Goal: Information Seeking & Learning: Compare options

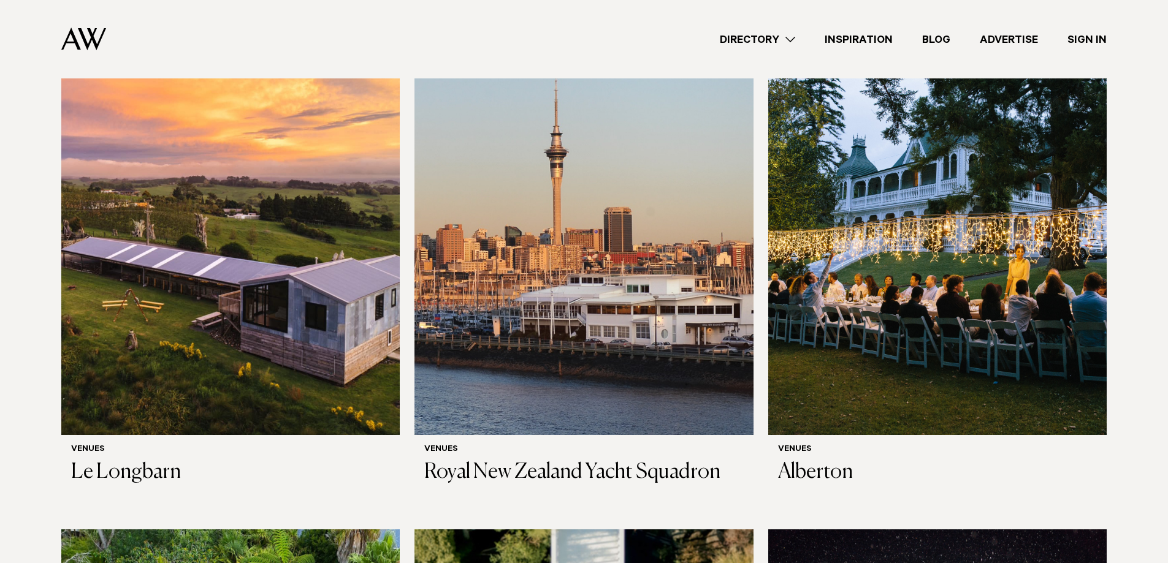
scroll to position [429, 0]
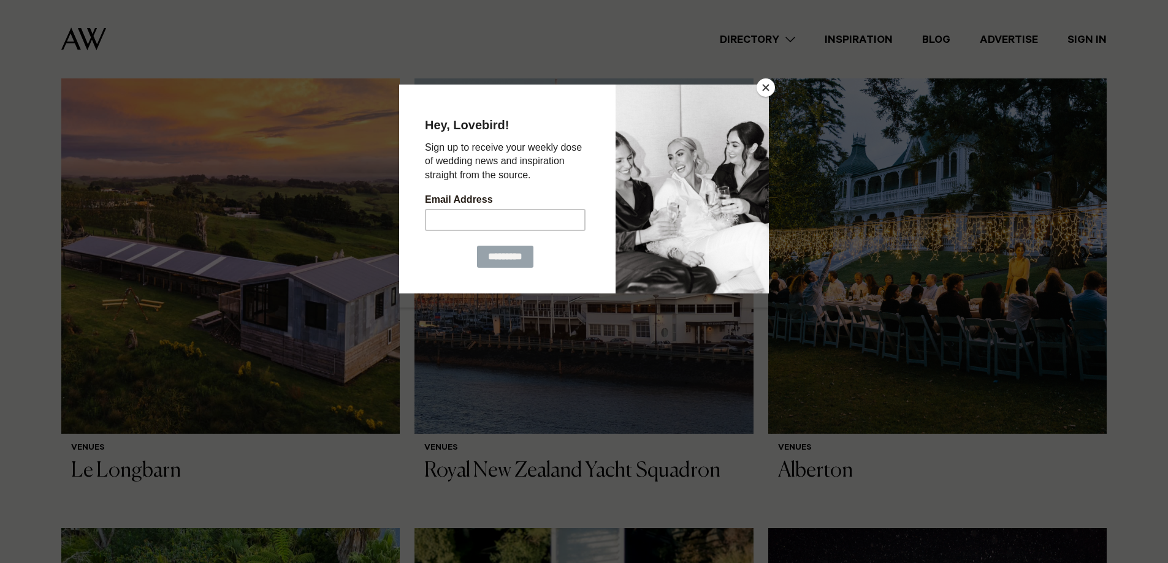
click at [770, 88] on button "Close" at bounding box center [765, 87] width 18 height 18
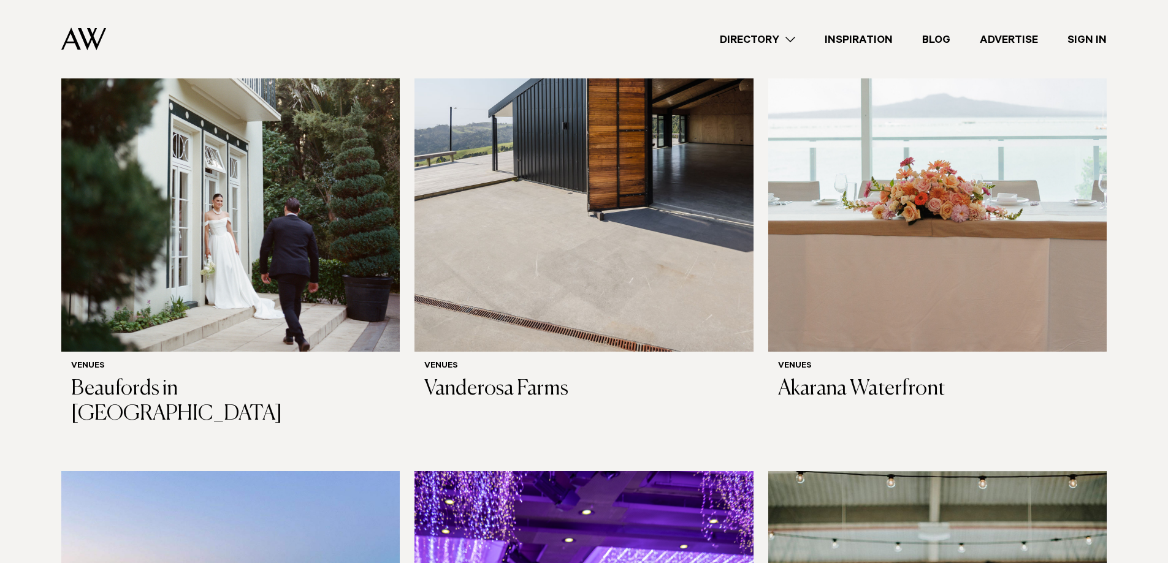
scroll to position [3862, 0]
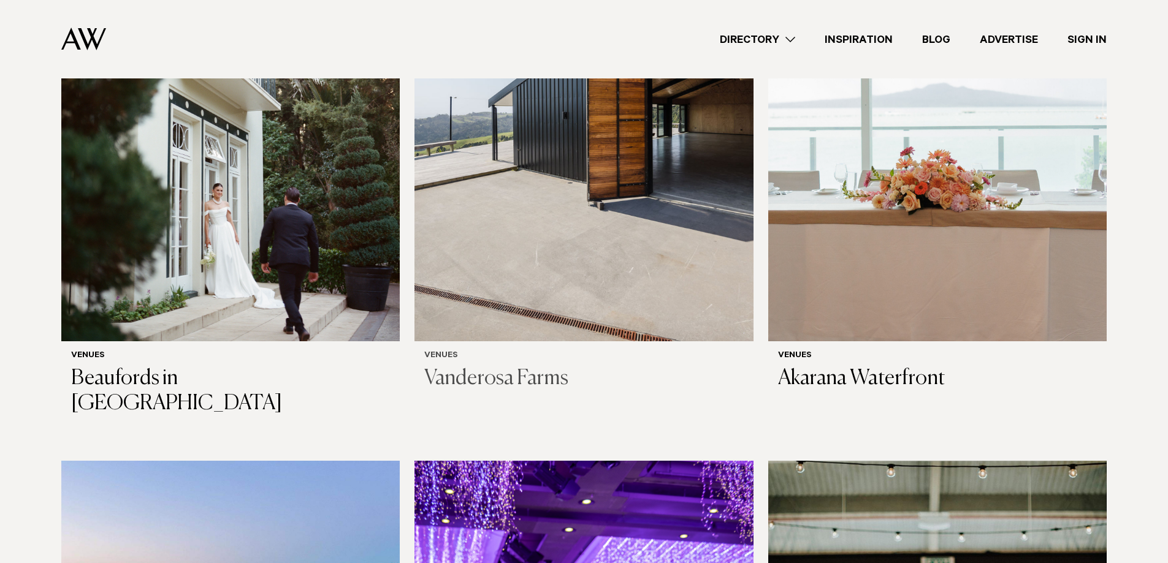
click at [489, 367] on h3 "Vanderosa Farms" at bounding box center [583, 379] width 319 height 25
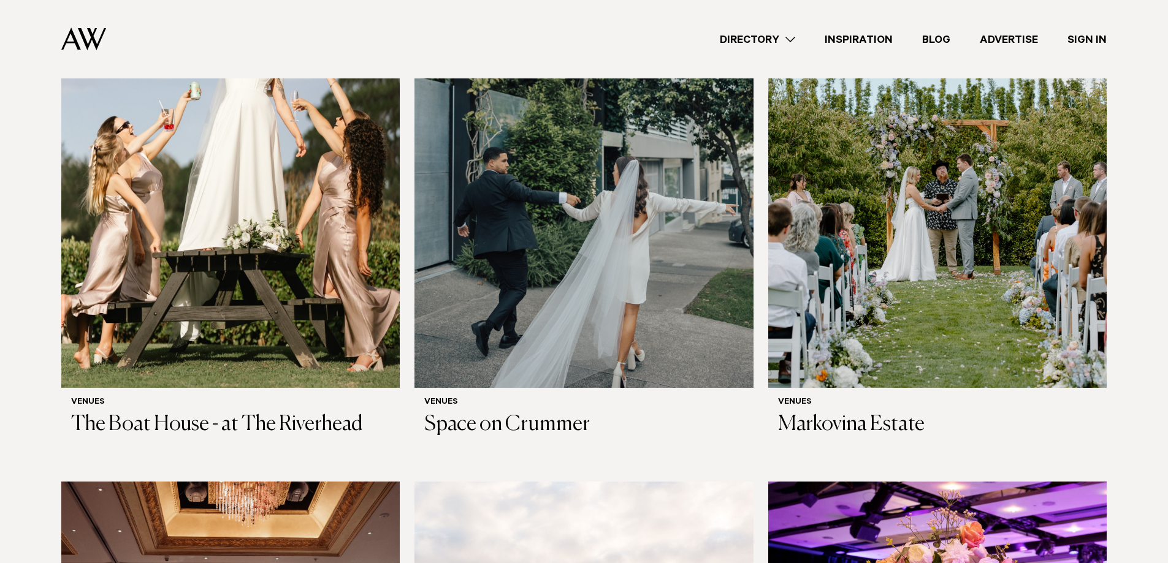
scroll to position [2575, 0]
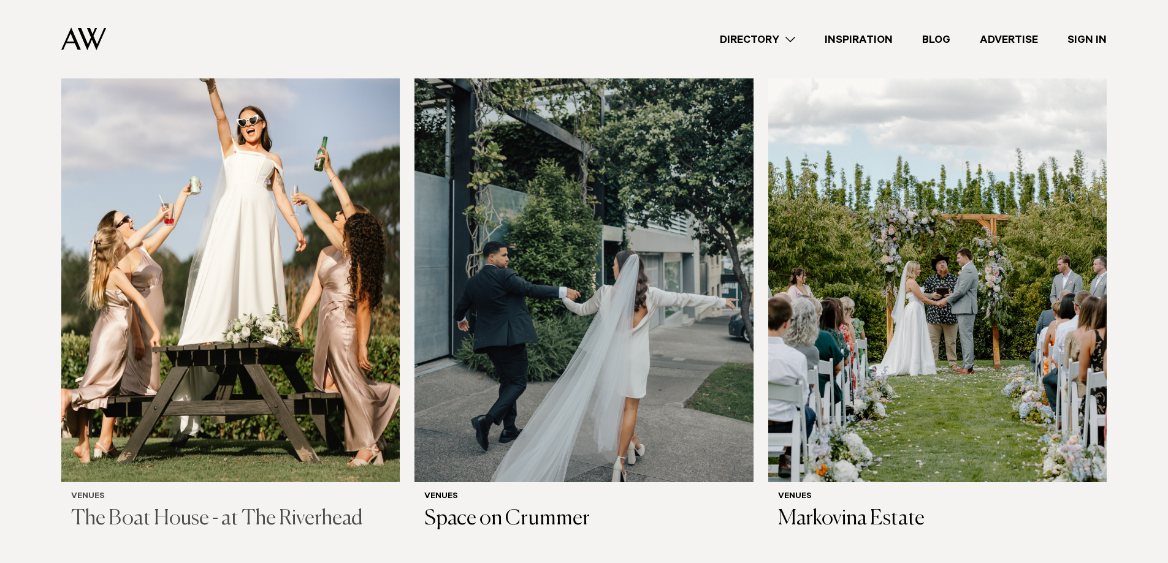
click at [171, 507] on h3 "The Boat House - at The Riverhead" at bounding box center [230, 519] width 319 height 25
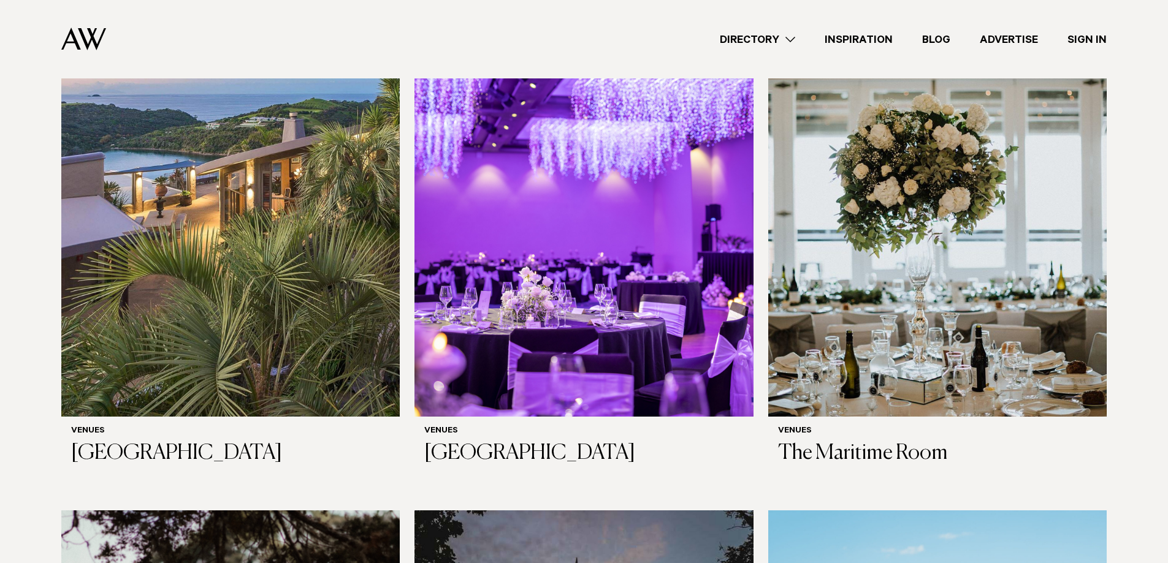
scroll to position [4299, 0]
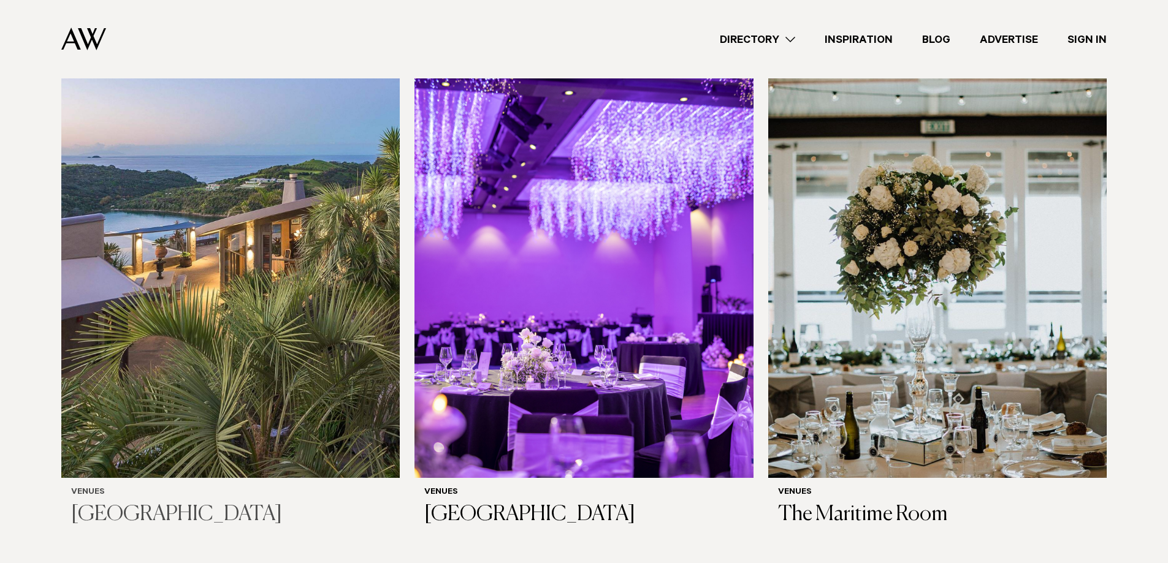
click at [110, 503] on h3 "[GEOGRAPHIC_DATA]" at bounding box center [230, 515] width 319 height 25
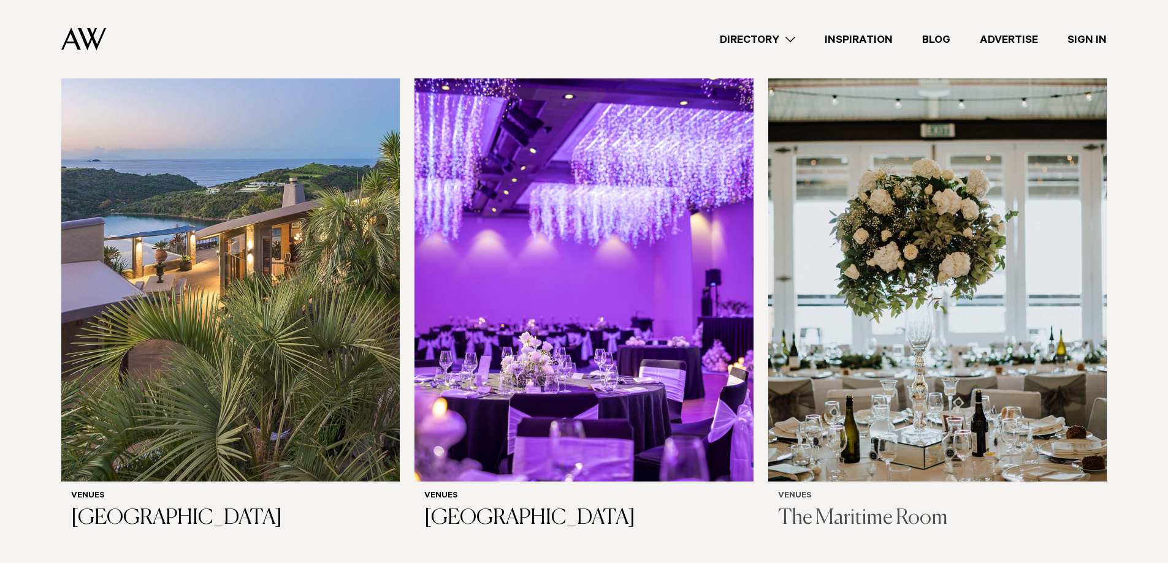
click at [874, 506] on h3 "The Maritime Room" at bounding box center [937, 518] width 319 height 25
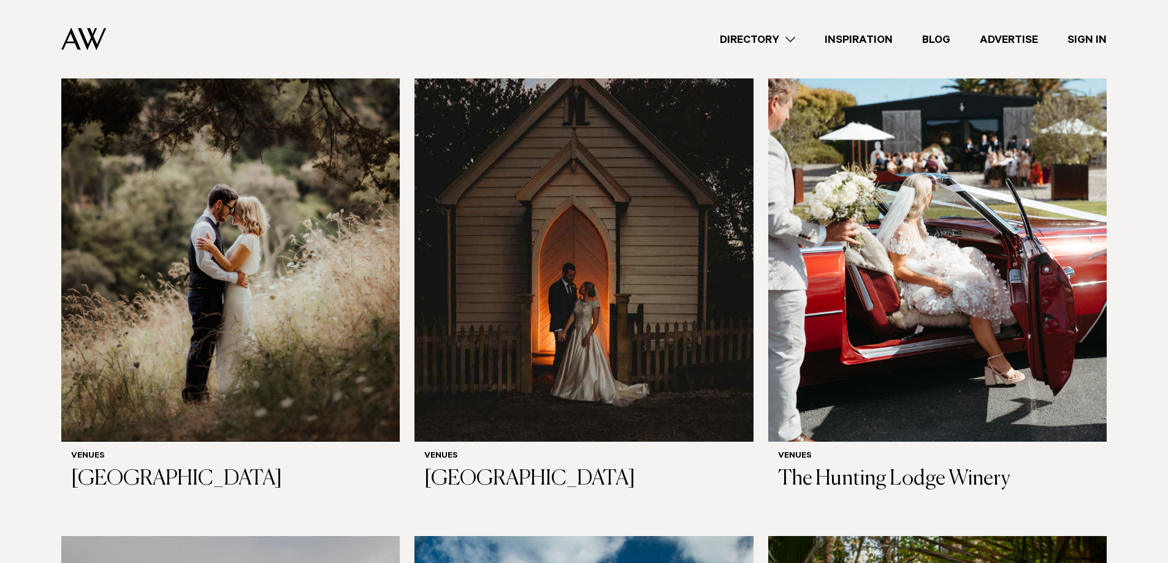
scroll to position [4905, 0]
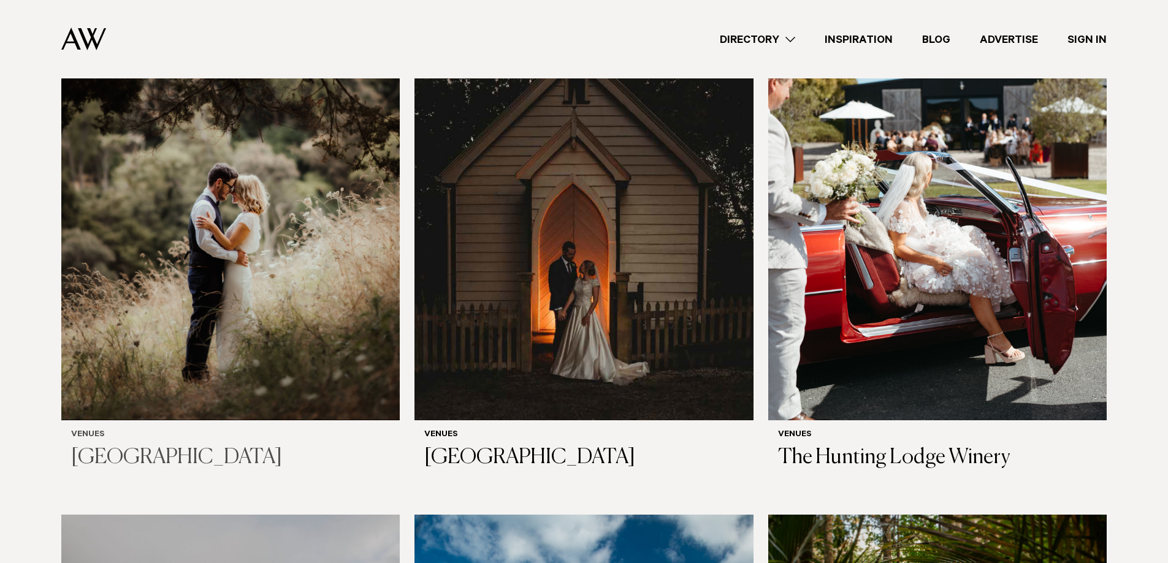
click at [129, 446] on h3 "[GEOGRAPHIC_DATA]" at bounding box center [230, 458] width 319 height 25
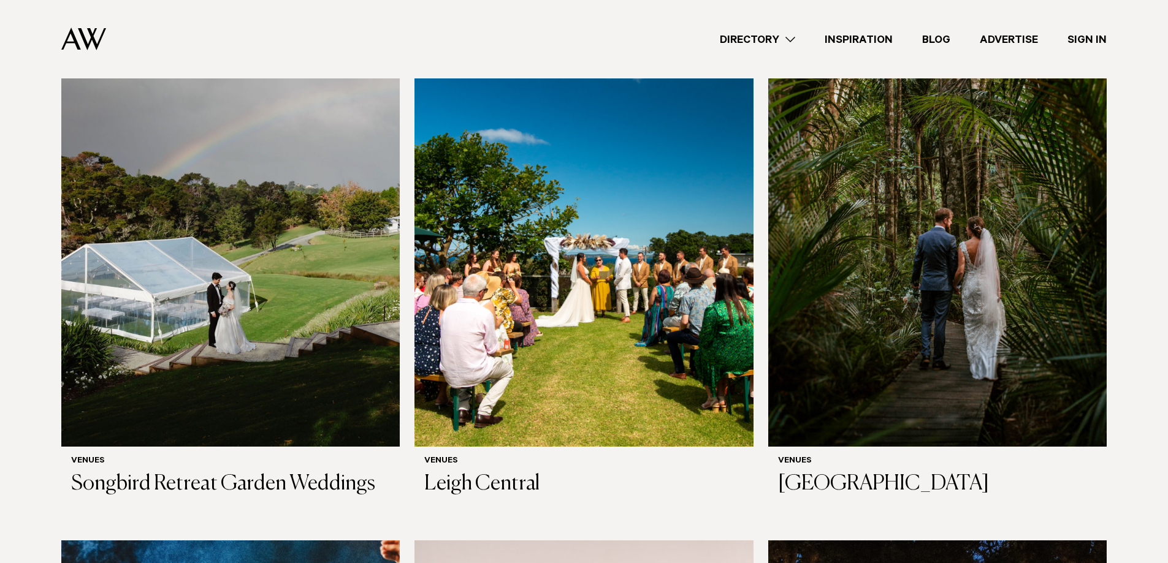
scroll to position [5449, 0]
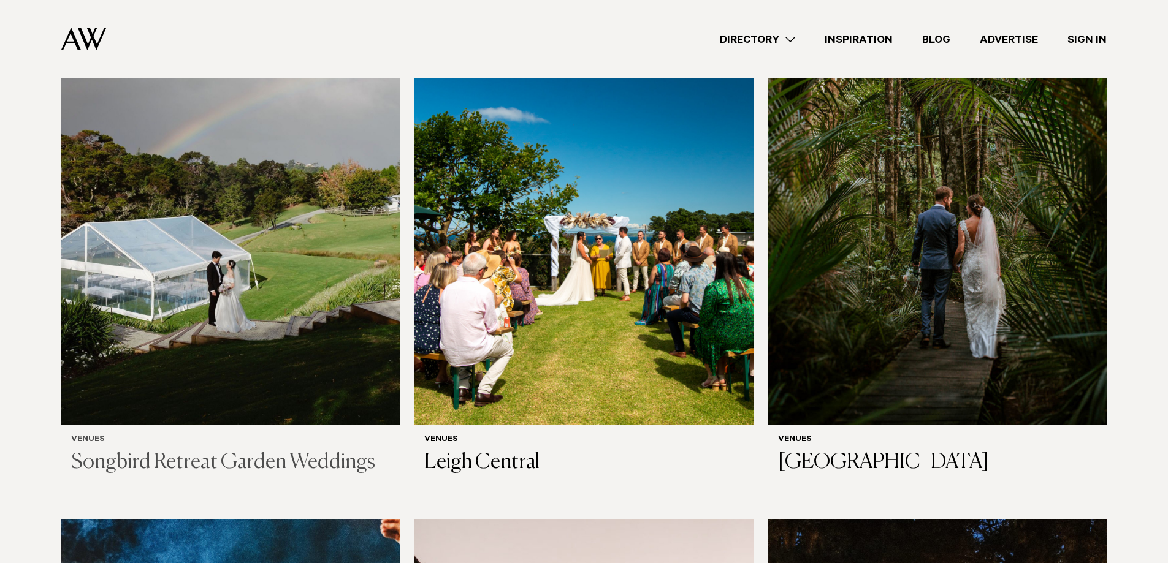
click at [254, 451] on h3 "Songbird Retreat Garden Weddings" at bounding box center [230, 463] width 319 height 25
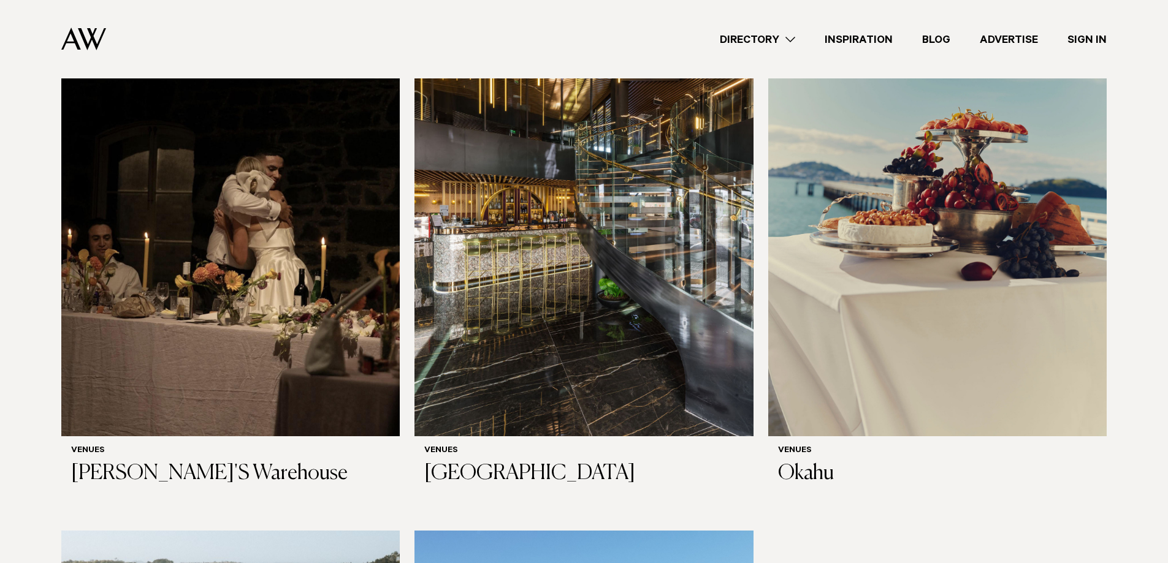
scroll to position [7643, 0]
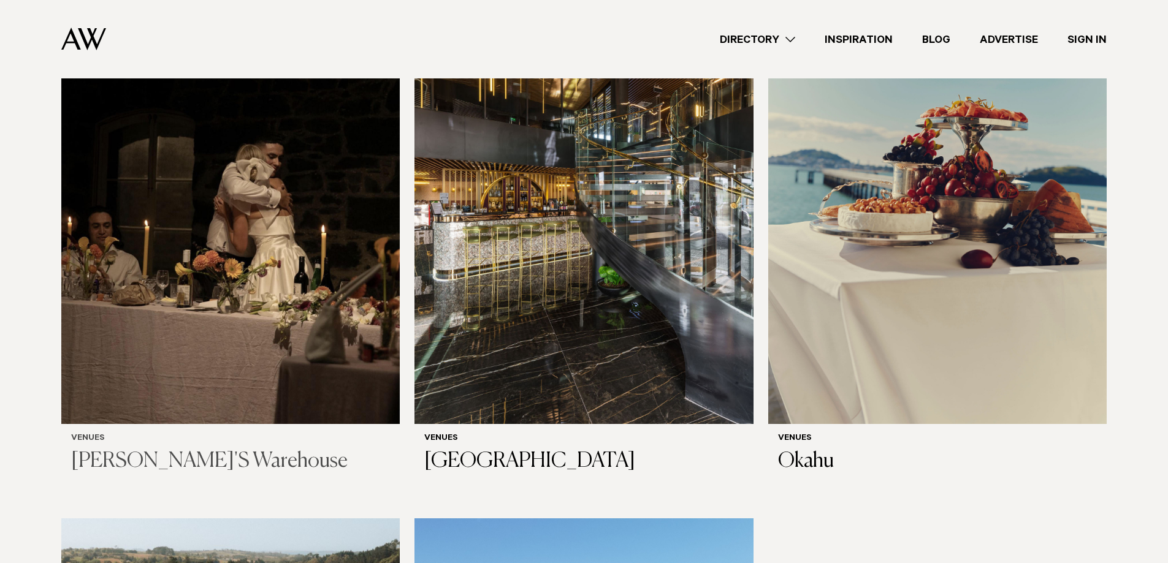
click at [182, 449] on h3 "[PERSON_NAME]'S Warehouse" at bounding box center [230, 461] width 319 height 25
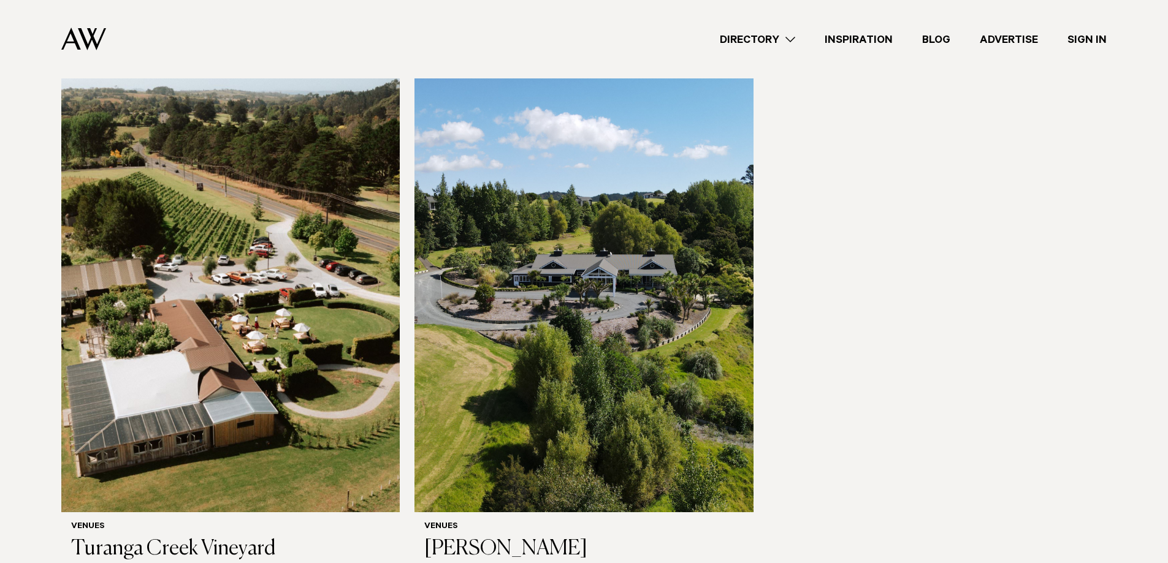
scroll to position [8105, 0]
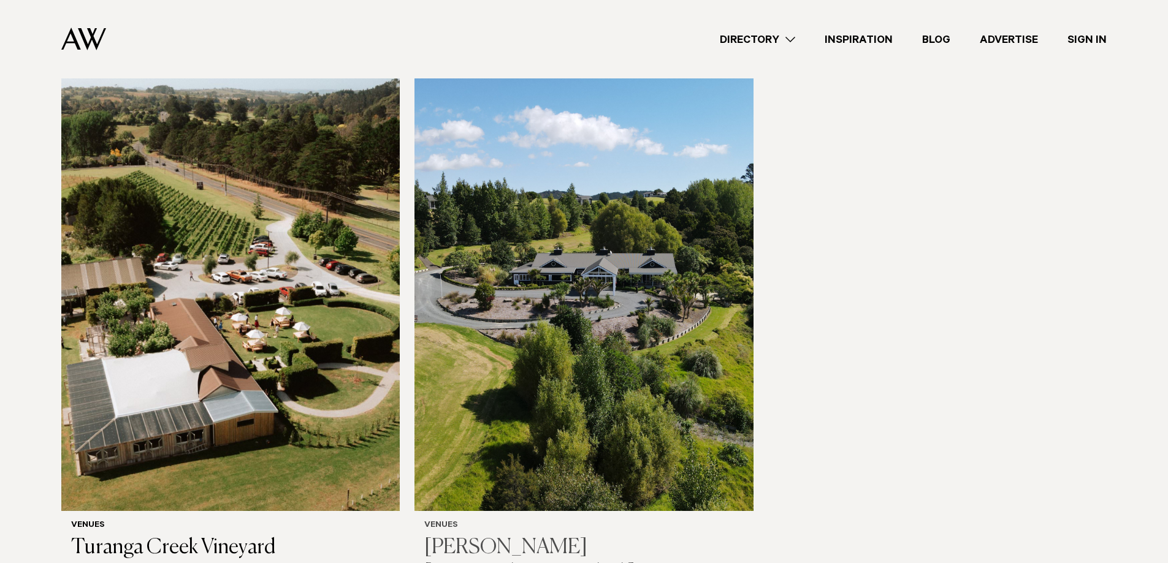
click at [577, 536] on h3 "[PERSON_NAME][GEOGRAPHIC_DATA]" at bounding box center [583, 561] width 319 height 50
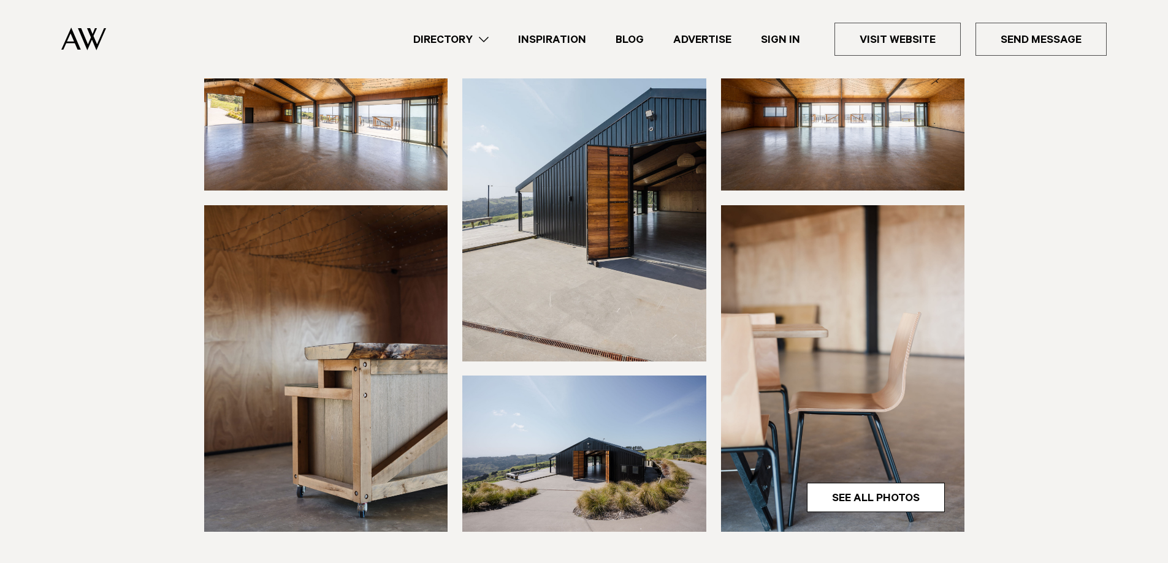
scroll to position [184, 0]
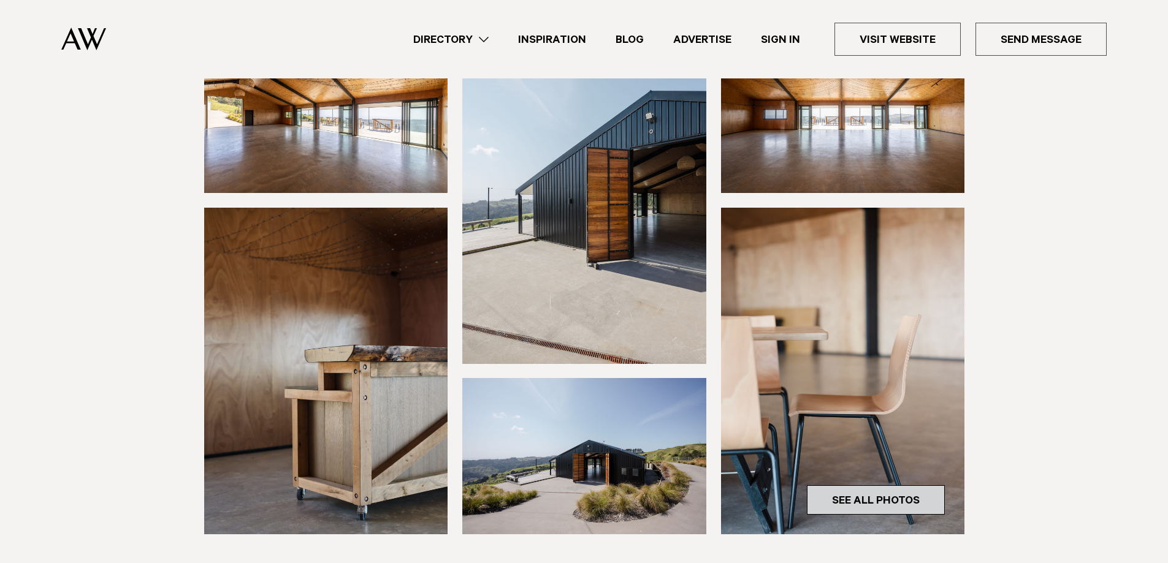
click at [896, 496] on link "See All Photos" at bounding box center [876, 500] width 138 height 29
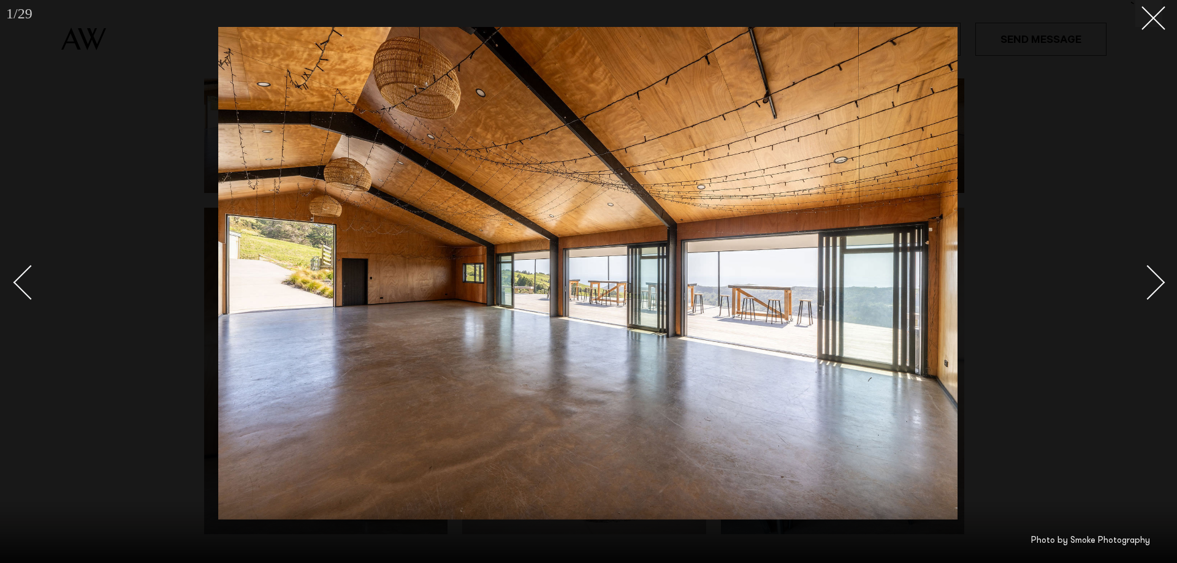
click at [1161, 280] on div "Next slide" at bounding box center [1147, 282] width 35 height 35
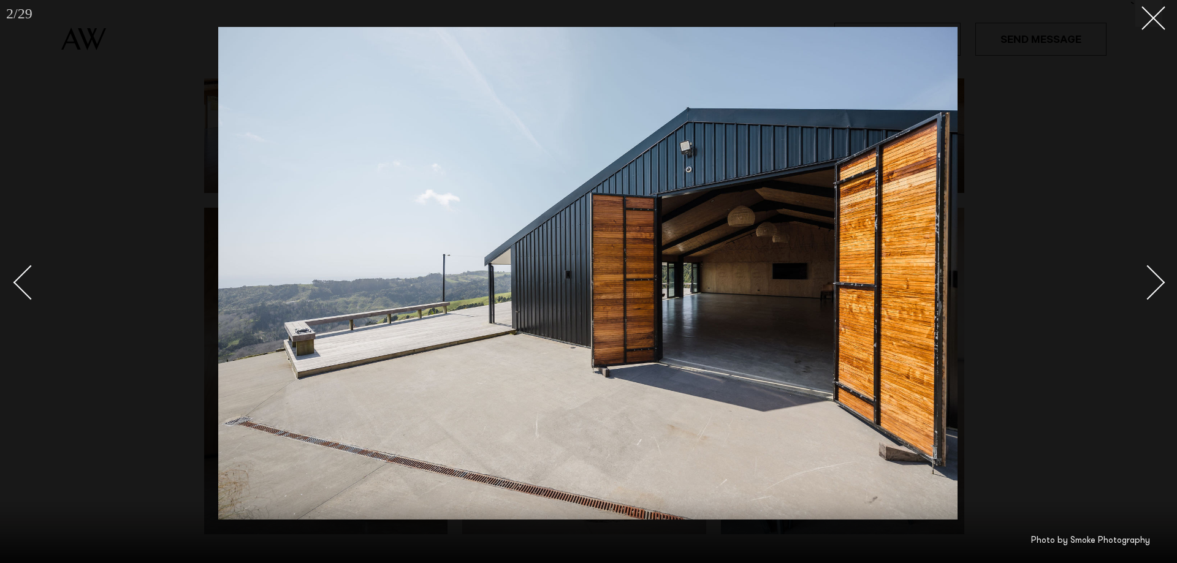
click at [1161, 280] on div "Next slide" at bounding box center [1147, 282] width 35 height 35
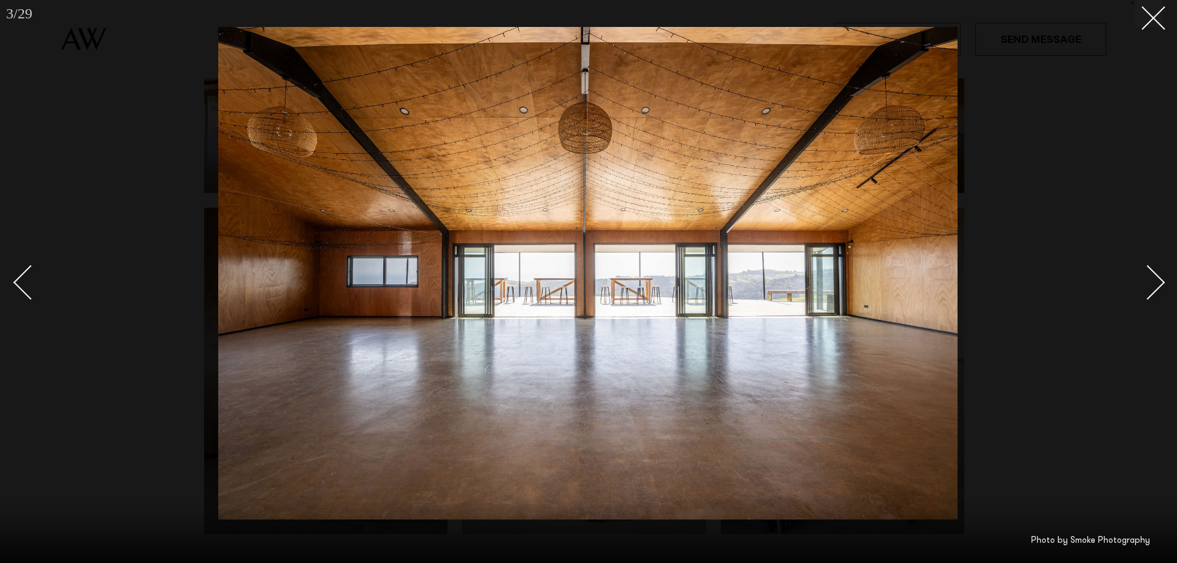
click at [1161, 280] on div "Next slide" at bounding box center [1147, 282] width 35 height 35
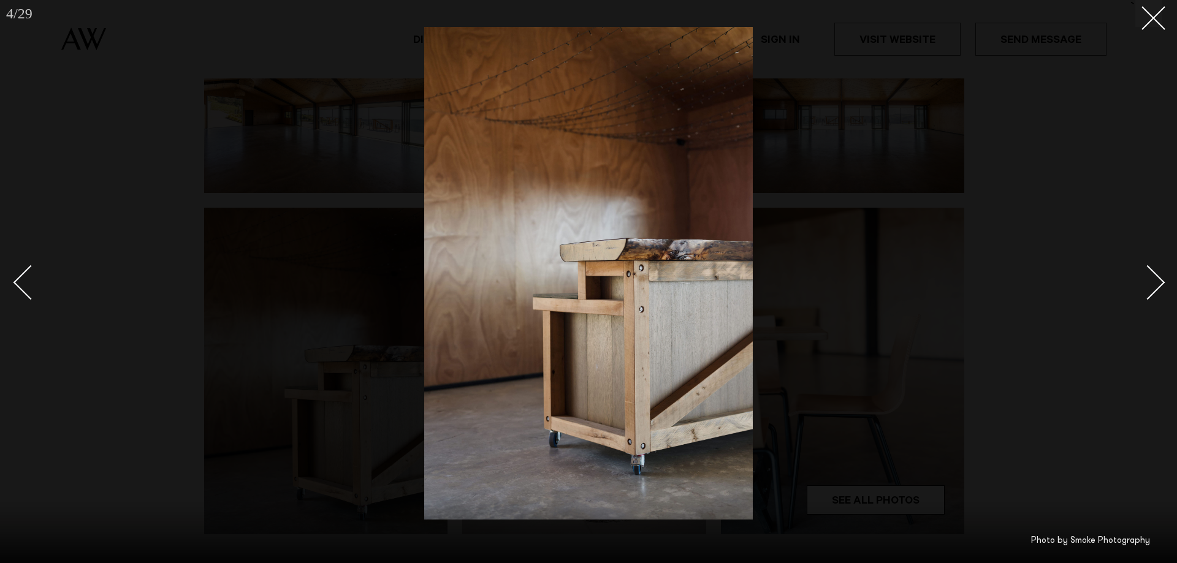
click at [1161, 280] on div "Next slide" at bounding box center [1147, 282] width 35 height 35
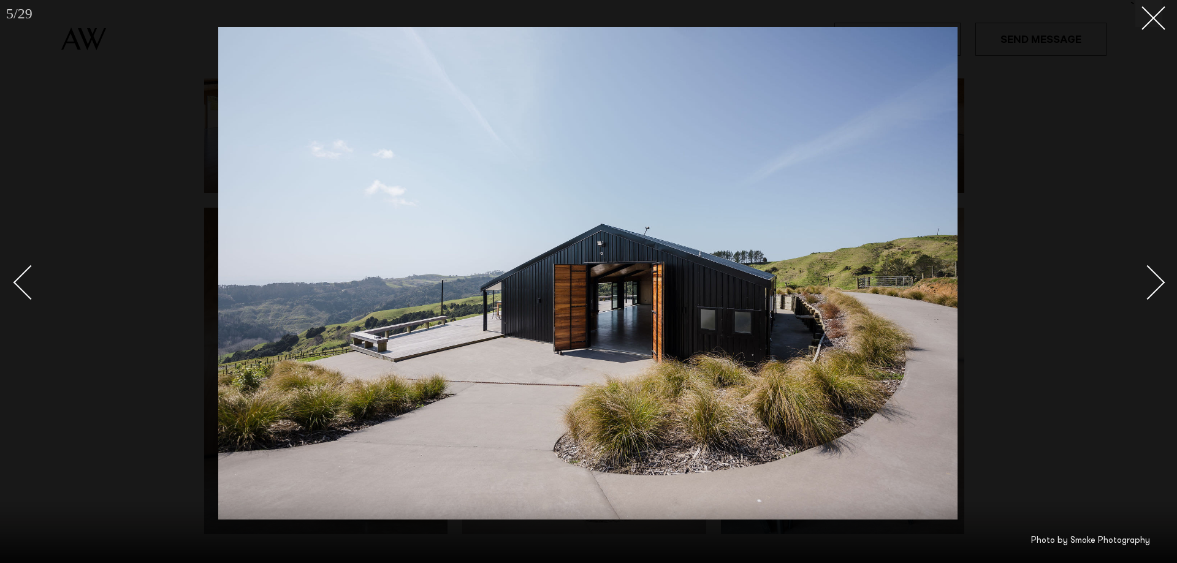
click at [1161, 281] on div "Next slide" at bounding box center [1147, 282] width 35 height 35
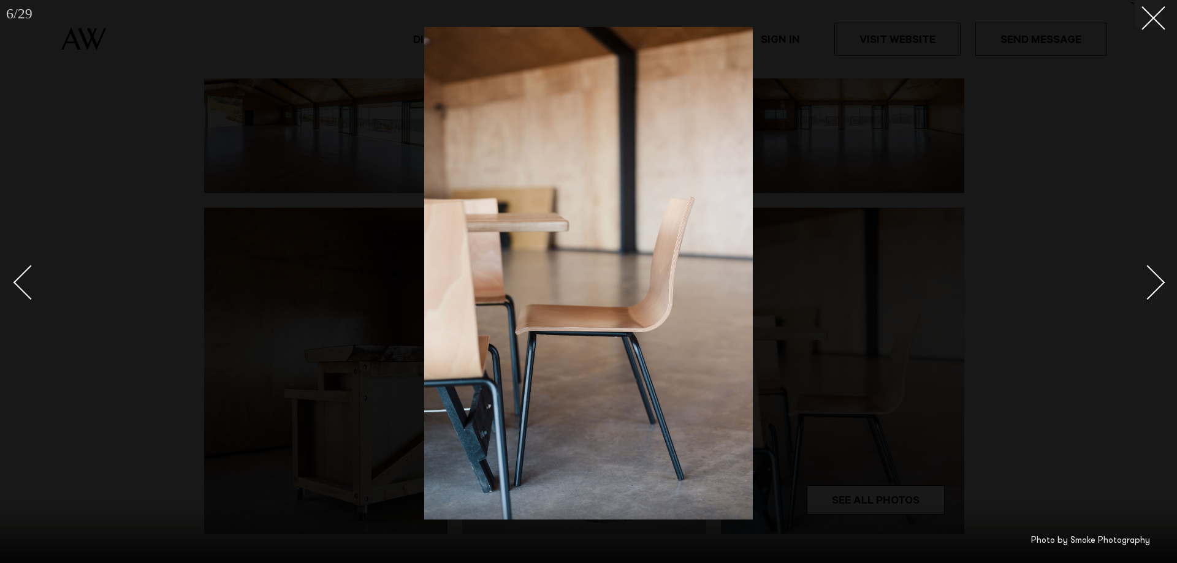
click at [1161, 281] on div "Next slide" at bounding box center [1147, 282] width 35 height 35
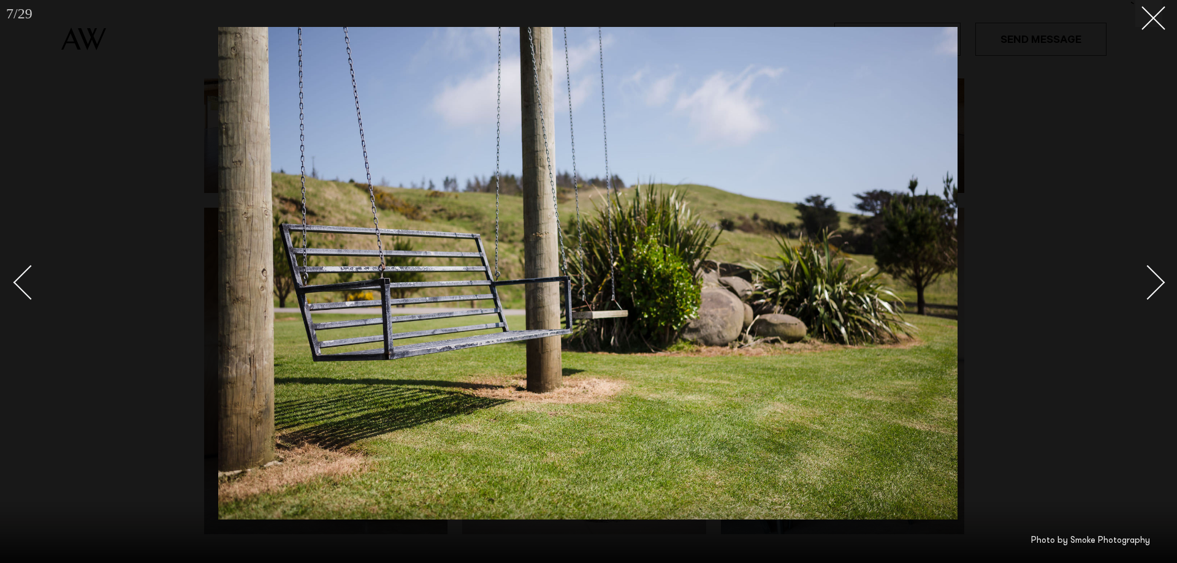
click at [1160, 281] on div "Next slide" at bounding box center [1147, 282] width 35 height 35
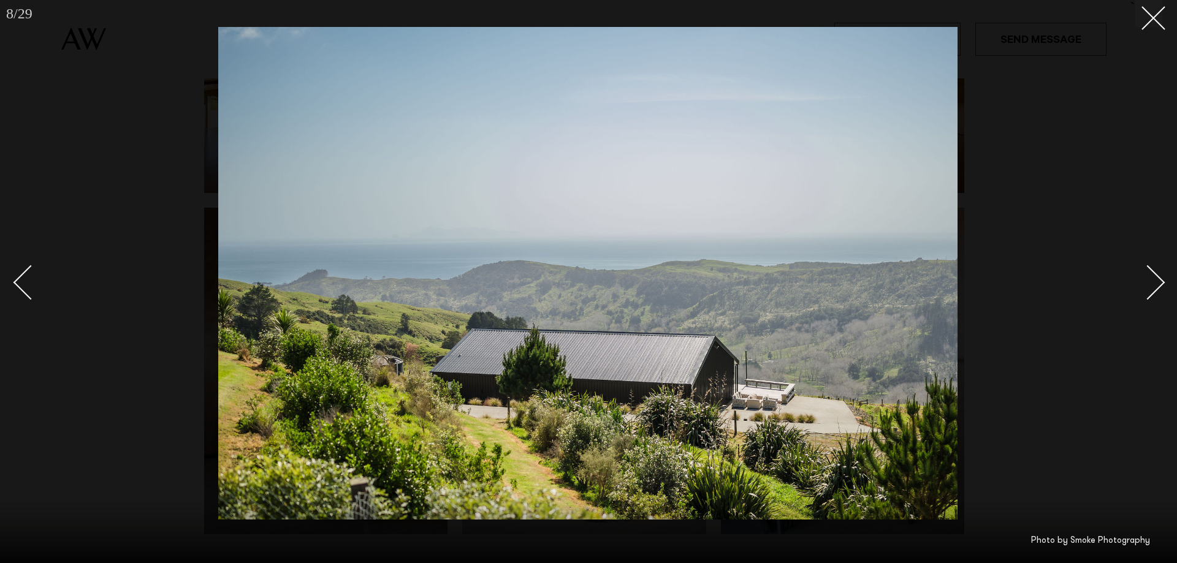
click at [1160, 281] on div "Next slide" at bounding box center [1147, 282] width 35 height 35
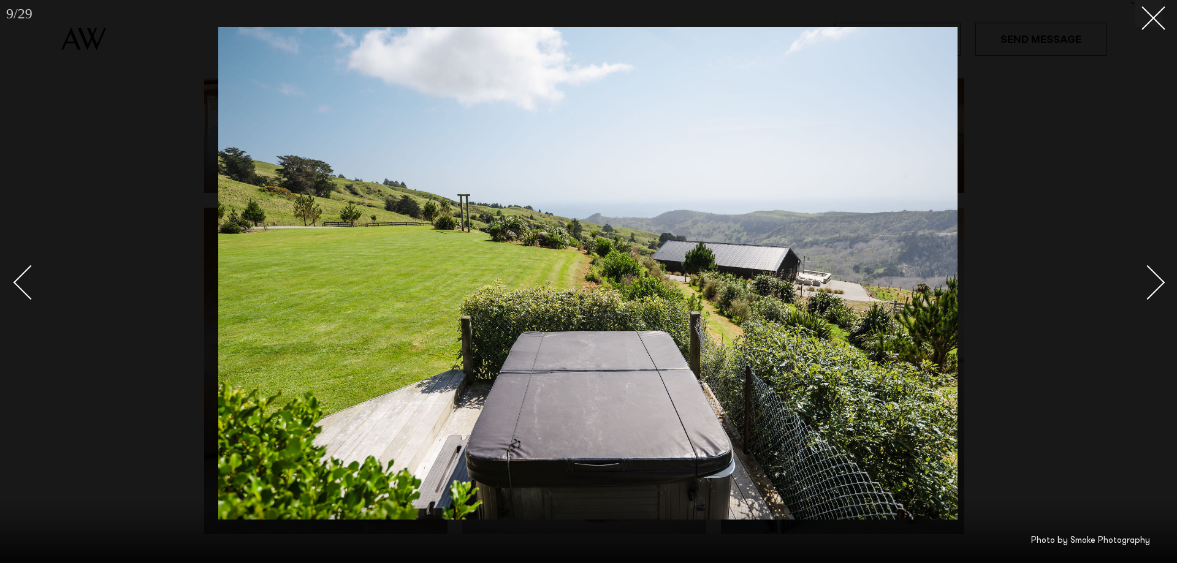
click at [1160, 281] on div "Next slide" at bounding box center [1147, 282] width 35 height 35
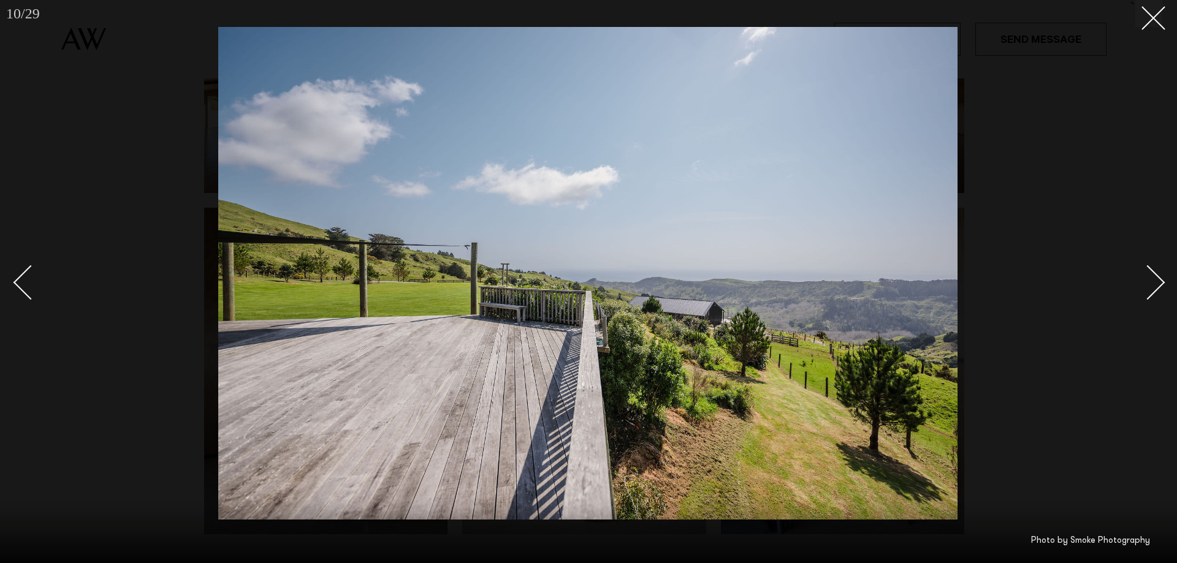
click at [1160, 281] on div "Next slide" at bounding box center [1147, 282] width 35 height 35
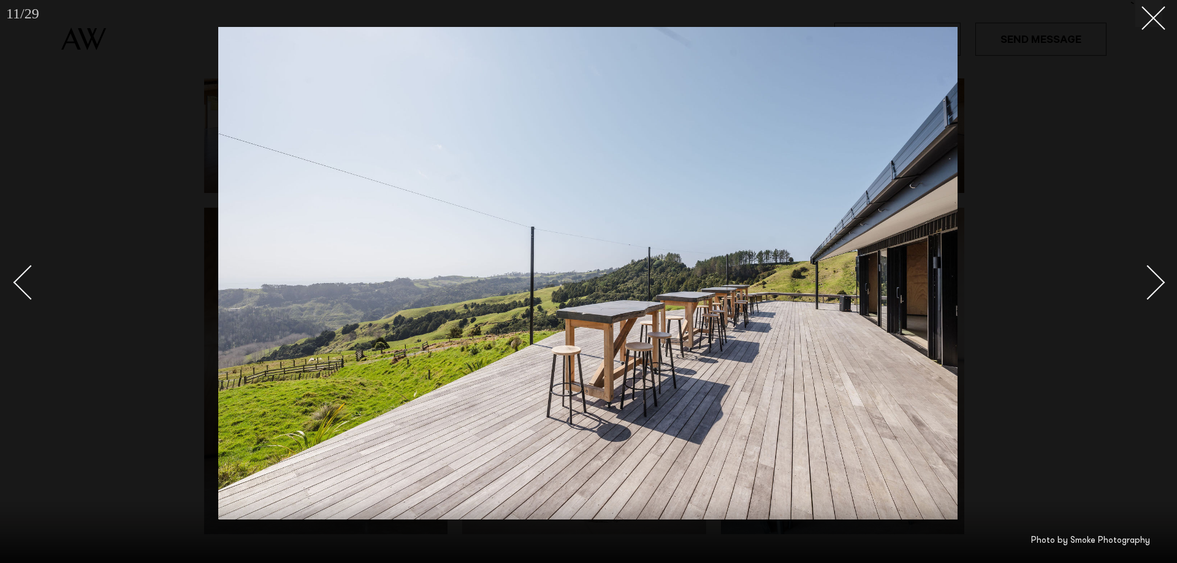
click at [1160, 281] on div "Next slide" at bounding box center [1147, 282] width 35 height 35
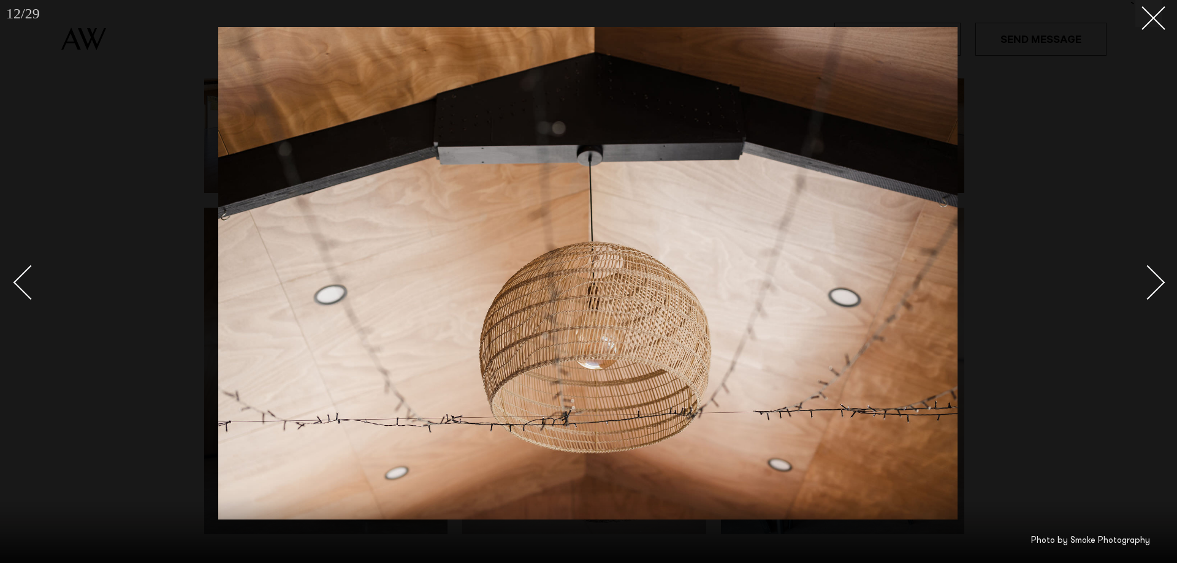
click at [1160, 281] on div "Next slide" at bounding box center [1147, 282] width 35 height 35
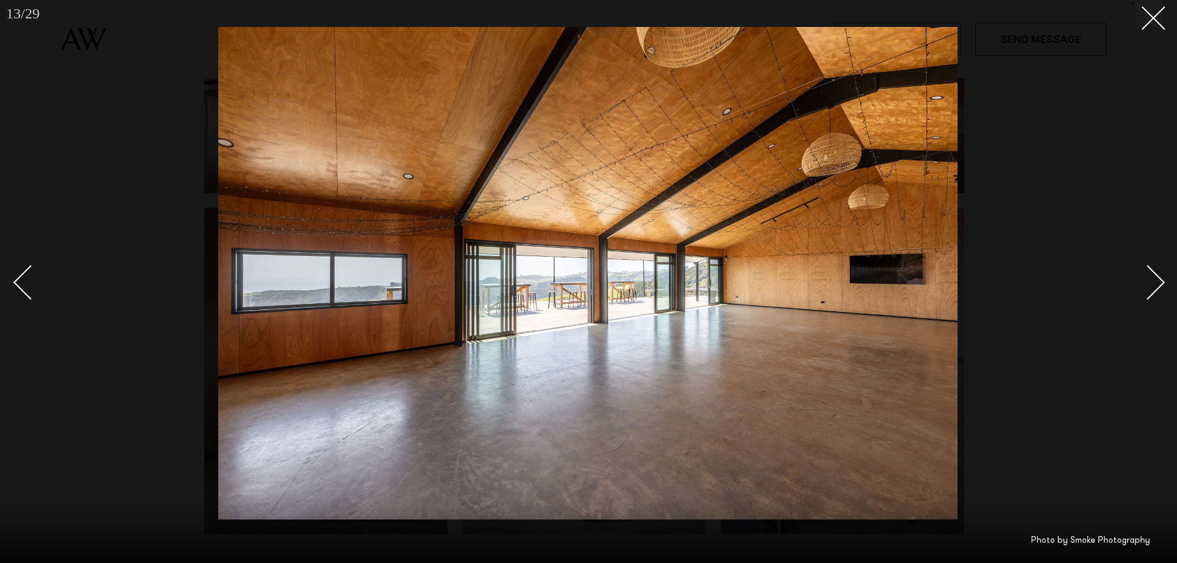
click at [1160, 281] on div "Next slide" at bounding box center [1147, 282] width 35 height 35
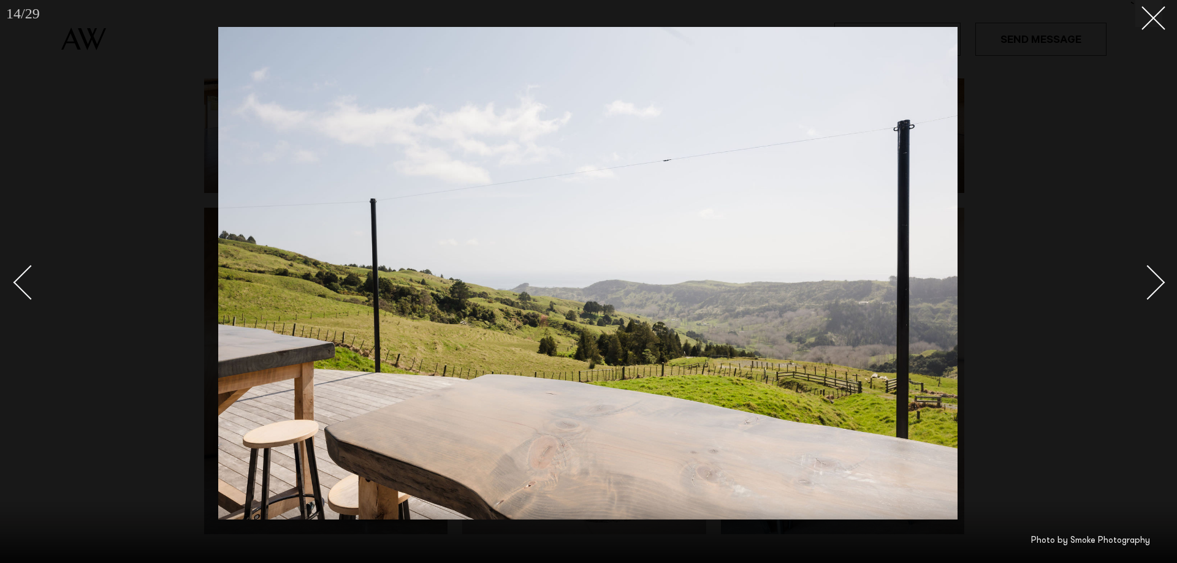
click at [1160, 281] on div "Next slide" at bounding box center [1147, 282] width 35 height 35
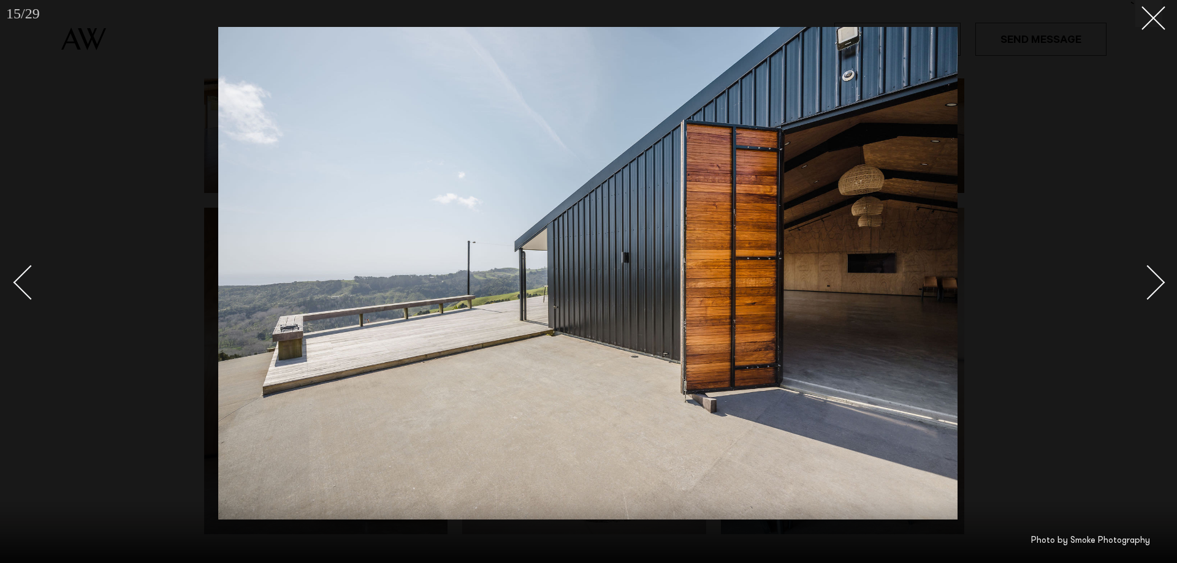
click at [1160, 281] on div "Next slide" at bounding box center [1147, 282] width 35 height 35
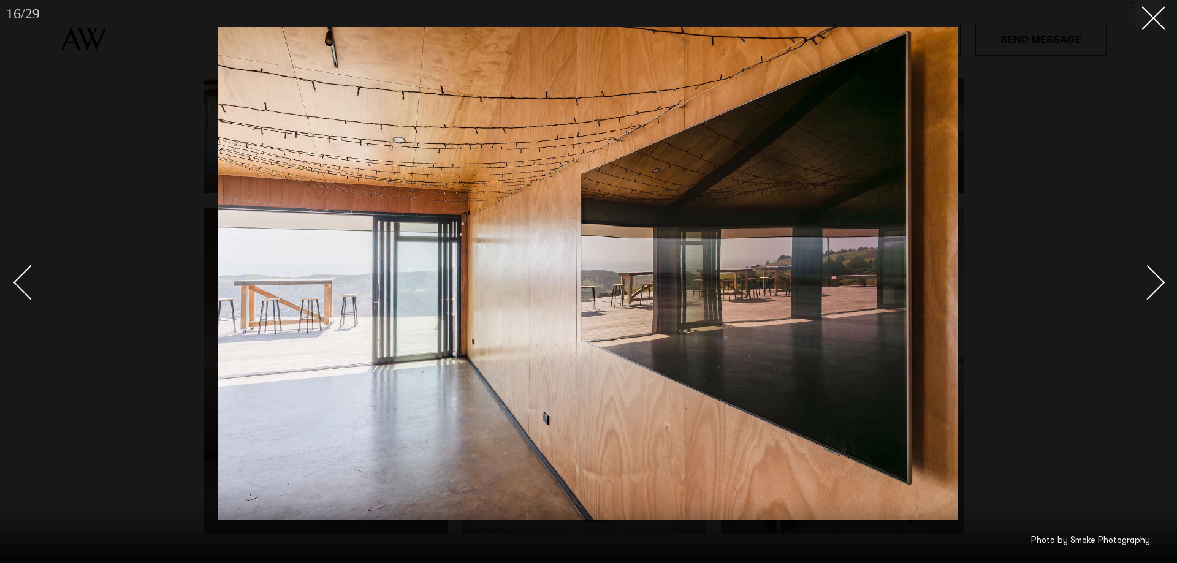
click at [1160, 281] on div "Next slide" at bounding box center [1147, 282] width 35 height 35
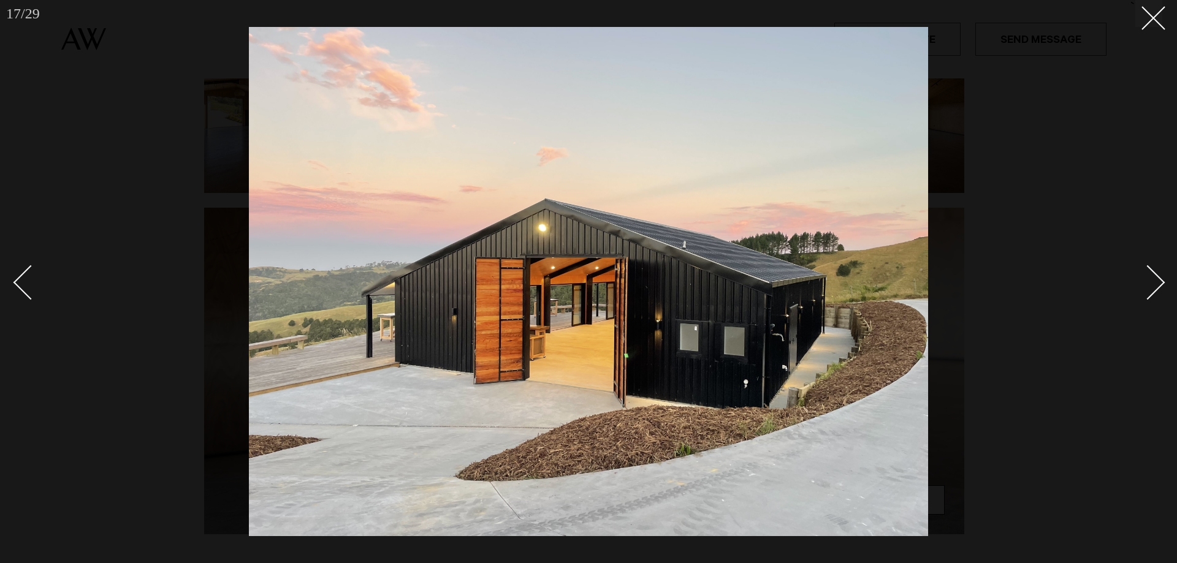
click at [1160, 281] on div "Next slide" at bounding box center [1147, 282] width 35 height 35
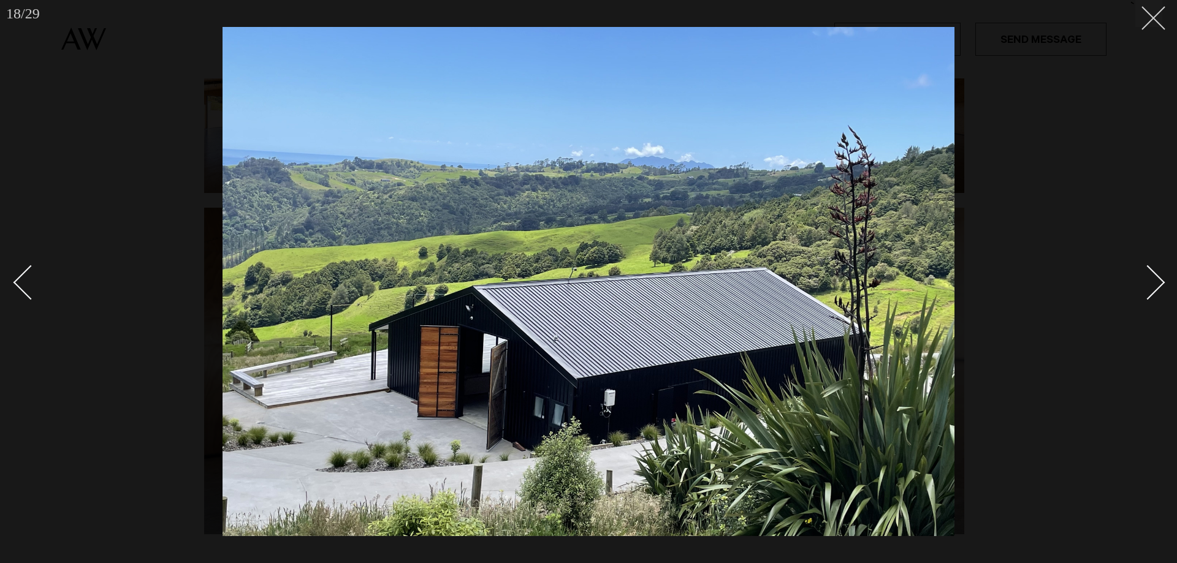
click at [1154, 18] on line at bounding box center [1153, 18] width 23 height 23
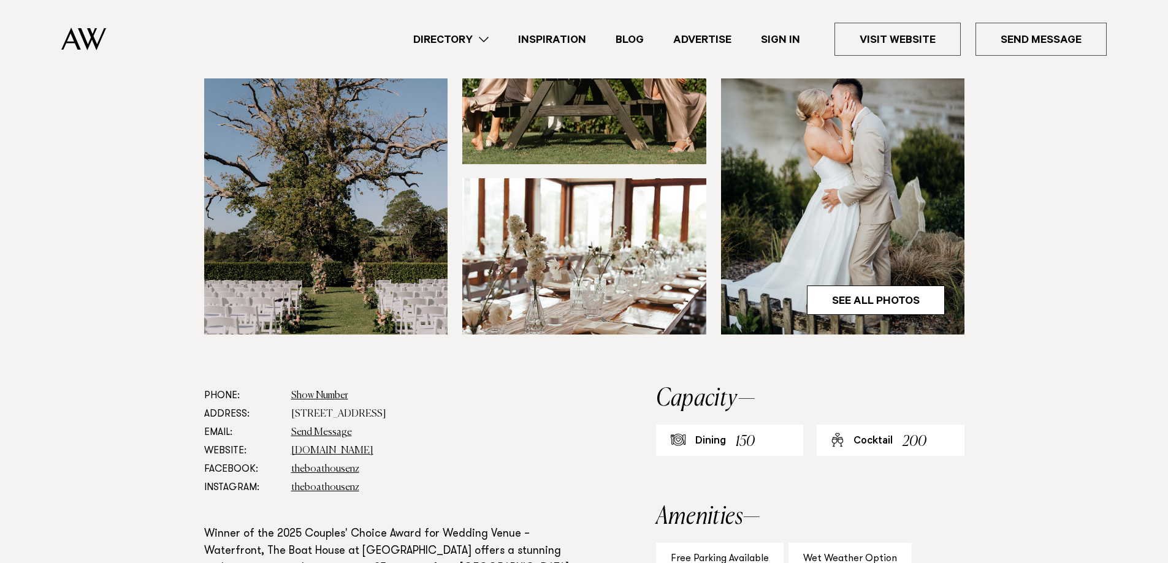
scroll to position [429, 0]
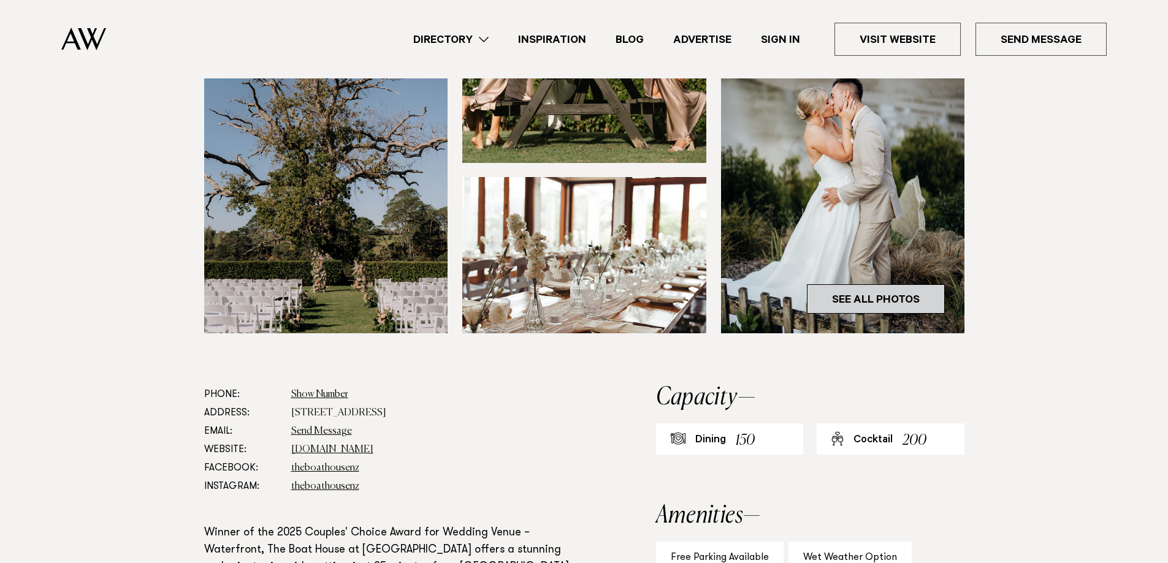
click at [880, 297] on link "See All Photos" at bounding box center [876, 298] width 138 height 29
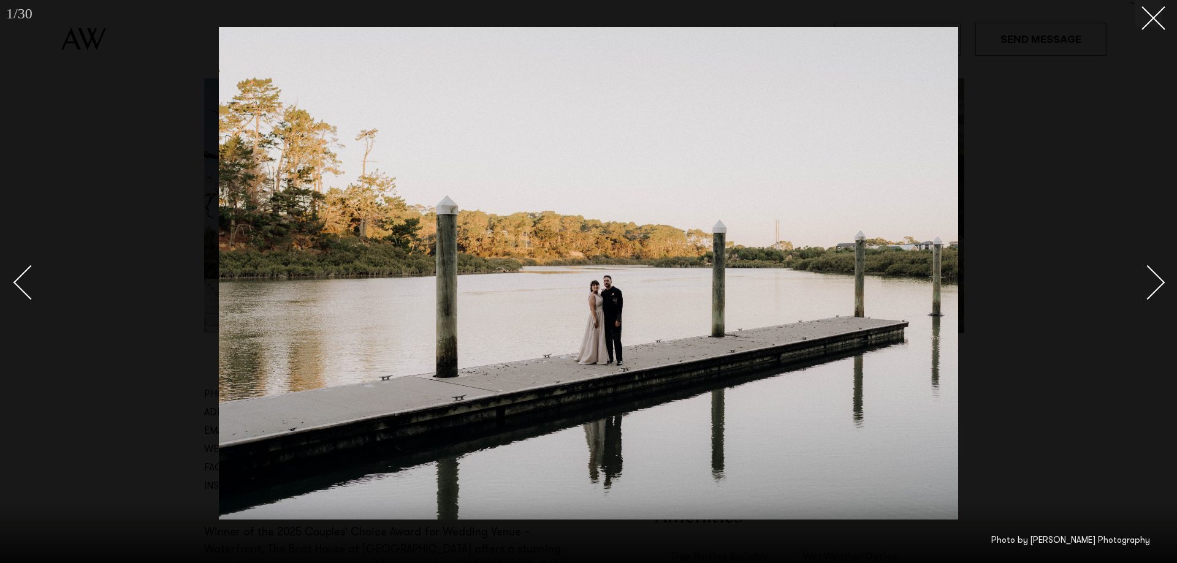
click at [1162, 283] on div "Next slide" at bounding box center [1147, 282] width 35 height 35
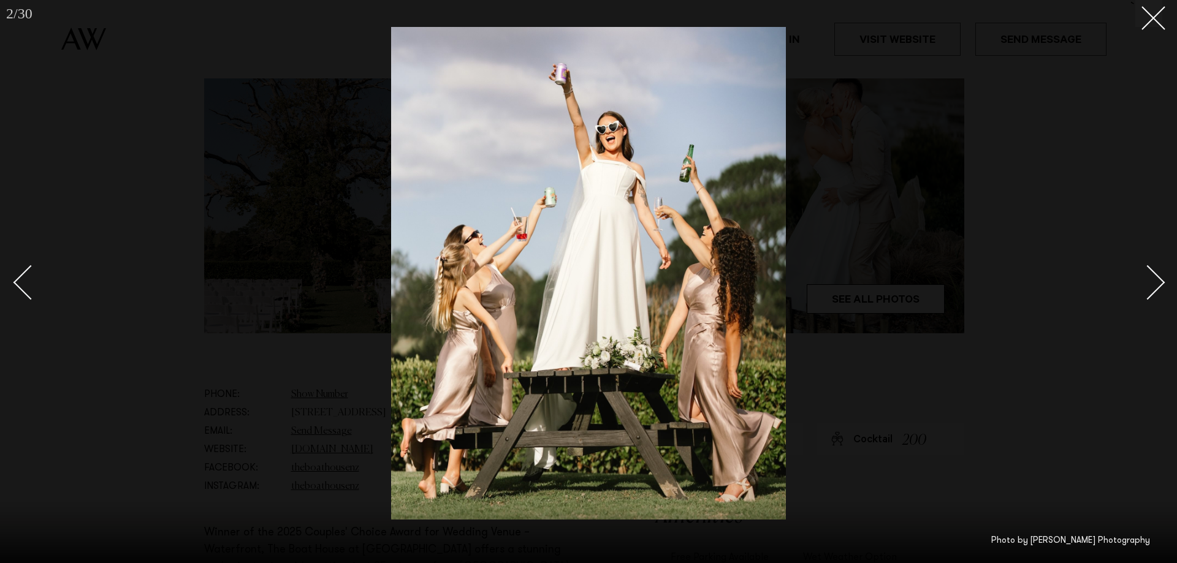
click at [1162, 283] on div "Next slide" at bounding box center [1147, 282] width 35 height 35
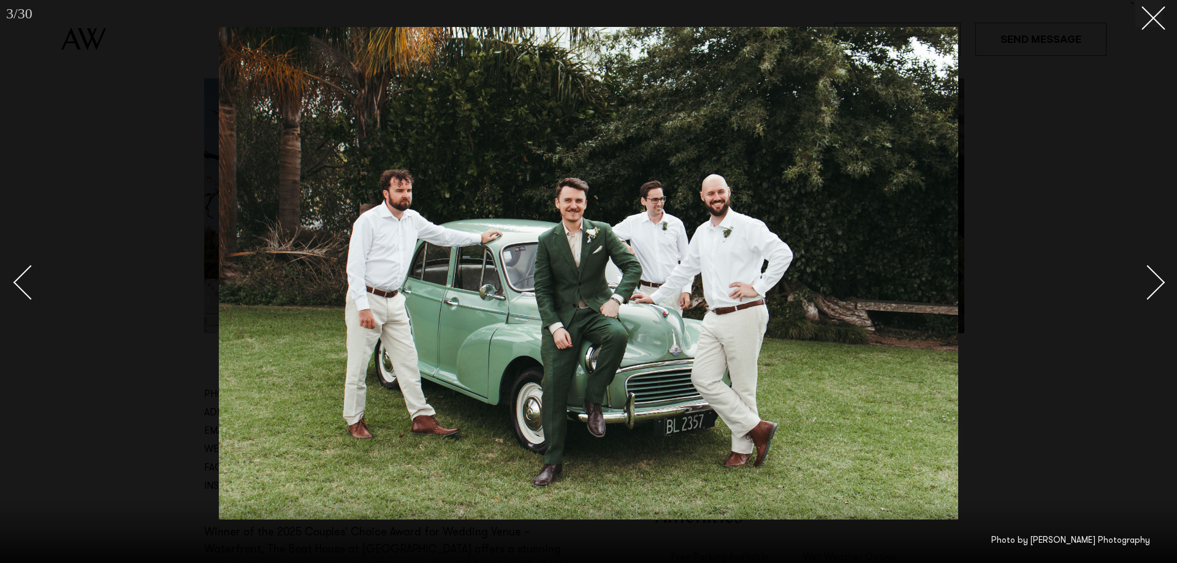
click at [1162, 283] on div "Next slide" at bounding box center [1147, 282] width 35 height 35
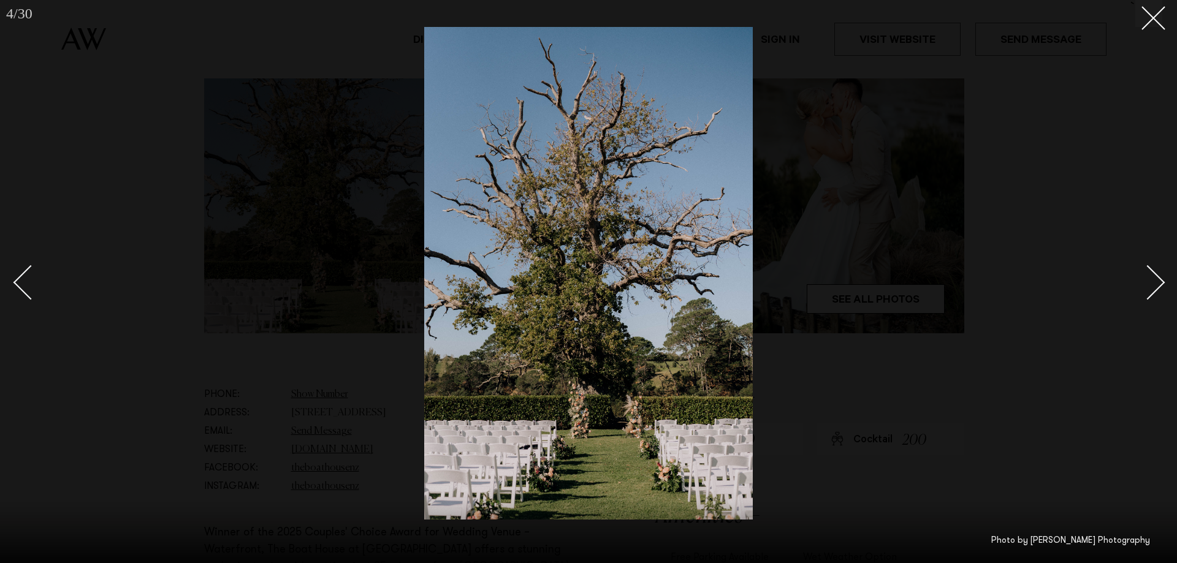
click at [1162, 283] on div "Next slide" at bounding box center [1147, 282] width 35 height 35
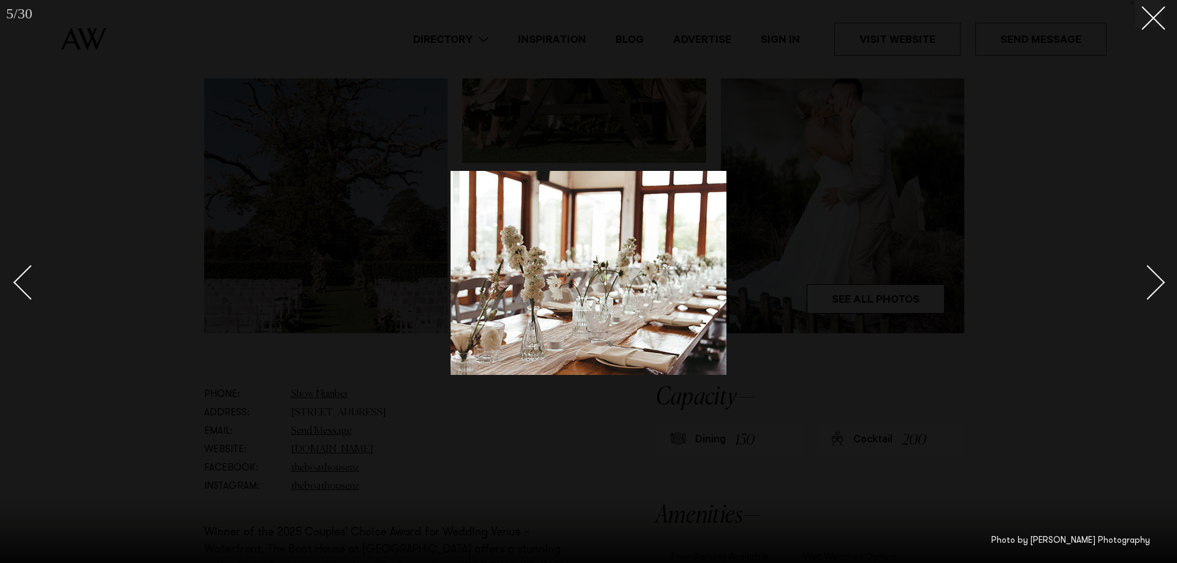
click at [1162, 283] on div "Next slide" at bounding box center [1147, 282] width 35 height 35
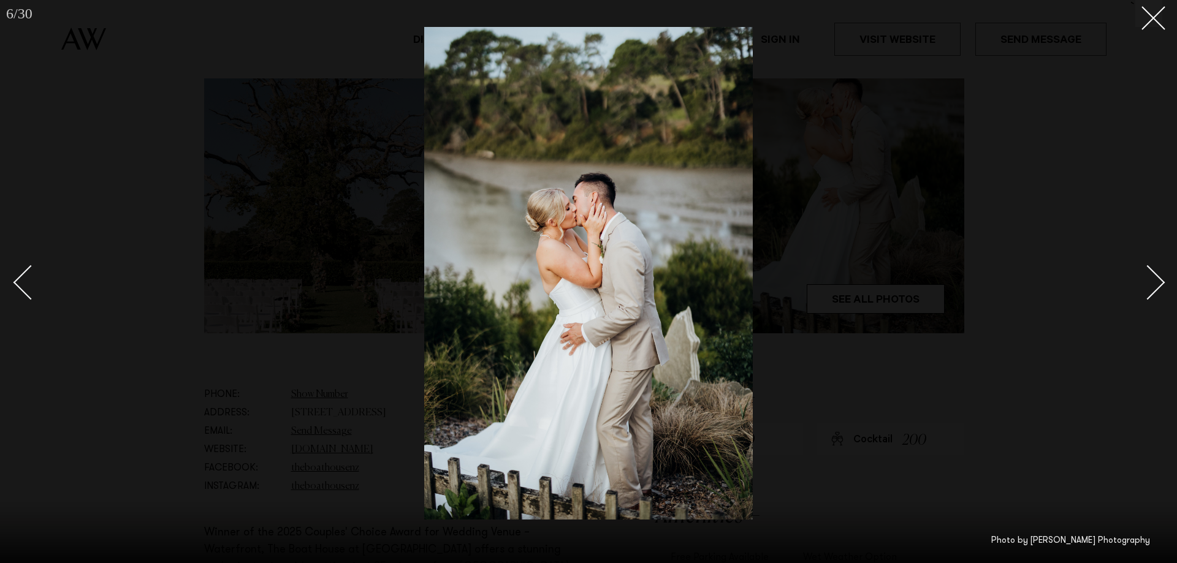
click at [1162, 283] on div "Next slide" at bounding box center [1147, 282] width 35 height 35
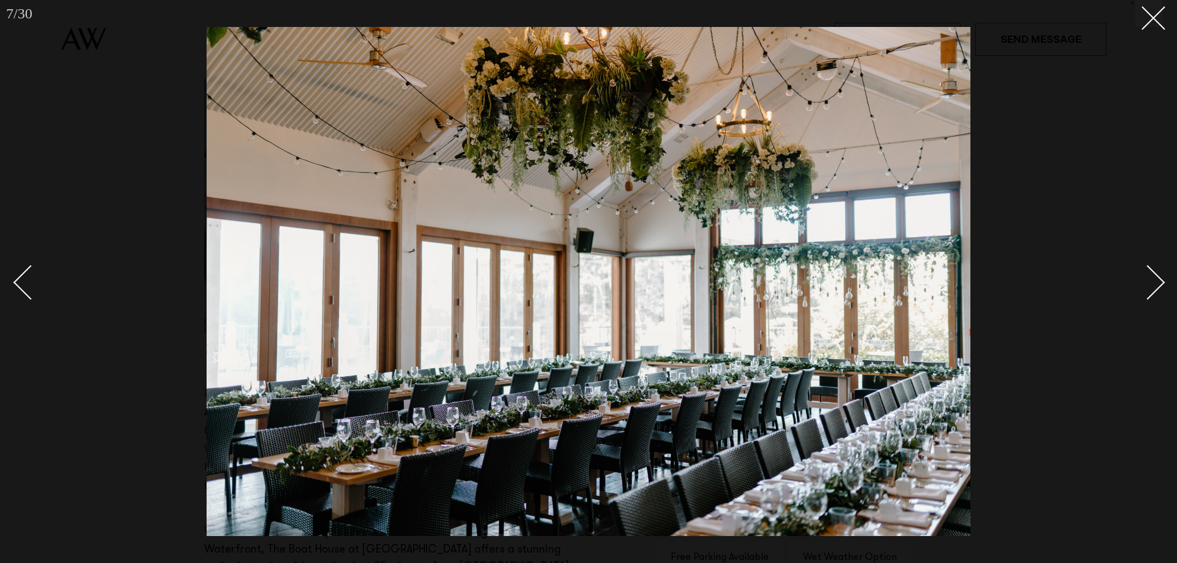
click at [1162, 283] on div "Next slide" at bounding box center [1147, 282] width 35 height 35
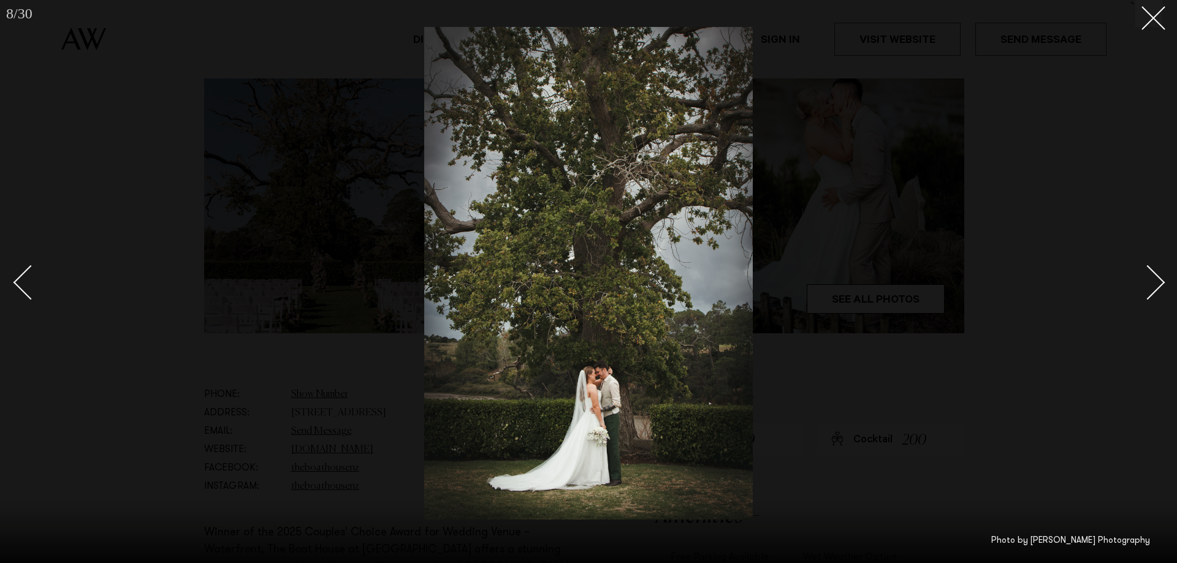
click at [1162, 283] on div "Next slide" at bounding box center [1147, 282] width 35 height 35
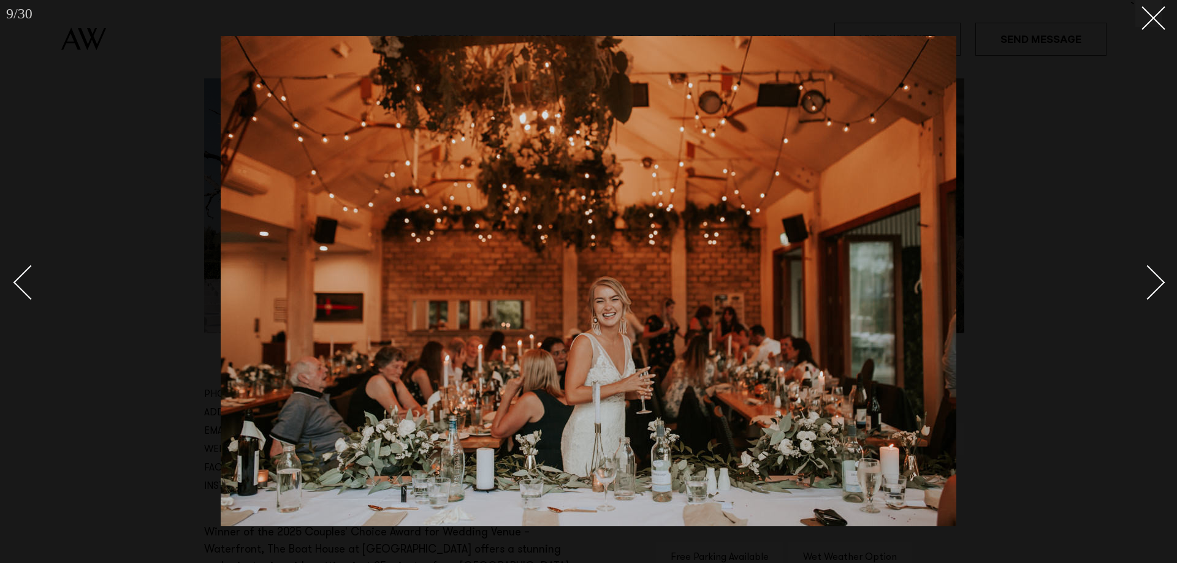
click at [1162, 283] on div "Next slide" at bounding box center [1147, 282] width 35 height 35
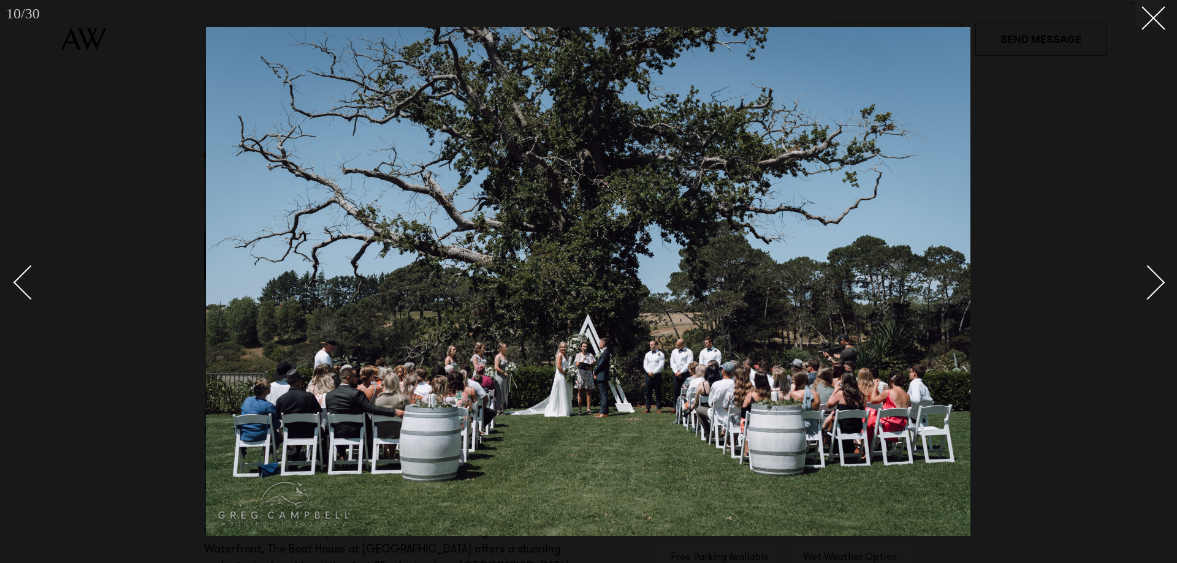
click at [1162, 283] on div "Next slide" at bounding box center [1147, 282] width 35 height 35
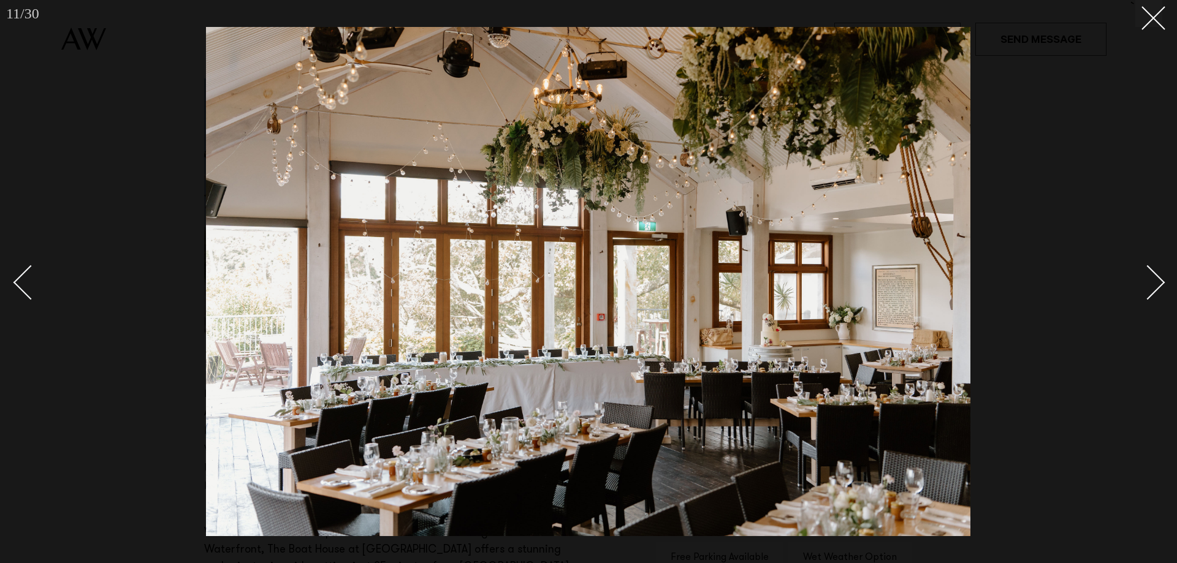
click at [1162, 282] on div "Next slide" at bounding box center [1147, 282] width 35 height 35
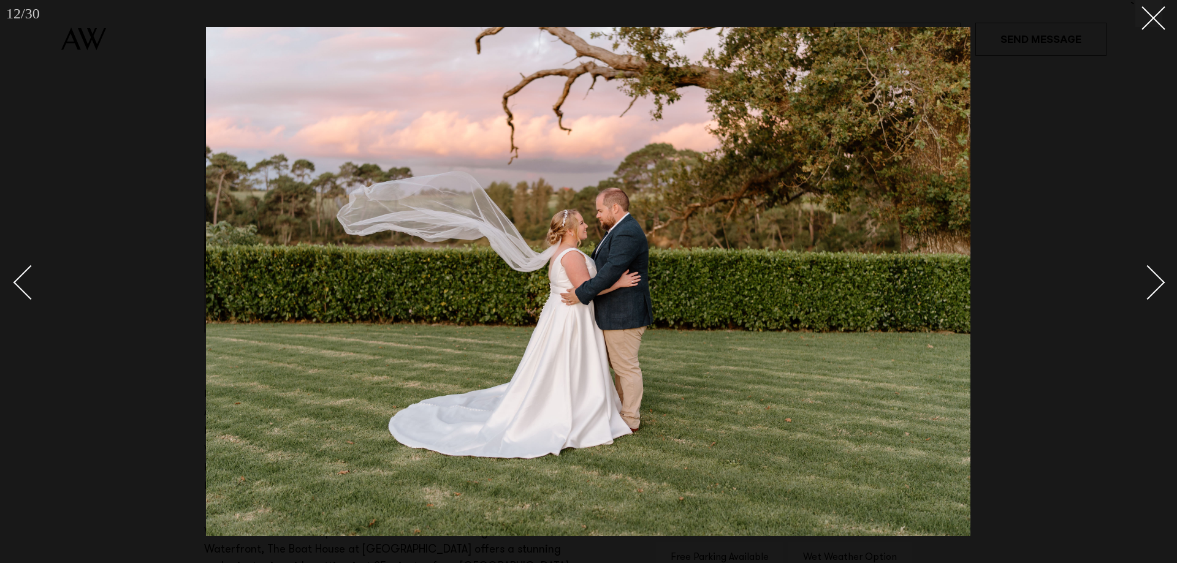
click at [1162, 282] on div "Next slide" at bounding box center [1147, 282] width 35 height 35
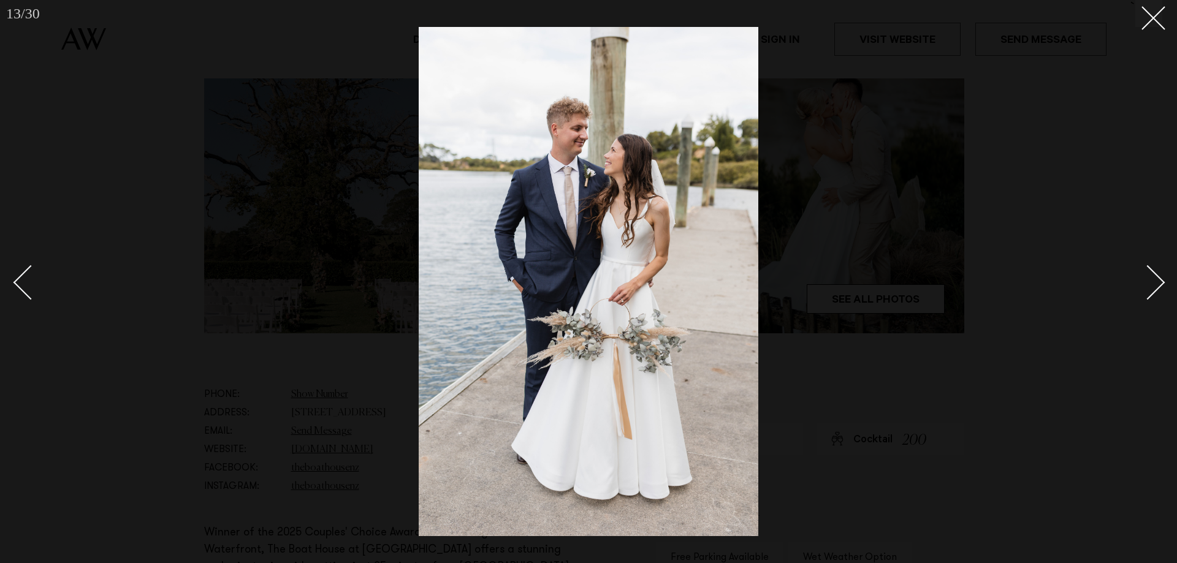
click at [1162, 282] on div "Next slide" at bounding box center [1147, 282] width 35 height 35
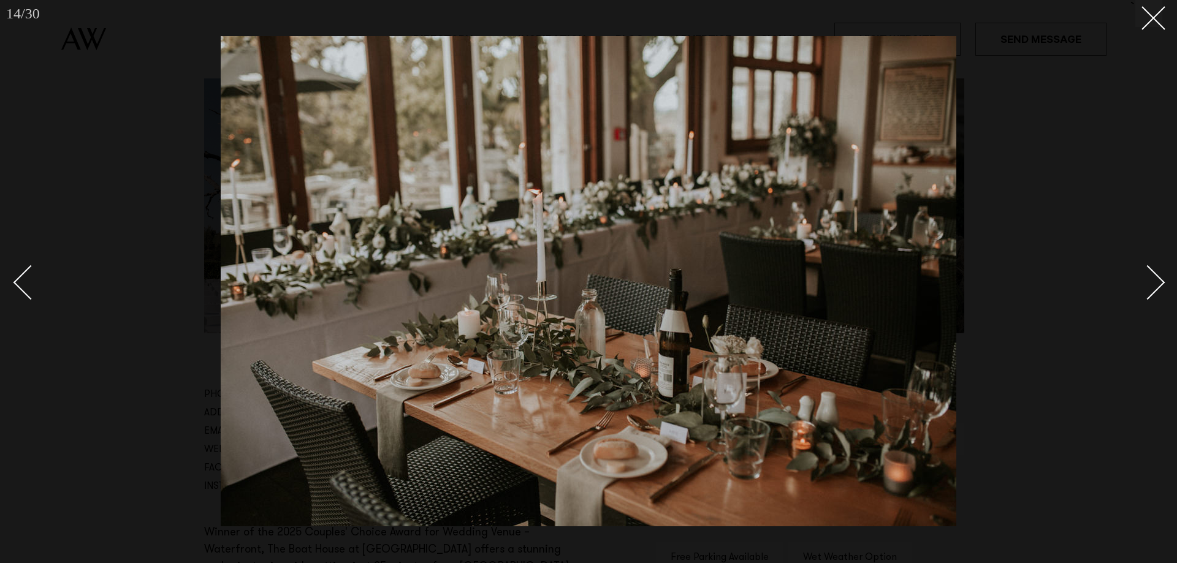
click at [1162, 282] on div "Next slide" at bounding box center [1147, 282] width 35 height 35
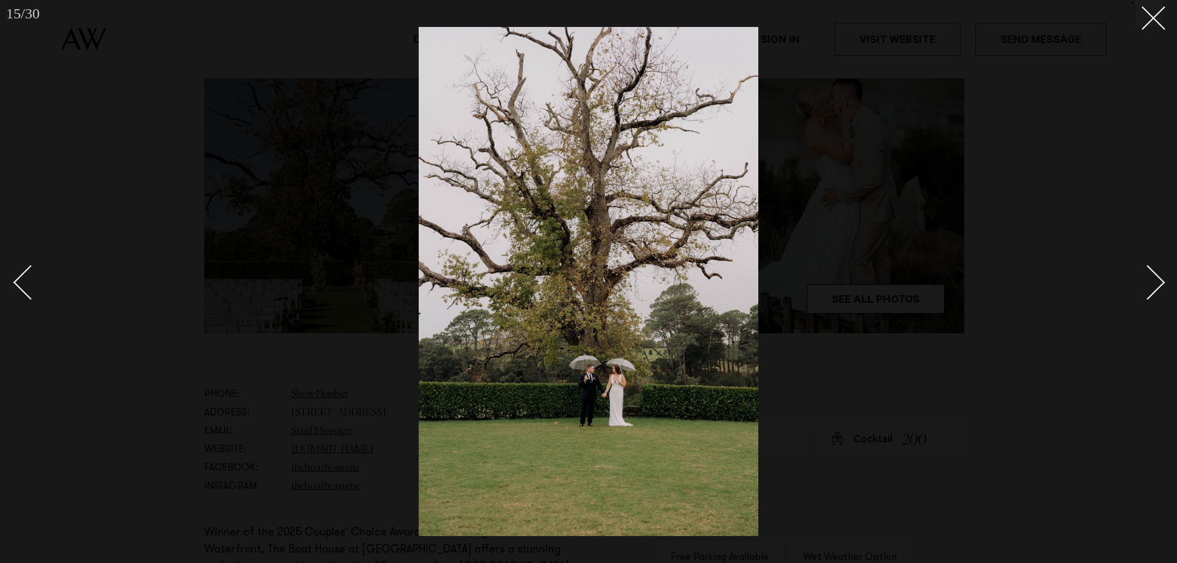
click at [1162, 282] on div "Next slide" at bounding box center [1147, 282] width 35 height 35
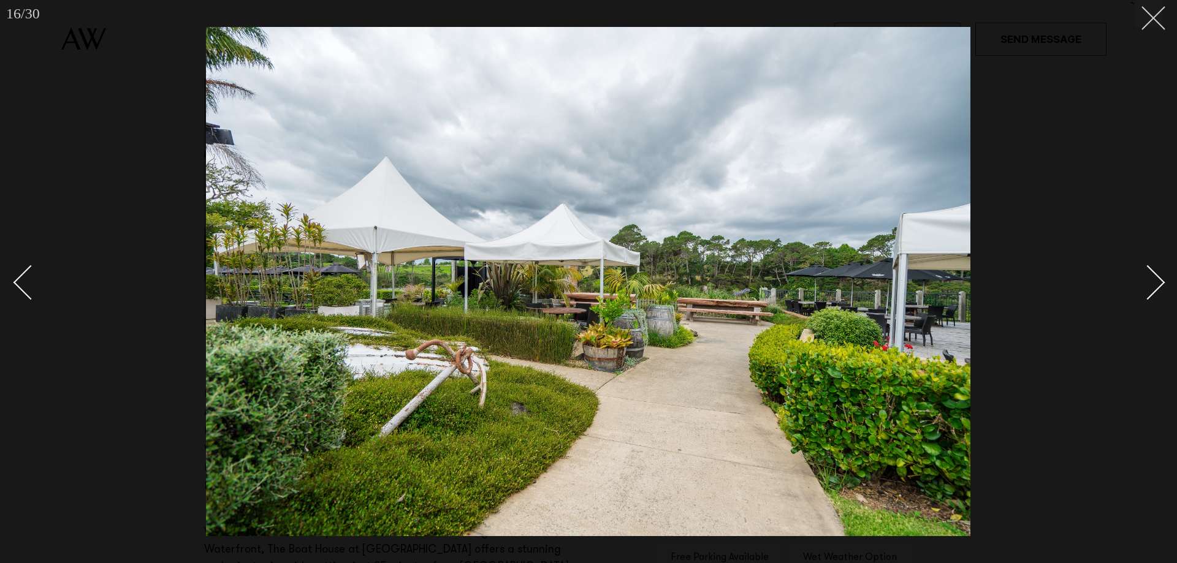
click at [1153, 10] on icon at bounding box center [1148, 13] width 15 height 15
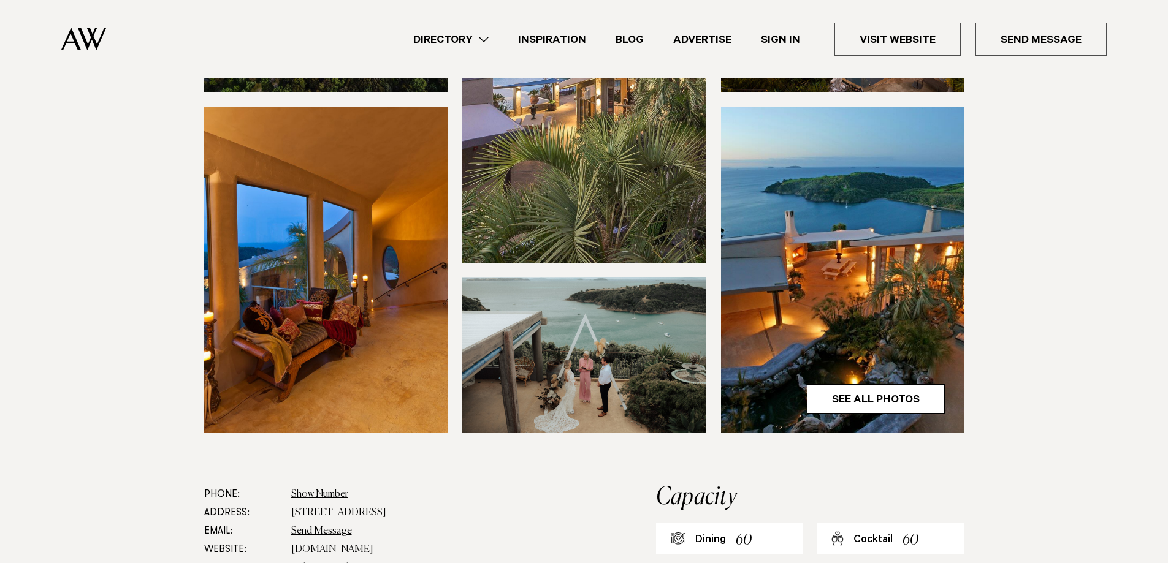
scroll to position [307, 0]
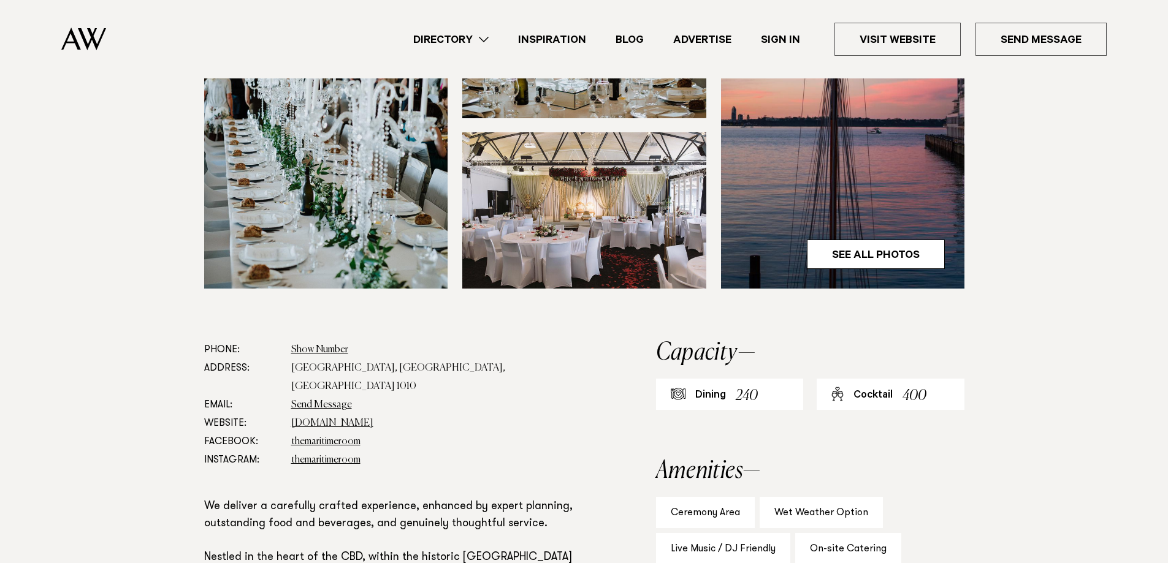
scroll to position [429, 0]
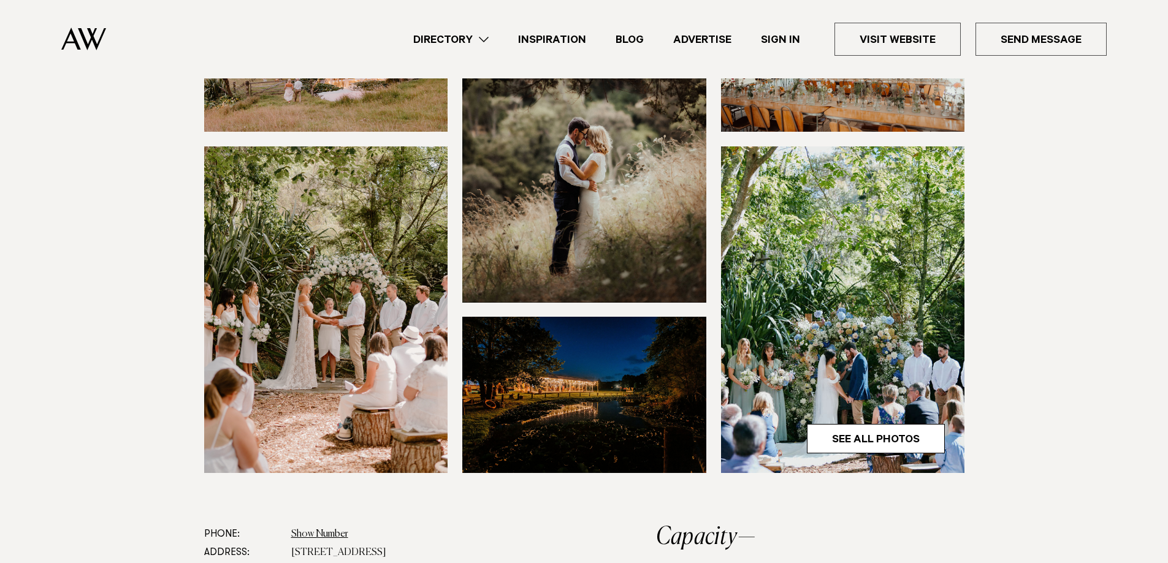
scroll to position [368, 0]
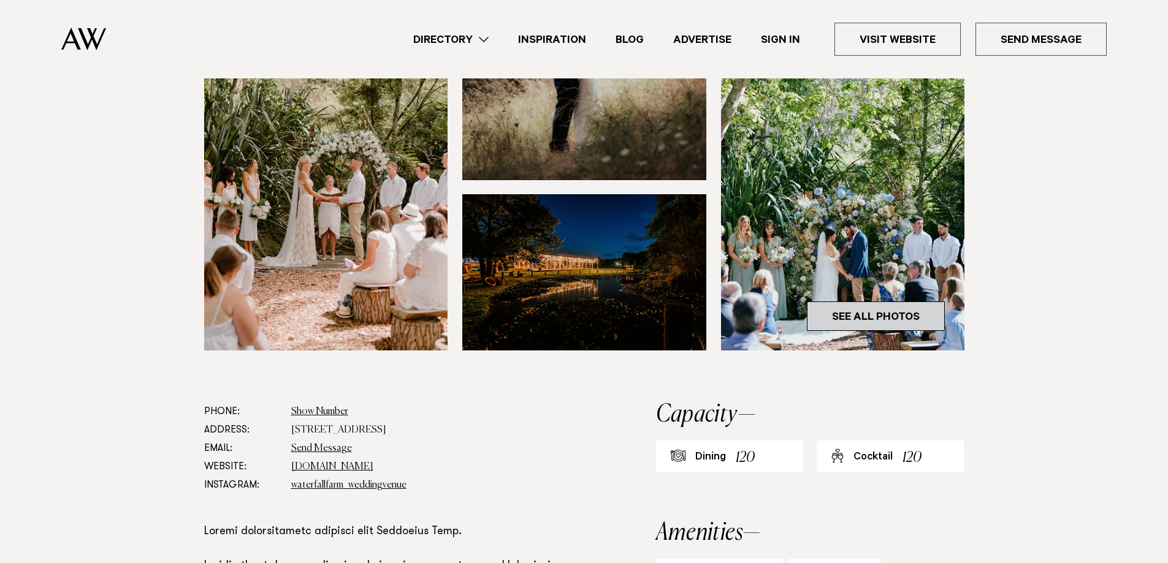
click at [885, 316] on link "See All Photos" at bounding box center [876, 316] width 138 height 29
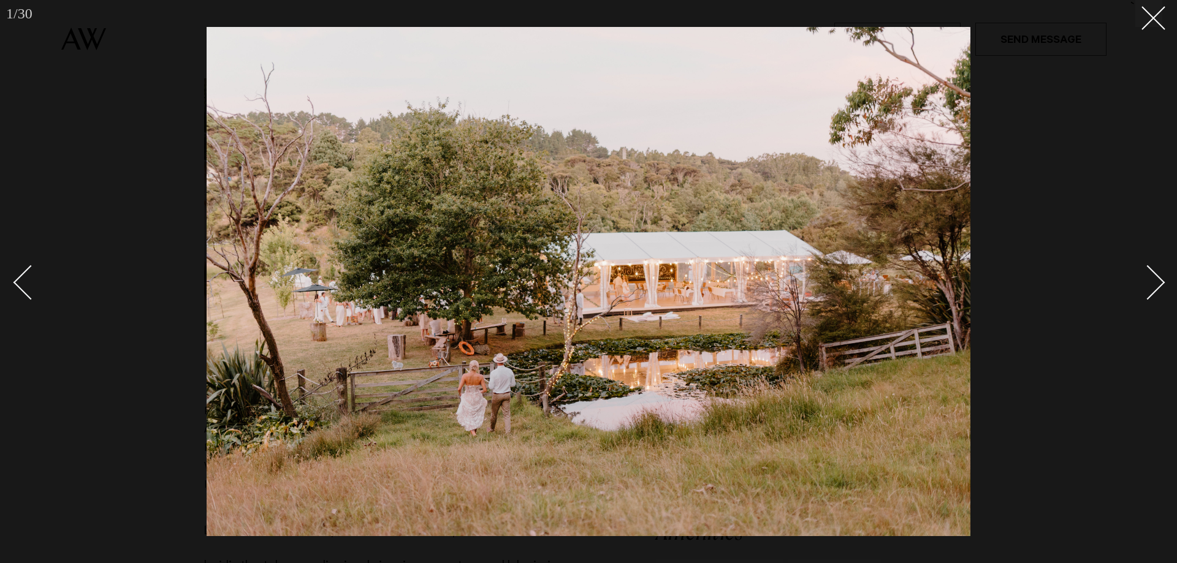
click at [1160, 281] on div "Next slide" at bounding box center [1147, 282] width 35 height 35
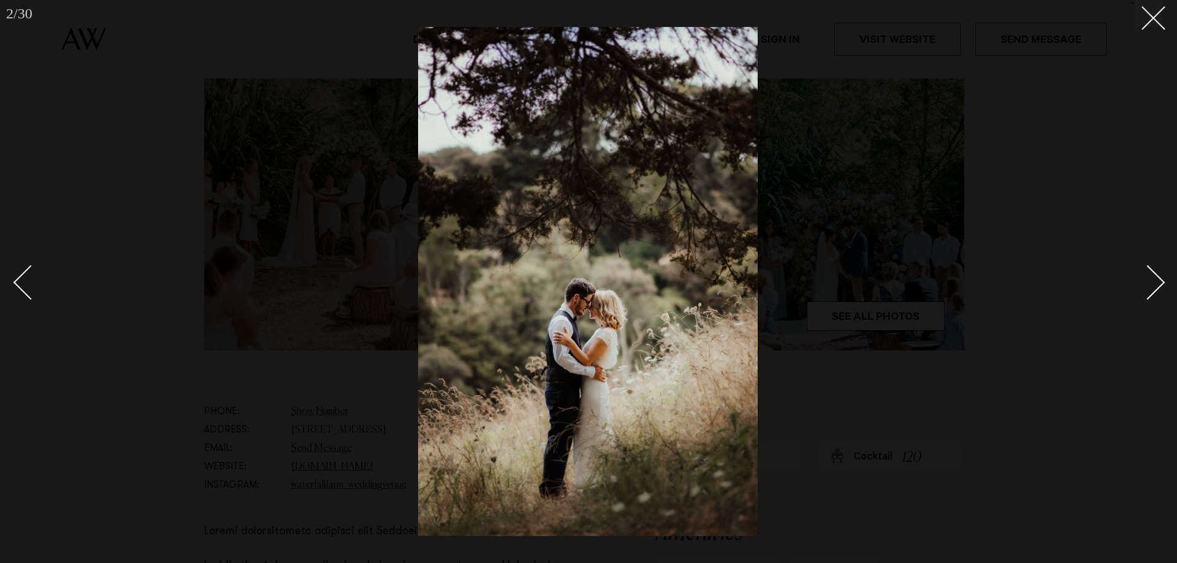
click at [1160, 281] on div "Next slide" at bounding box center [1147, 282] width 35 height 35
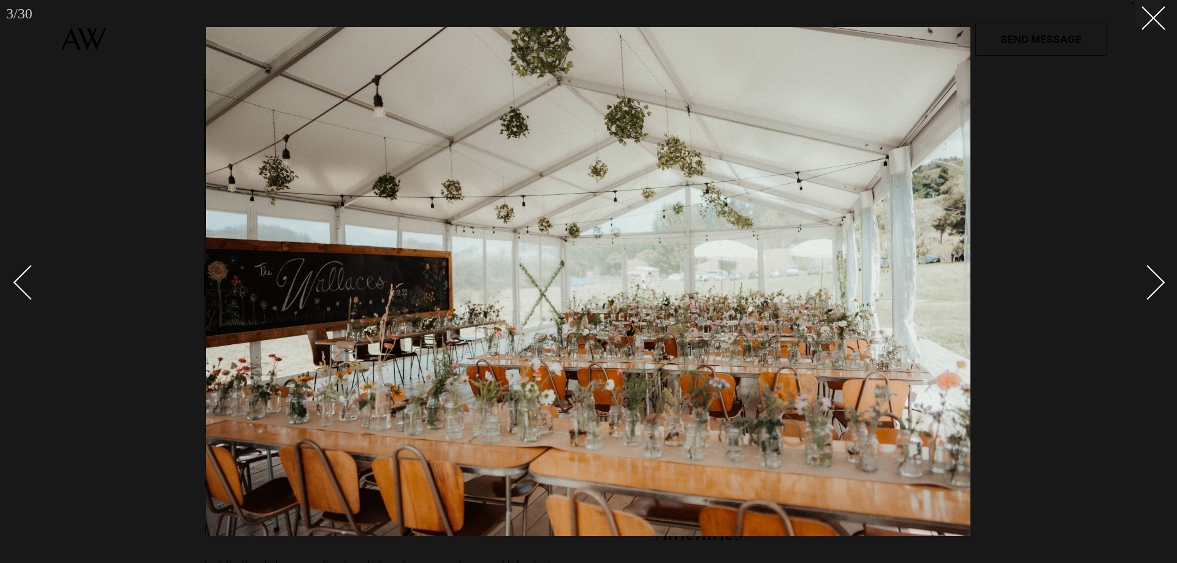
click at [1160, 281] on div "Next slide" at bounding box center [1147, 282] width 35 height 35
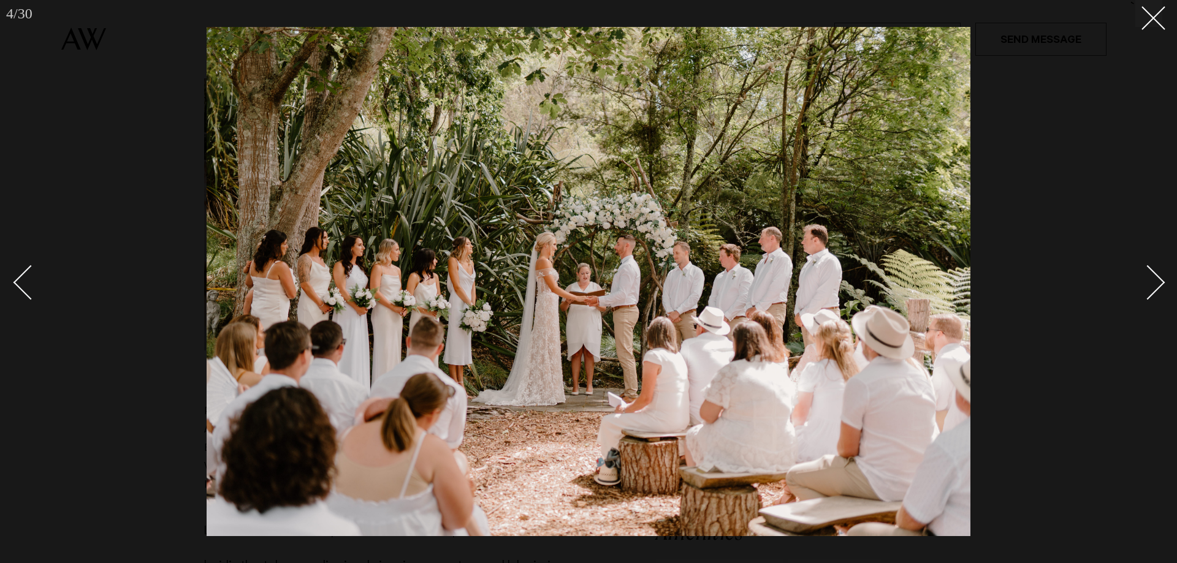
click at [1160, 281] on div "Next slide" at bounding box center [1147, 282] width 35 height 35
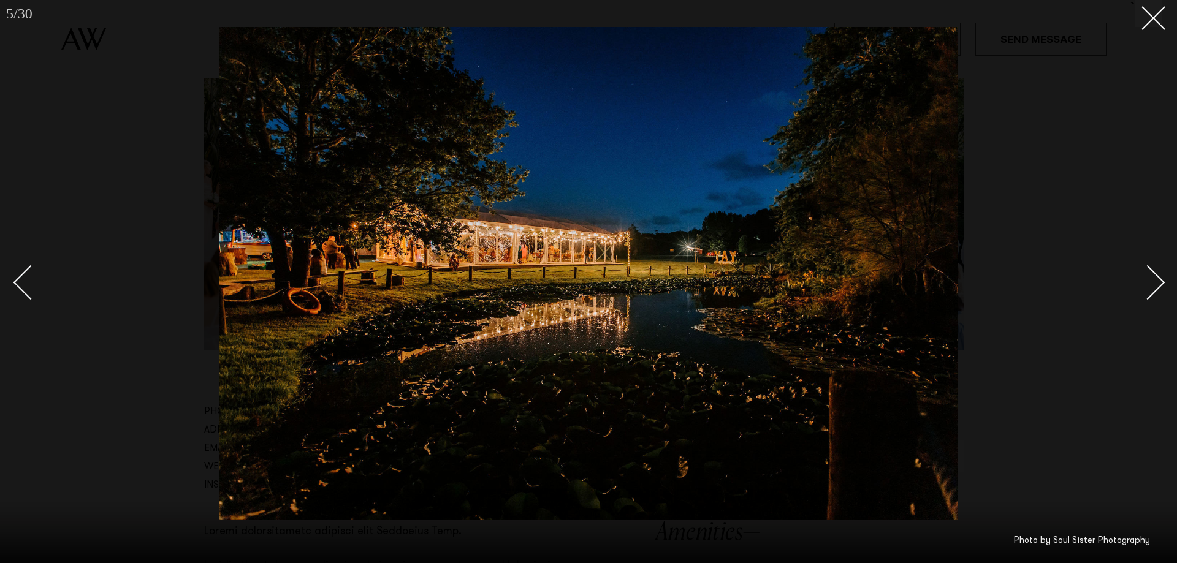
click at [1160, 281] on div "Next slide" at bounding box center [1147, 282] width 35 height 35
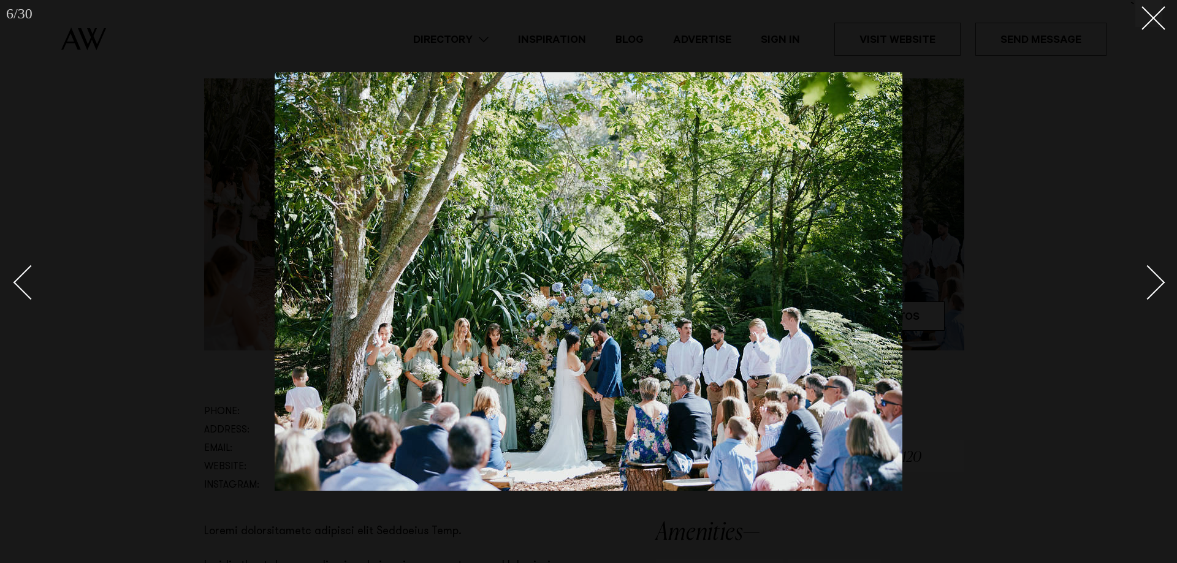
click at [1160, 281] on div "Next slide" at bounding box center [1147, 282] width 35 height 35
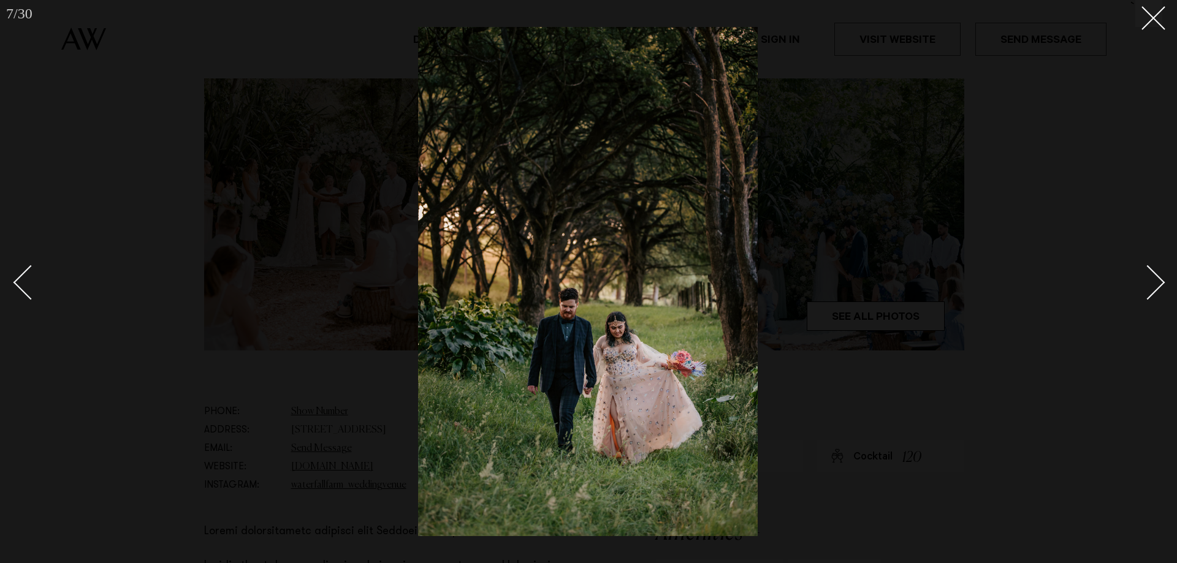
click at [1160, 281] on div "Next slide" at bounding box center [1147, 282] width 35 height 35
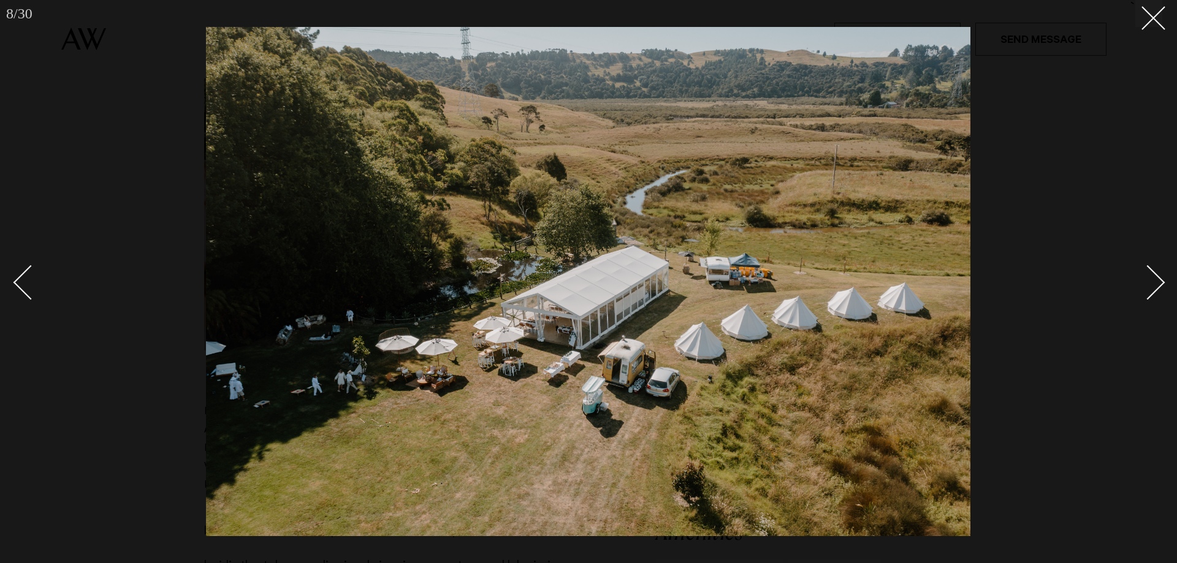
click at [1160, 281] on div "Next slide" at bounding box center [1147, 282] width 35 height 35
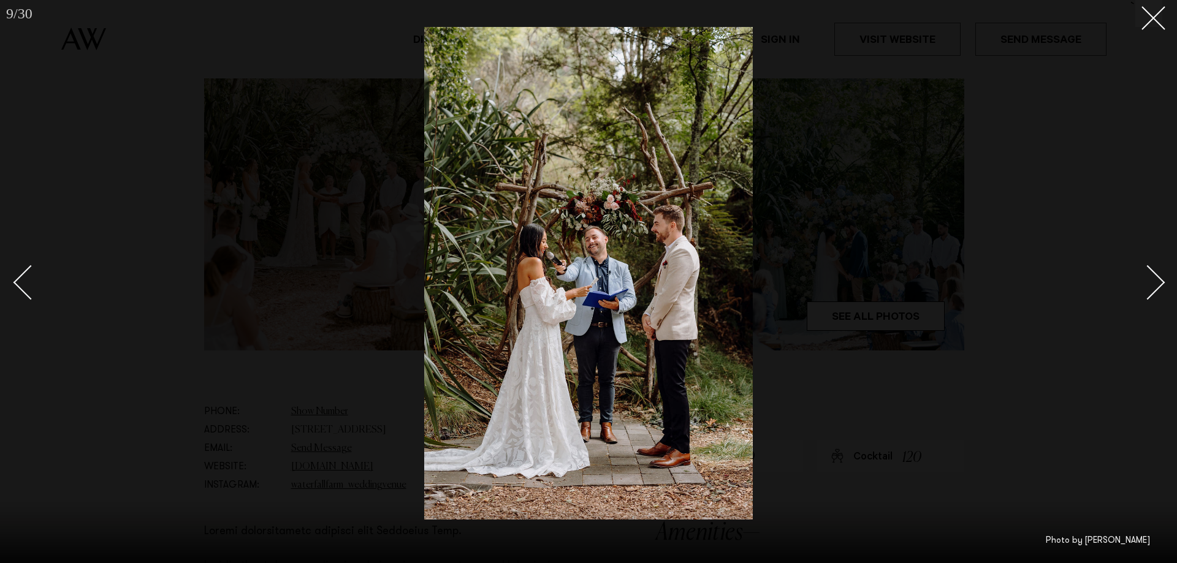
click at [1160, 281] on div "Next slide" at bounding box center [1147, 282] width 35 height 35
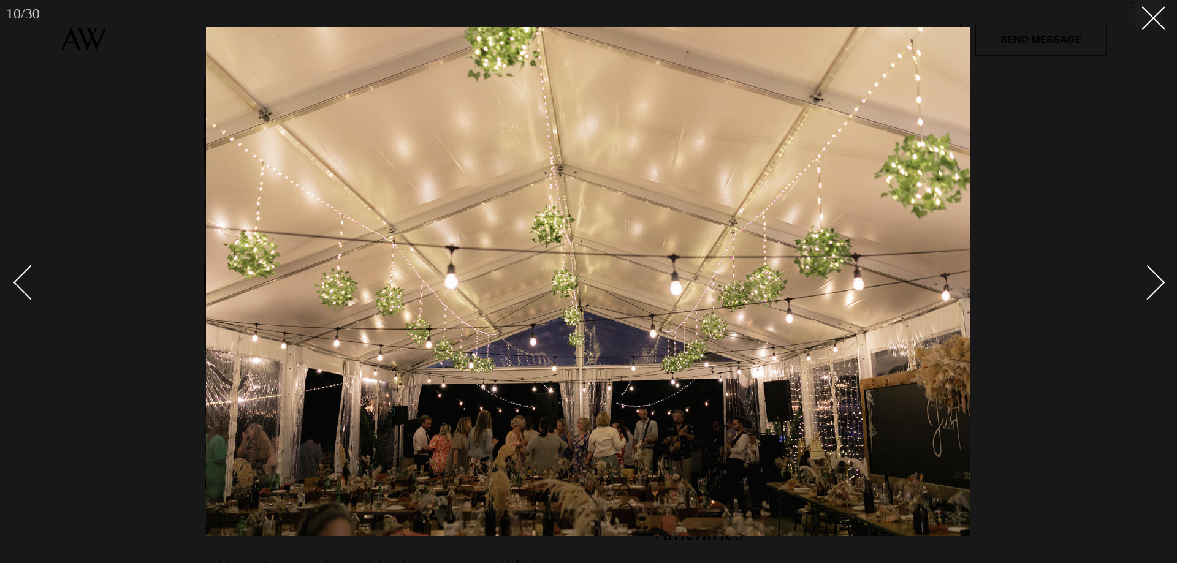
click at [1163, 284] on div "Next slide" at bounding box center [1147, 282] width 35 height 35
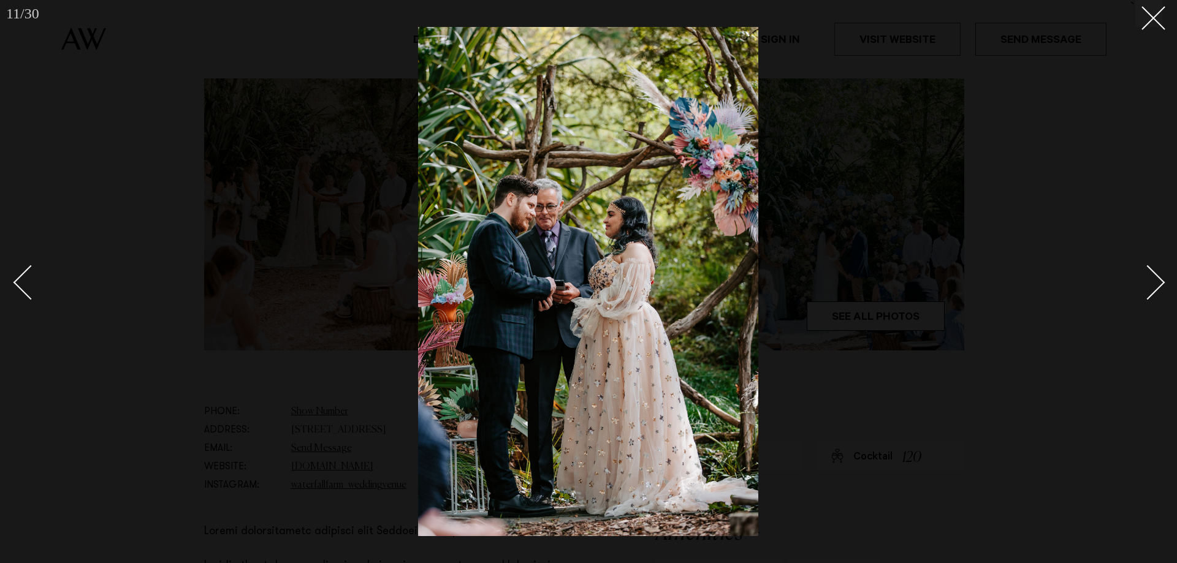
click at [1161, 277] on link at bounding box center [1140, 281] width 43 height 61
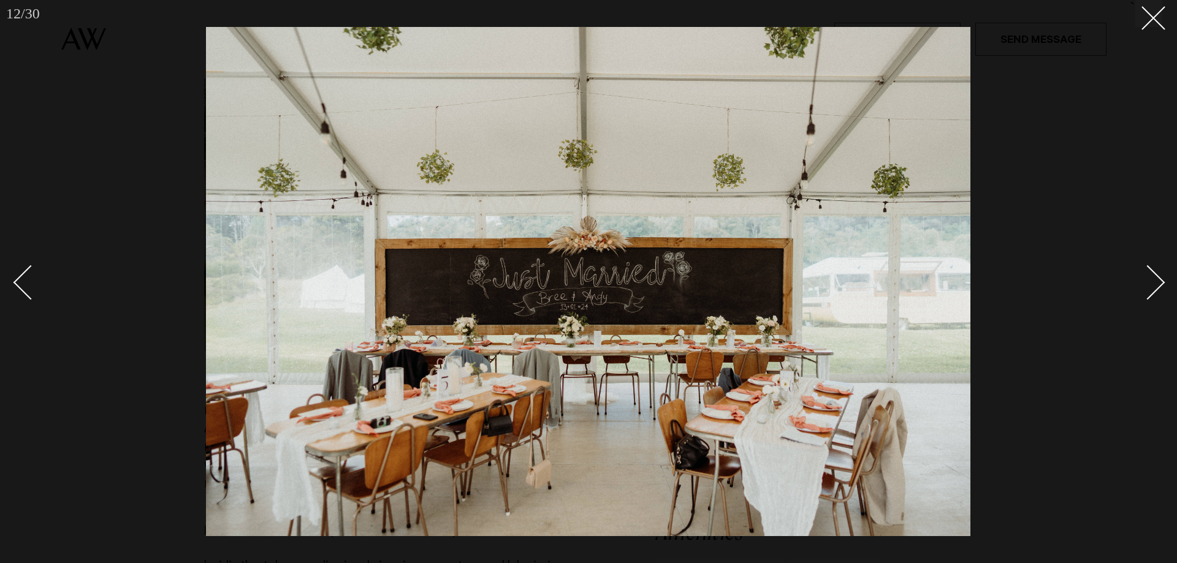
click at [1161, 277] on link at bounding box center [1140, 281] width 43 height 61
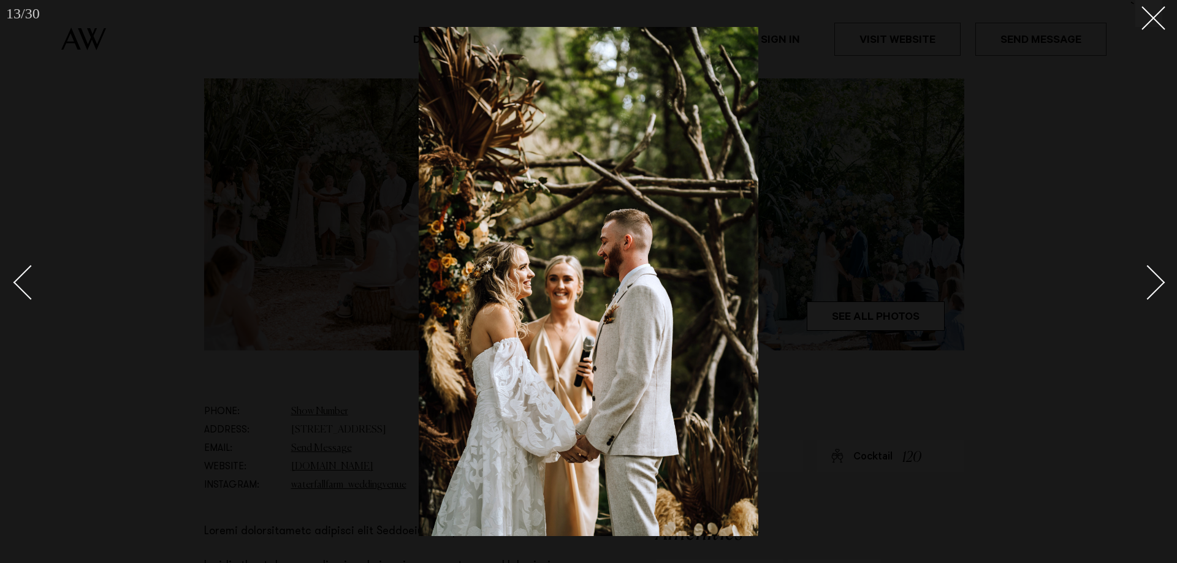
click at [1161, 277] on link at bounding box center [1140, 281] width 43 height 61
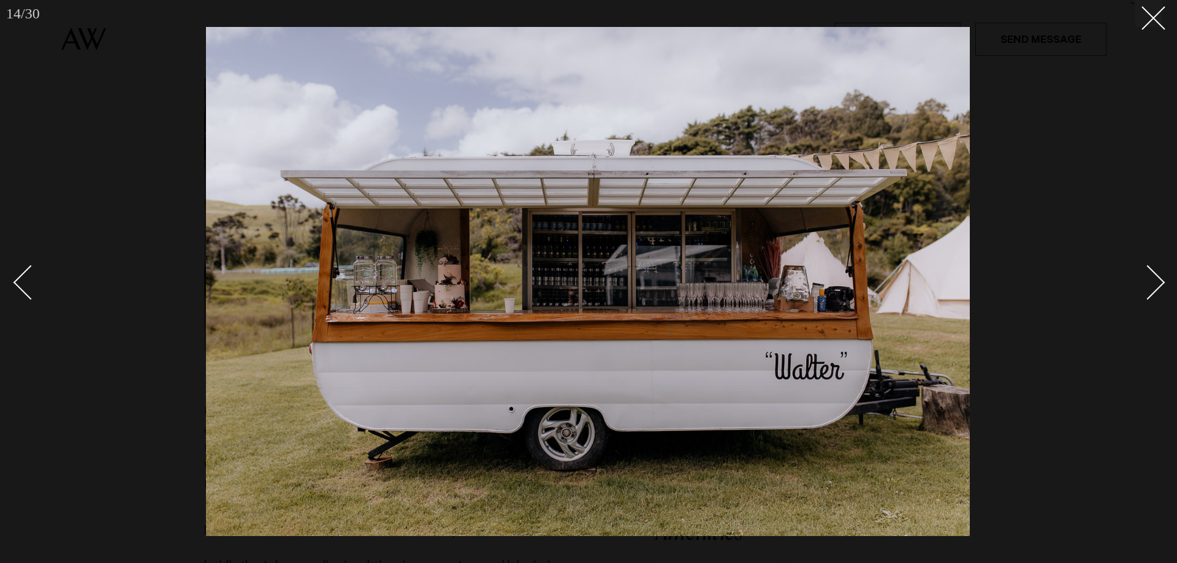
click at [1161, 277] on link at bounding box center [1140, 281] width 43 height 61
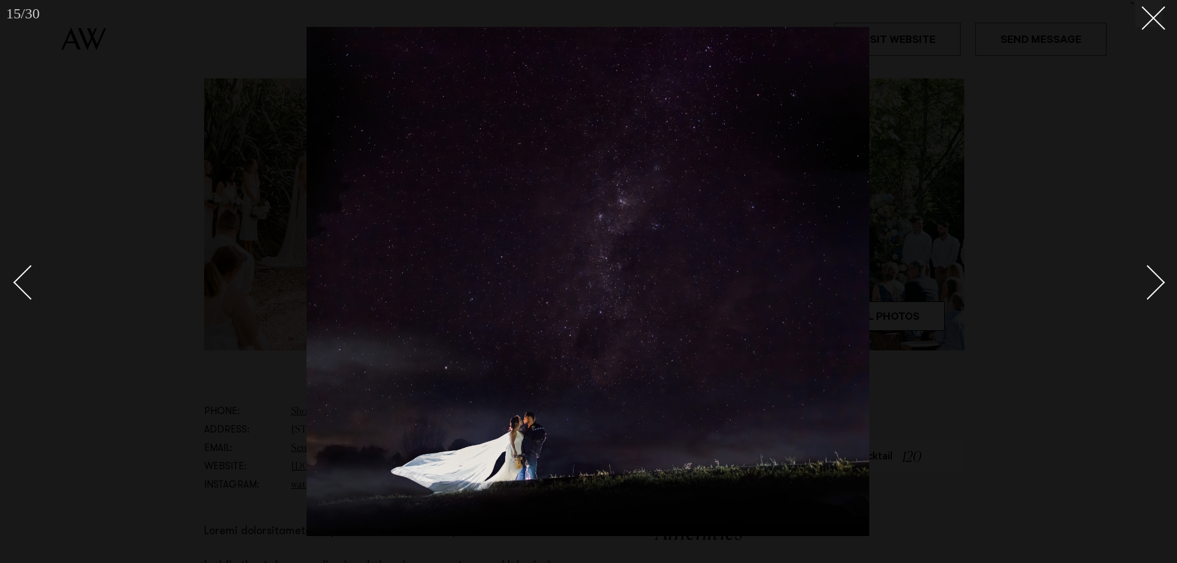
click at [1163, 283] on div "Next slide" at bounding box center [1147, 282] width 35 height 35
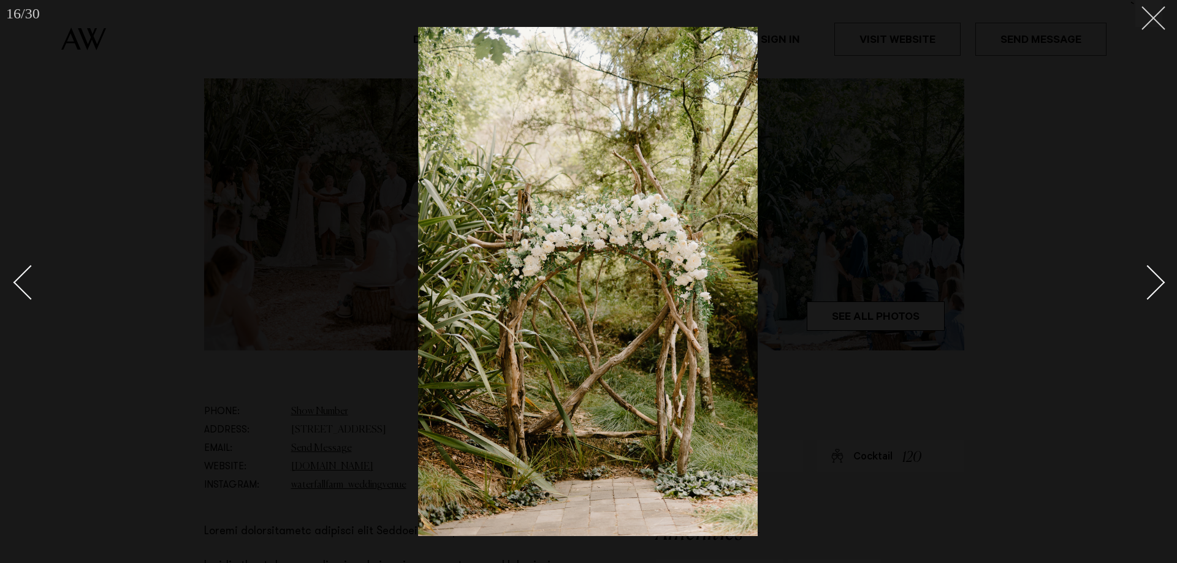
click at [1145, 19] on icon at bounding box center [1148, 13] width 15 height 15
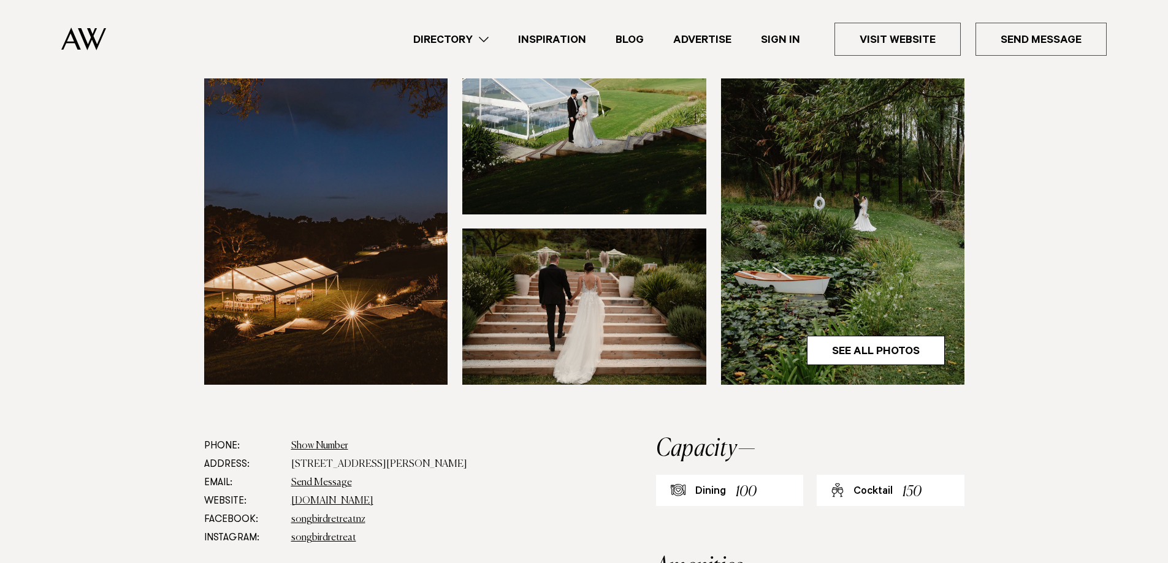
scroll to position [307, 0]
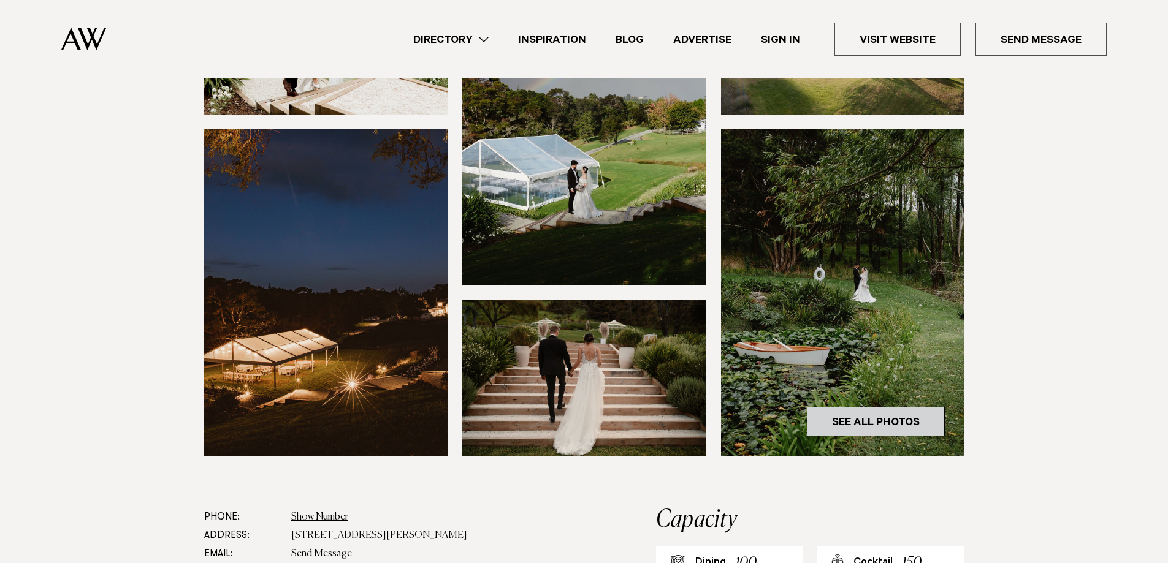
click at [866, 423] on link "See All Photos" at bounding box center [876, 421] width 138 height 29
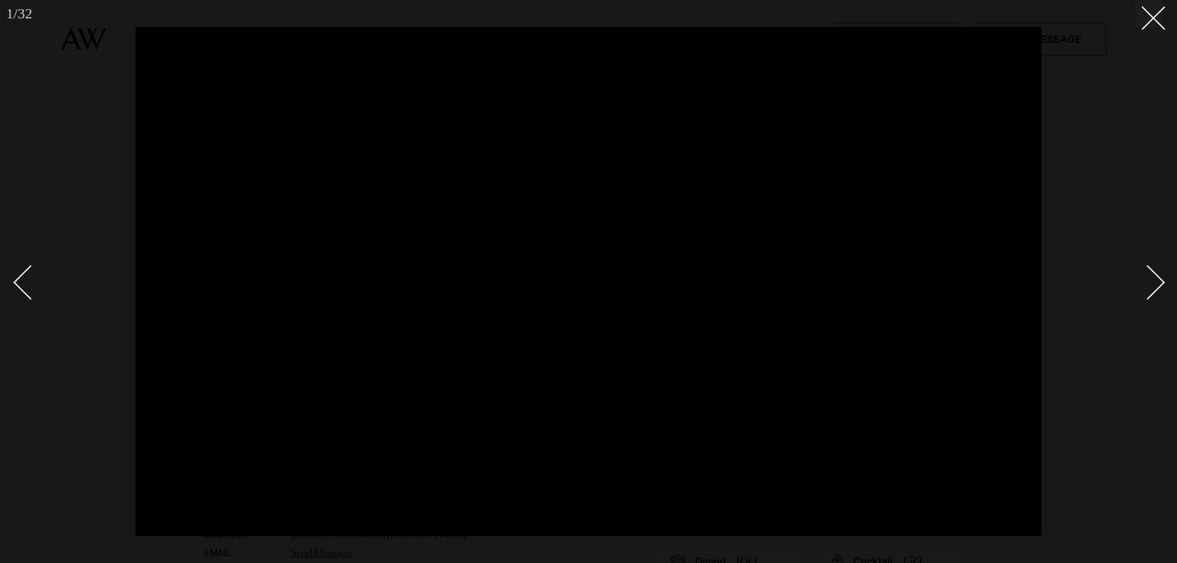
click at [1160, 281] on div "Next slide" at bounding box center [1147, 282] width 35 height 35
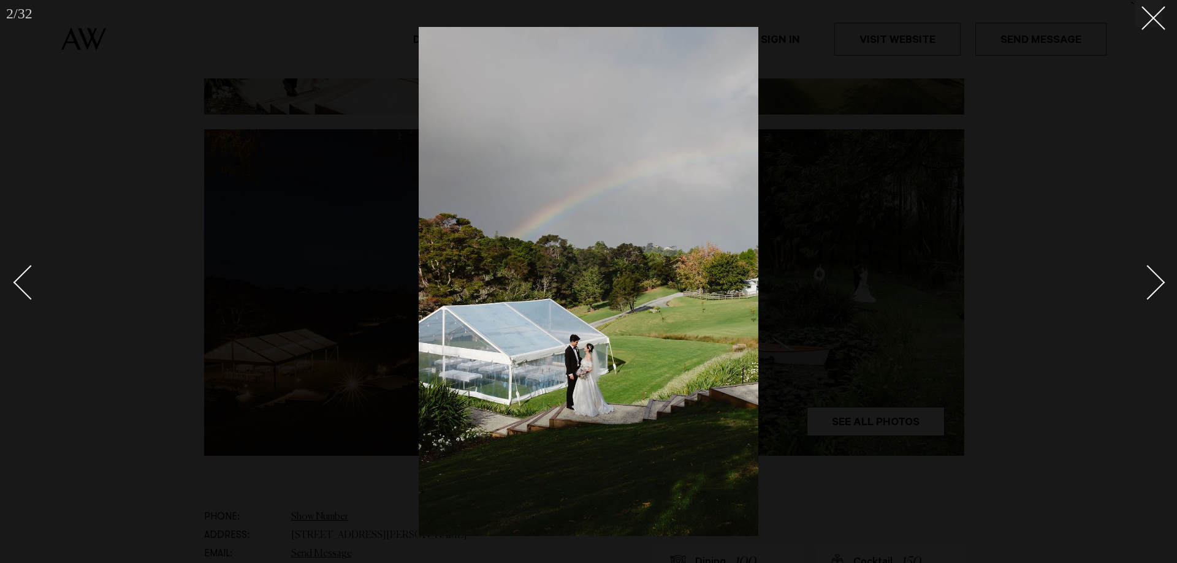
click at [1160, 281] on div "Next slide" at bounding box center [1147, 282] width 35 height 35
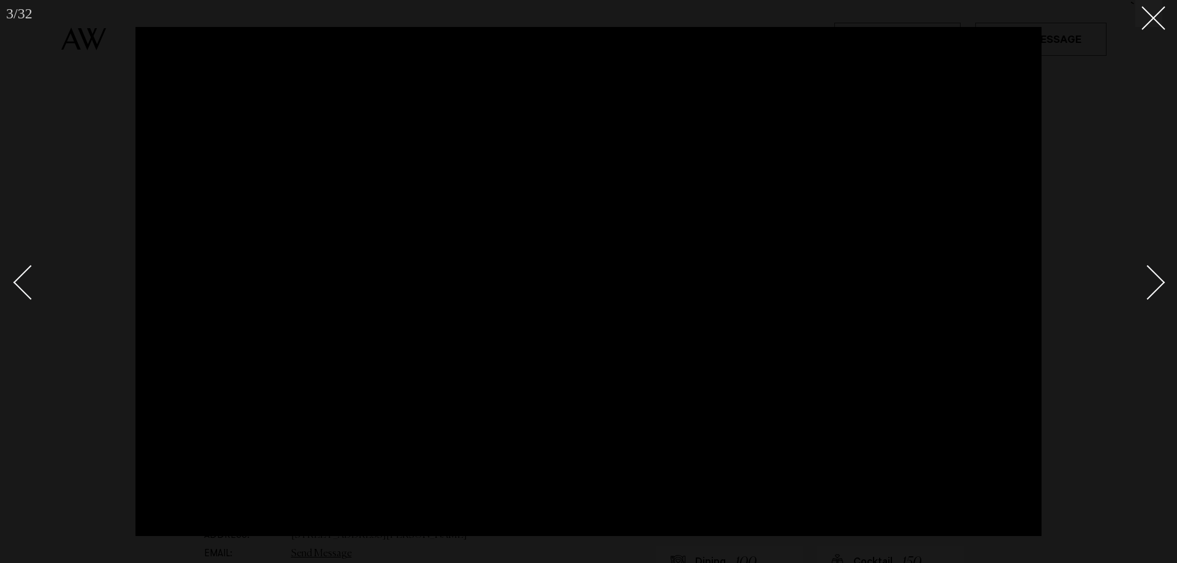
click at [1160, 281] on div "Next slide" at bounding box center [1147, 282] width 35 height 35
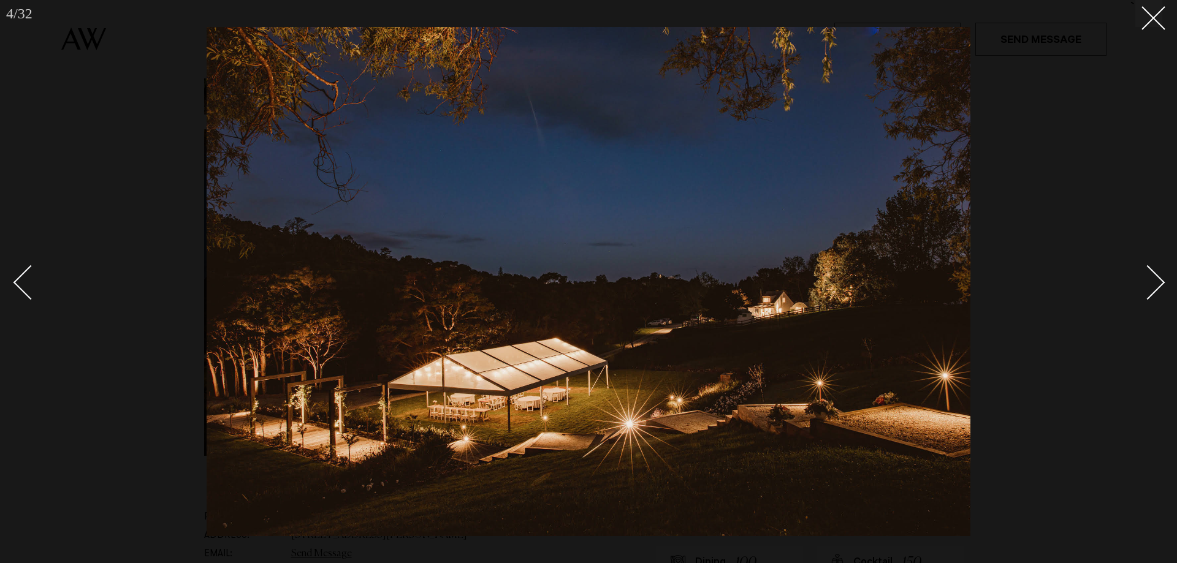
click at [1160, 281] on div "Next slide" at bounding box center [1147, 282] width 35 height 35
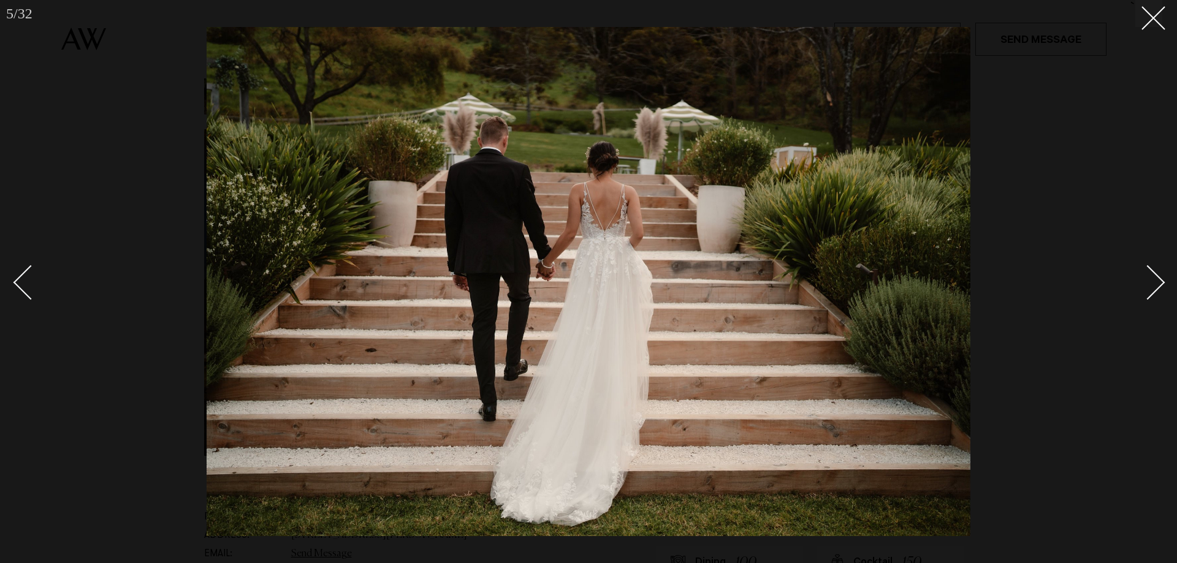
click at [1160, 281] on div "Next slide" at bounding box center [1147, 282] width 35 height 35
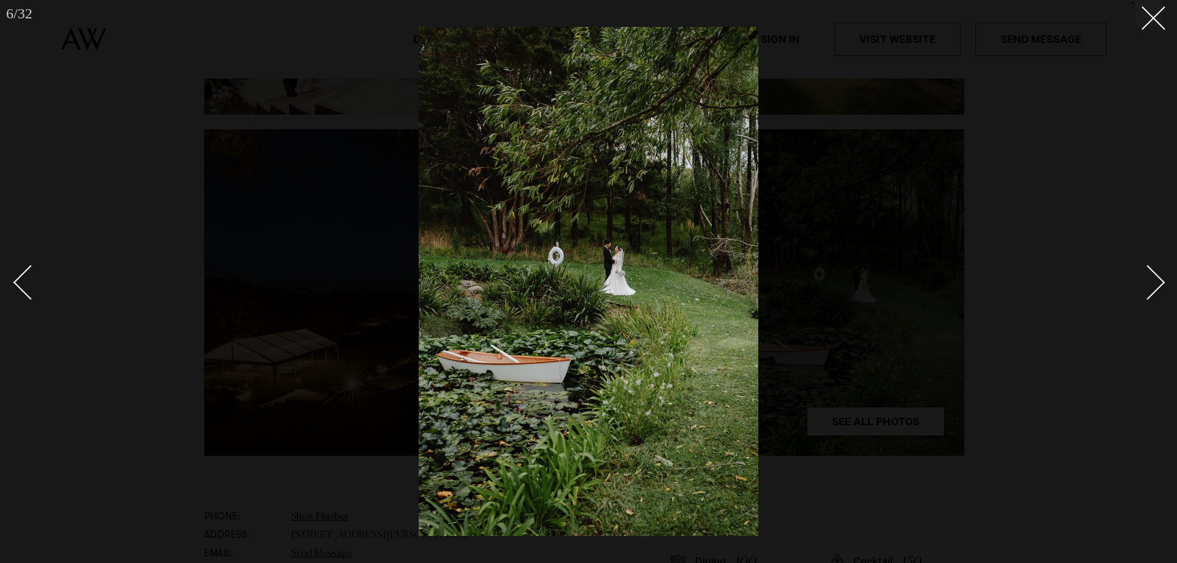
click at [1160, 281] on div "Next slide" at bounding box center [1147, 282] width 35 height 35
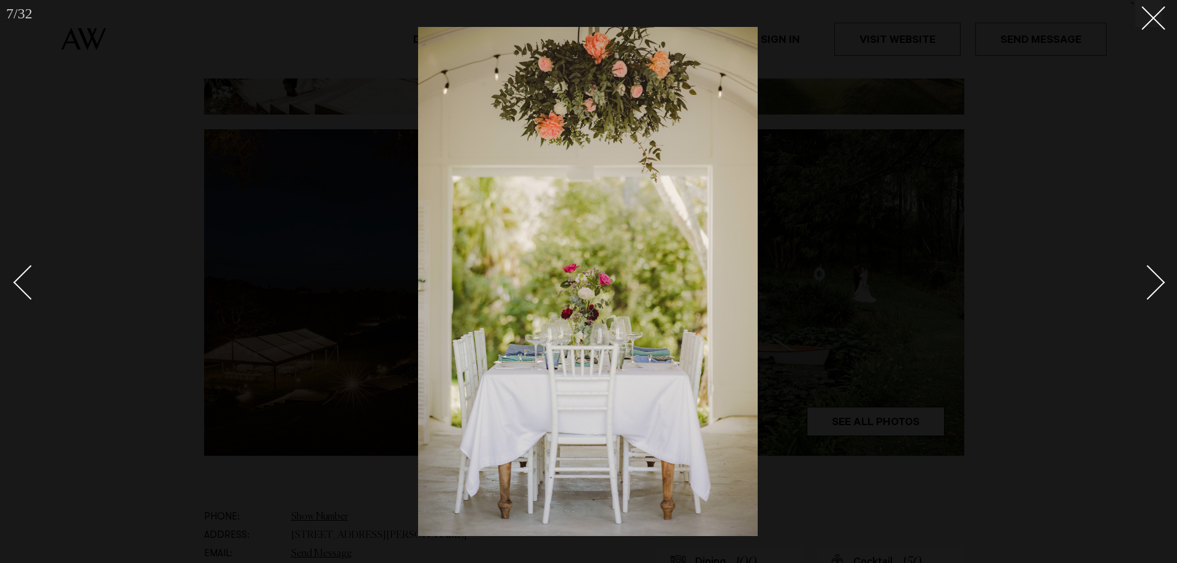
click at [1160, 281] on div "Next slide" at bounding box center [1147, 282] width 35 height 35
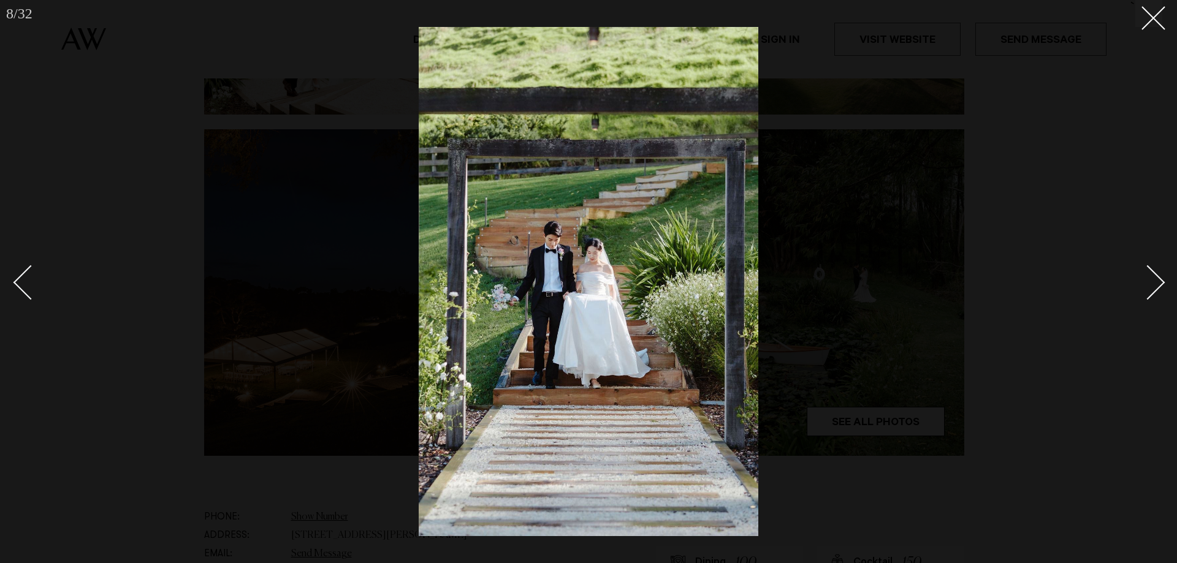
click at [1160, 281] on div "Next slide" at bounding box center [1147, 282] width 35 height 35
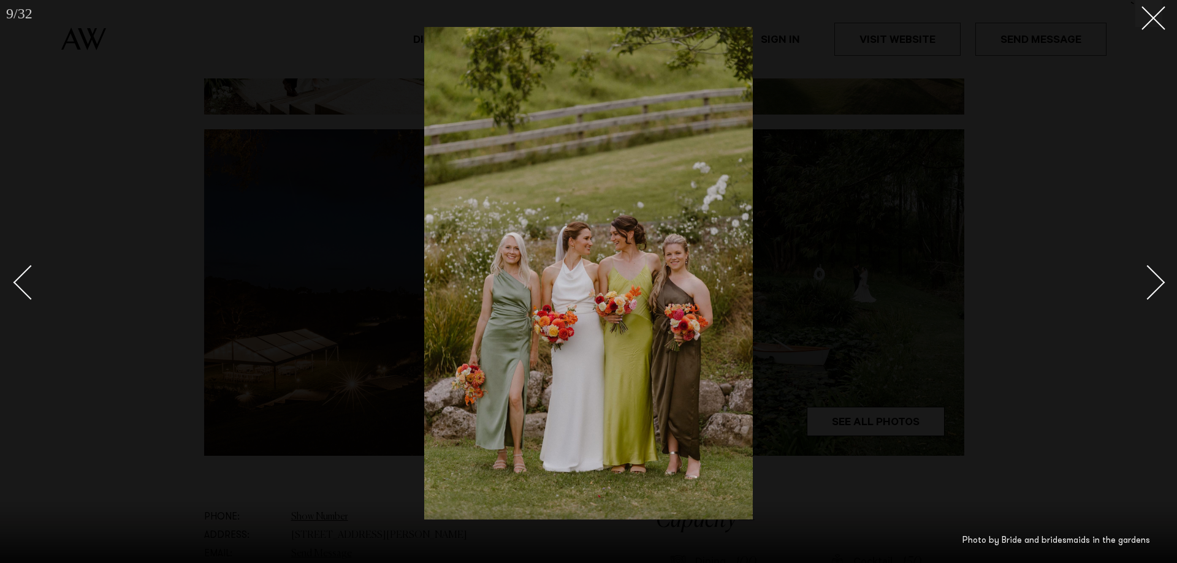
click at [1160, 281] on div "Next slide" at bounding box center [1147, 282] width 35 height 35
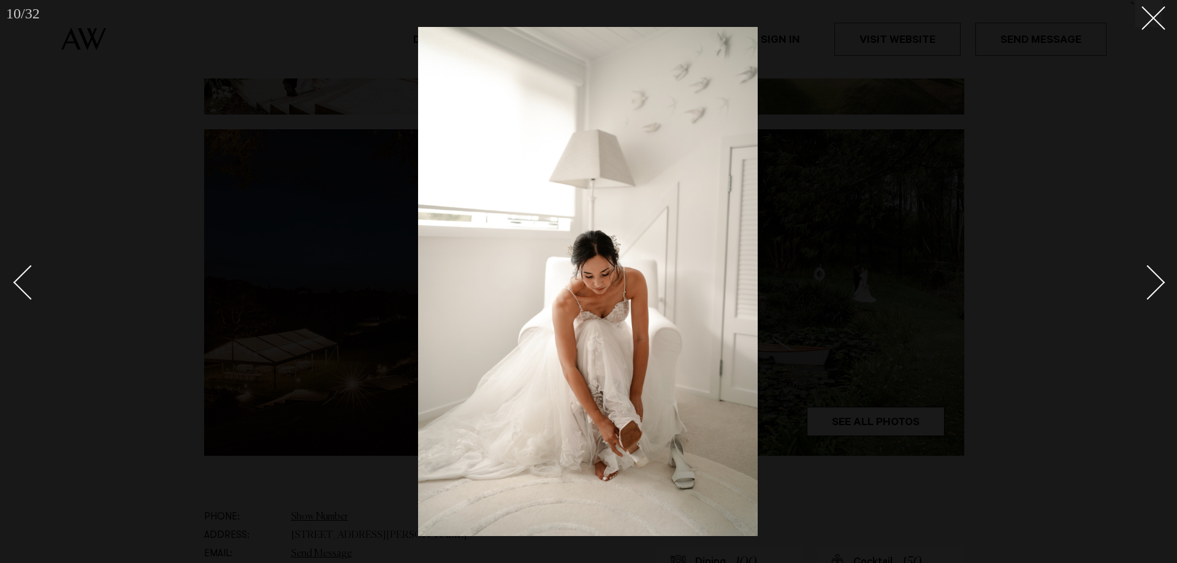
click at [1160, 281] on div "Next slide" at bounding box center [1147, 282] width 35 height 35
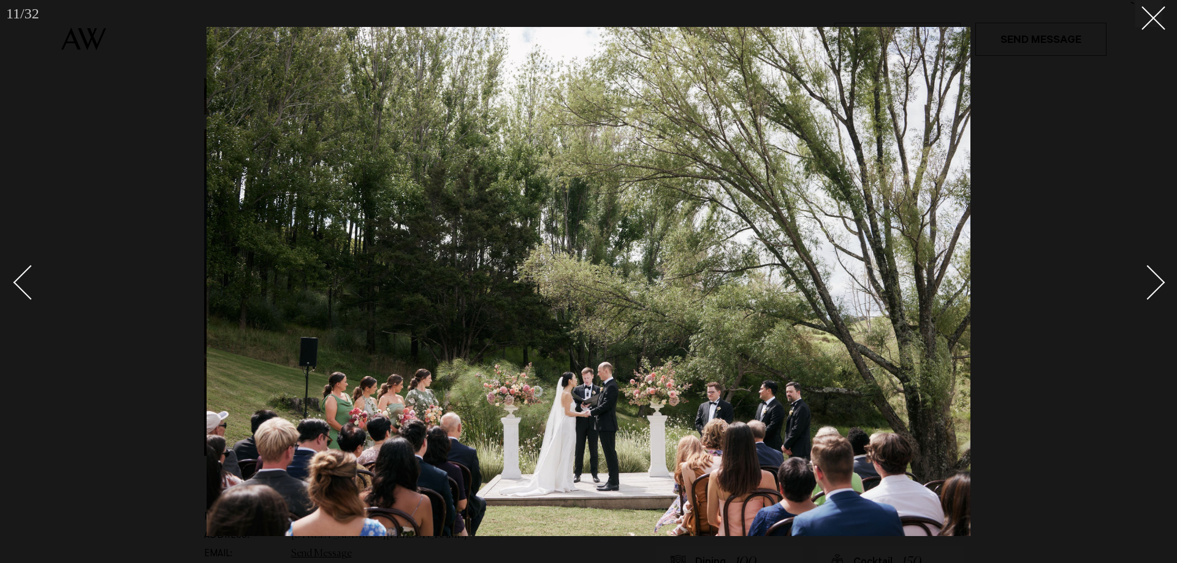
click at [1160, 281] on div "Next slide" at bounding box center [1147, 282] width 35 height 35
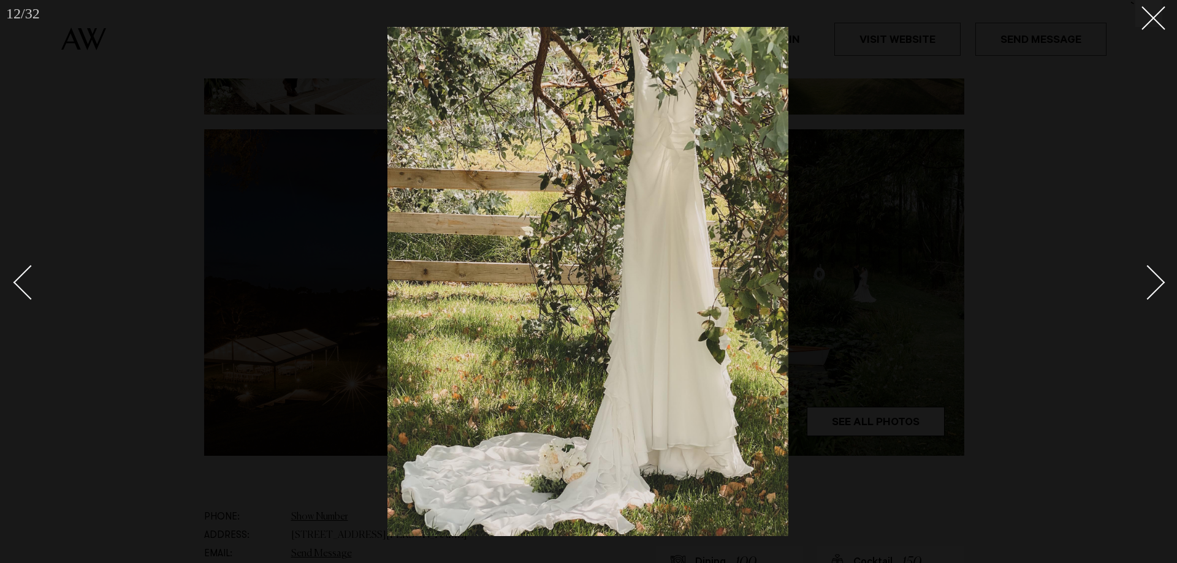
click at [1160, 281] on div "Next slide" at bounding box center [1147, 282] width 35 height 35
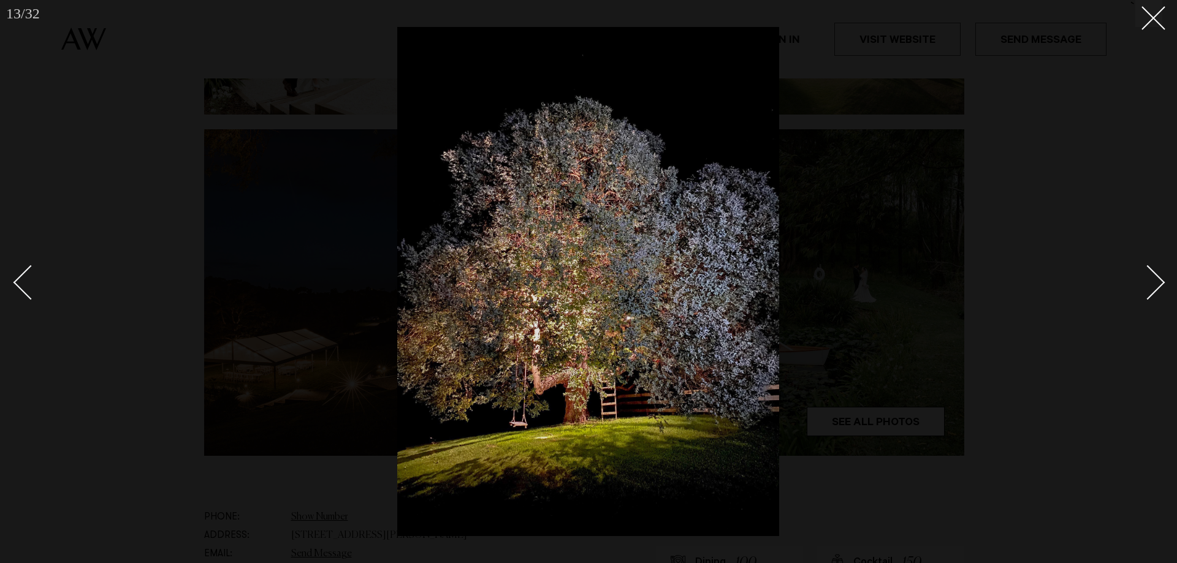
click at [1160, 281] on div "Next slide" at bounding box center [1147, 282] width 35 height 35
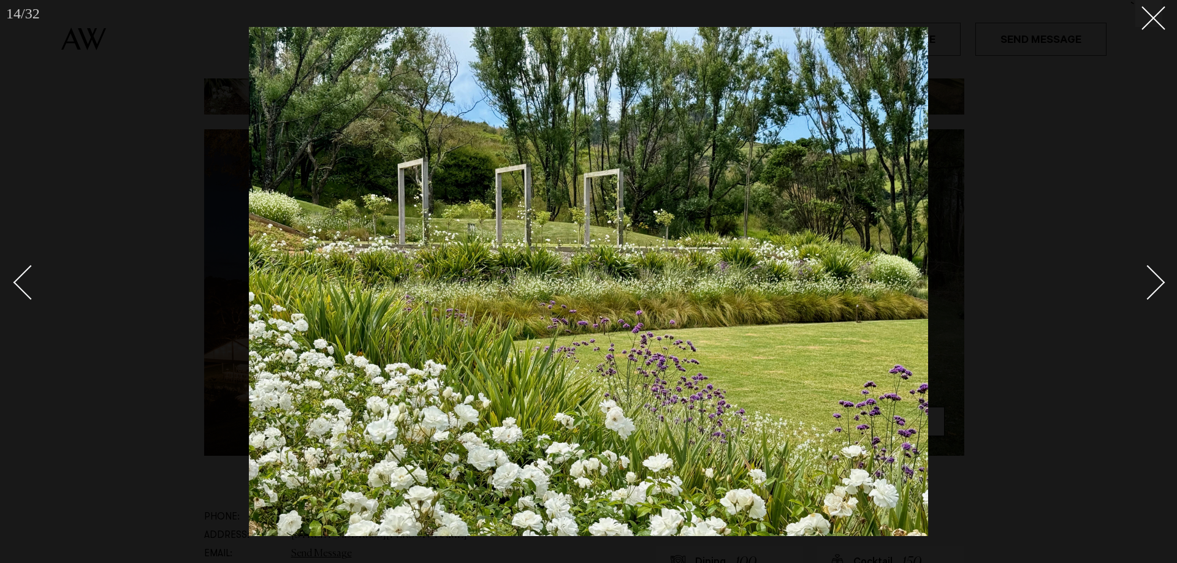
click at [1160, 281] on div "Next slide" at bounding box center [1147, 282] width 35 height 35
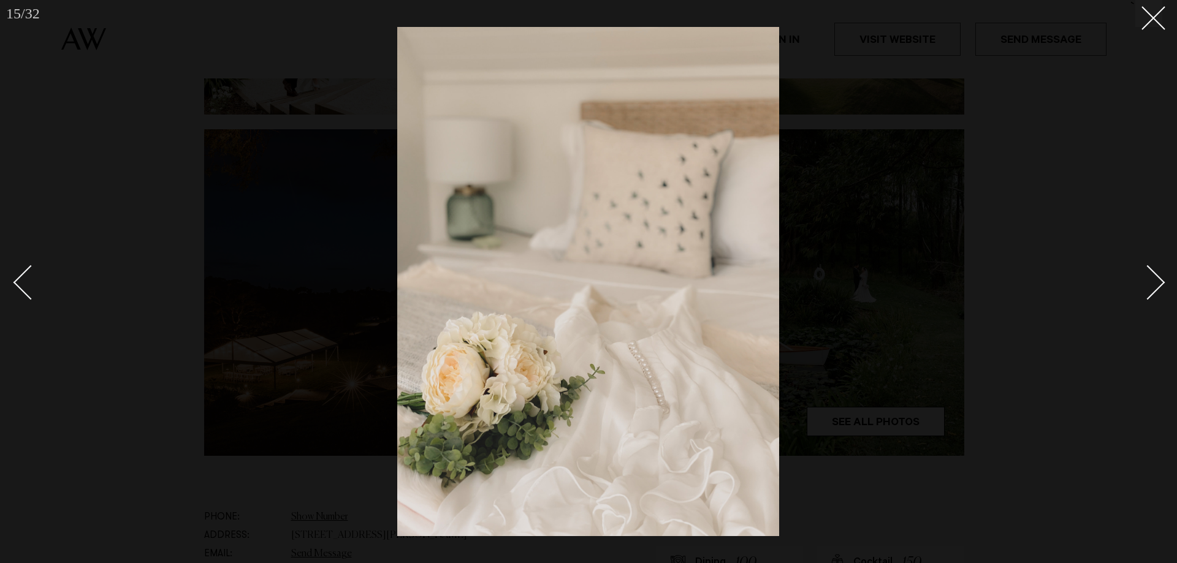
click at [1160, 281] on div "Next slide" at bounding box center [1147, 282] width 35 height 35
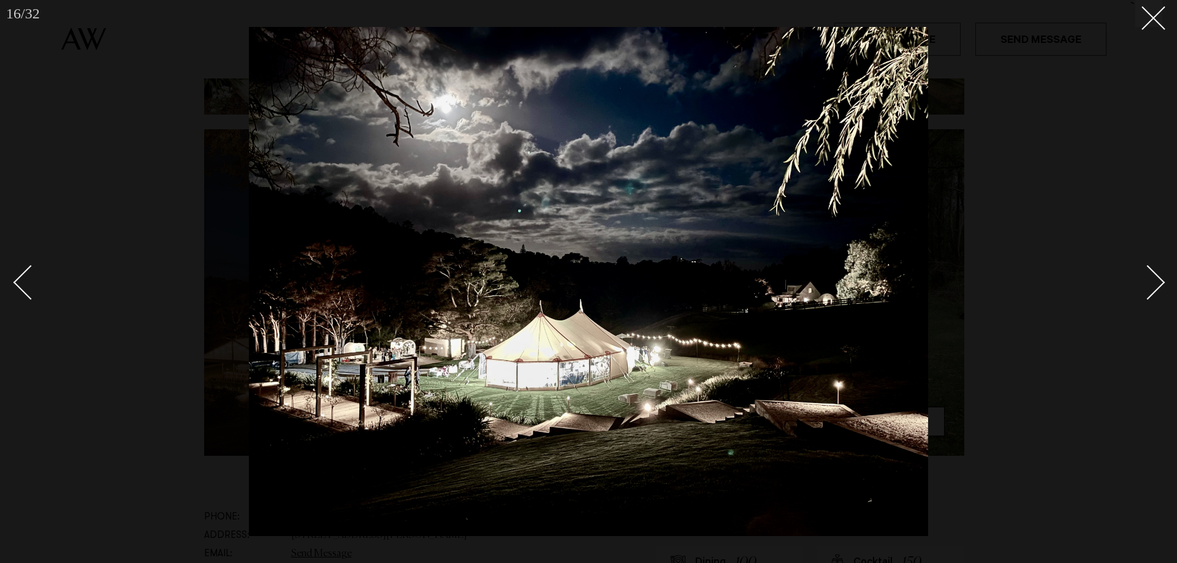
click at [1160, 281] on div "Next slide" at bounding box center [1147, 282] width 35 height 35
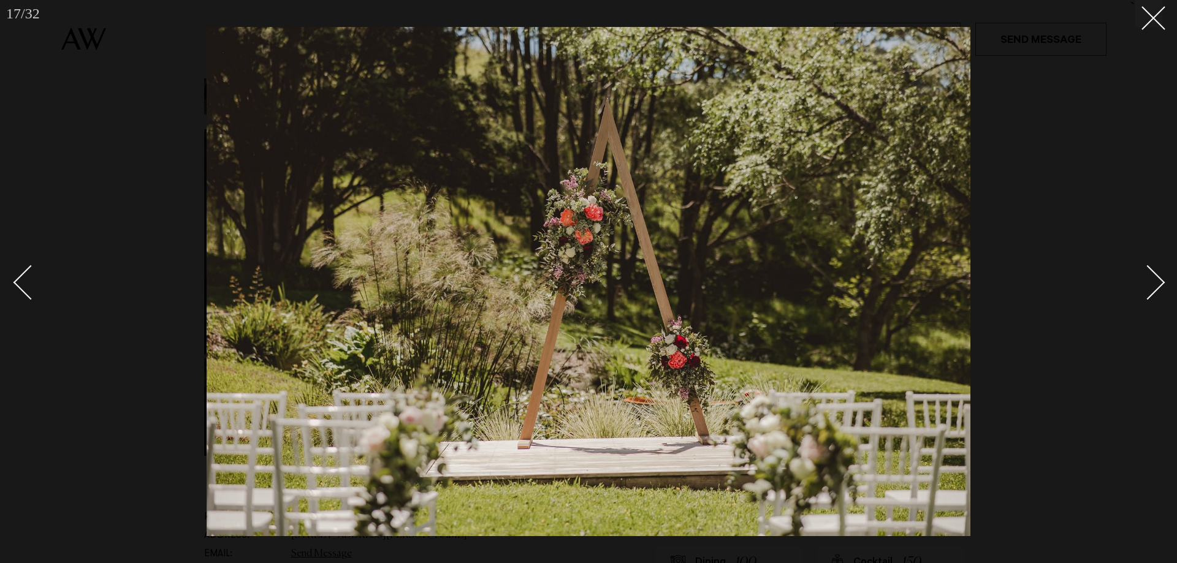
click at [1160, 281] on div "Next slide" at bounding box center [1147, 282] width 35 height 35
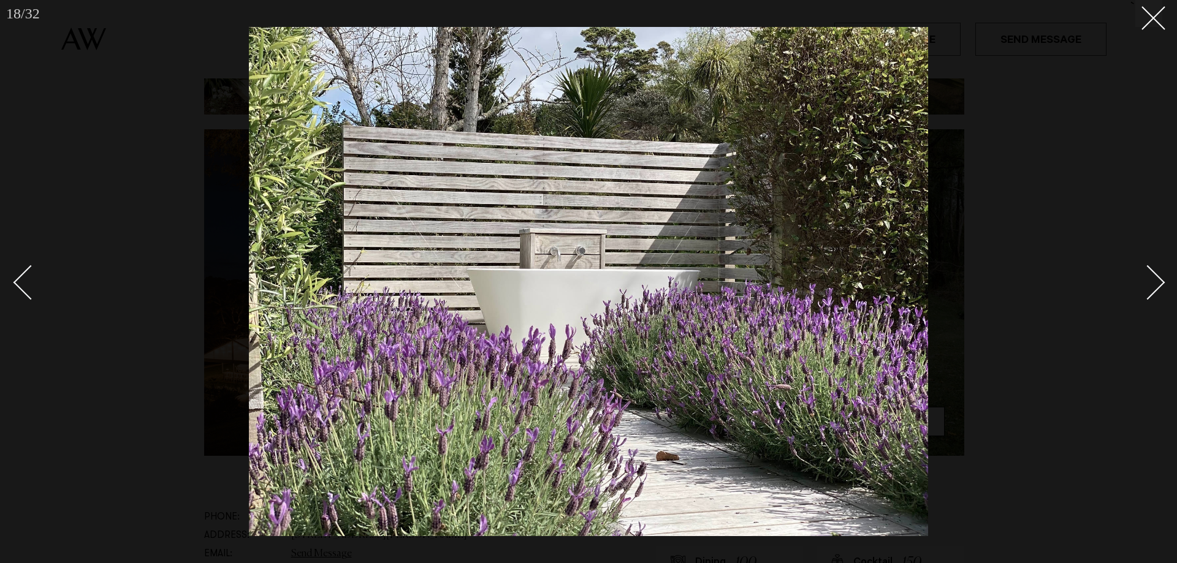
click at [1160, 276] on link at bounding box center [1140, 281] width 43 height 61
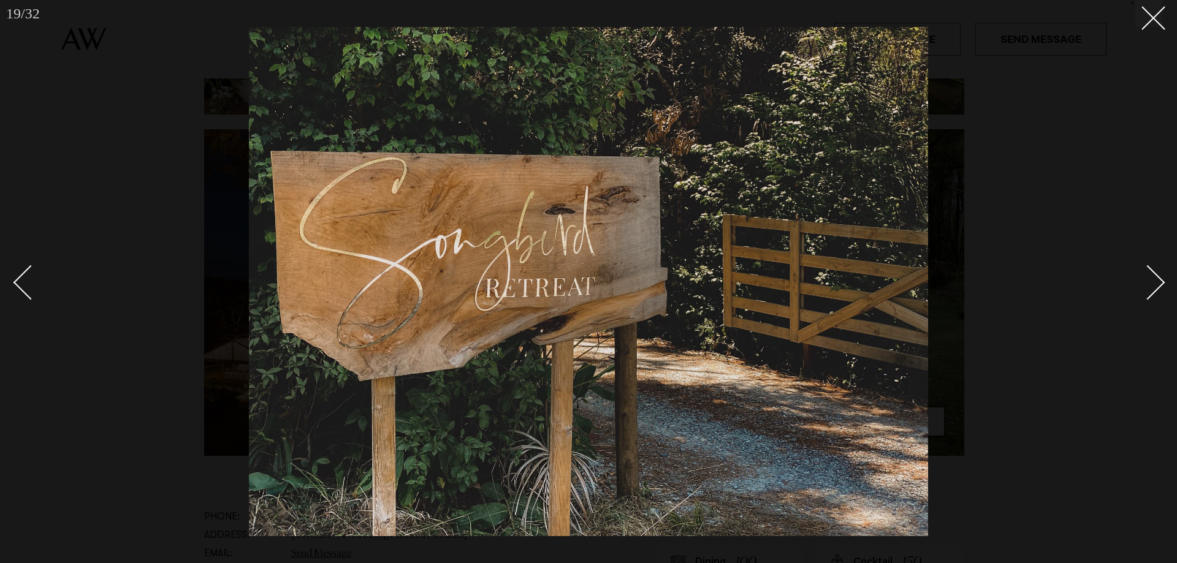
click at [1160, 276] on link at bounding box center [1140, 281] width 43 height 61
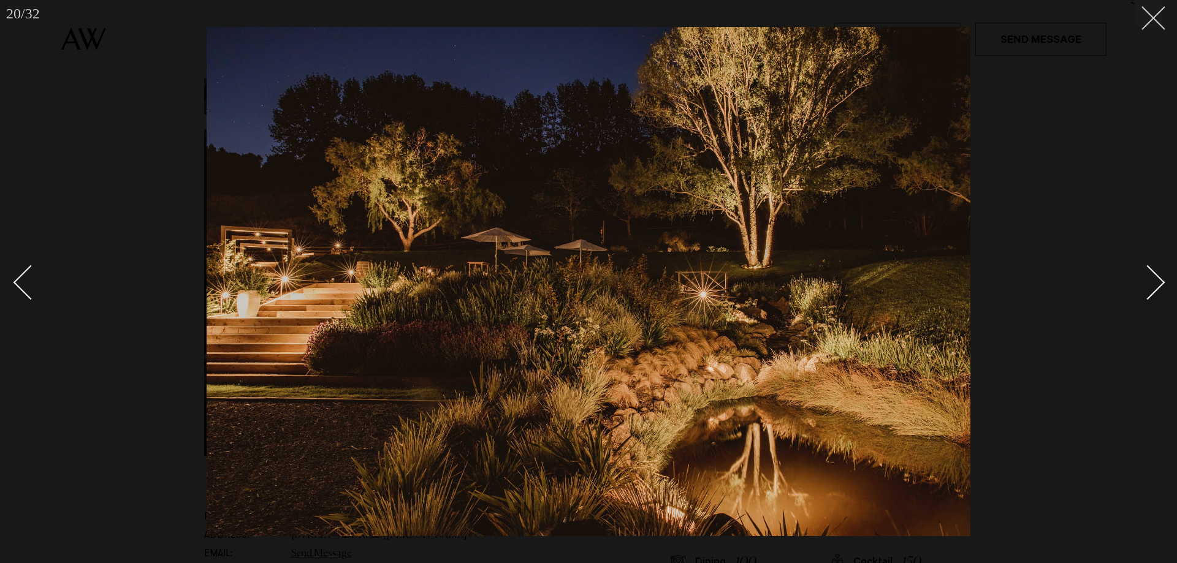
click at [1159, 20] on button at bounding box center [1148, 13] width 27 height 27
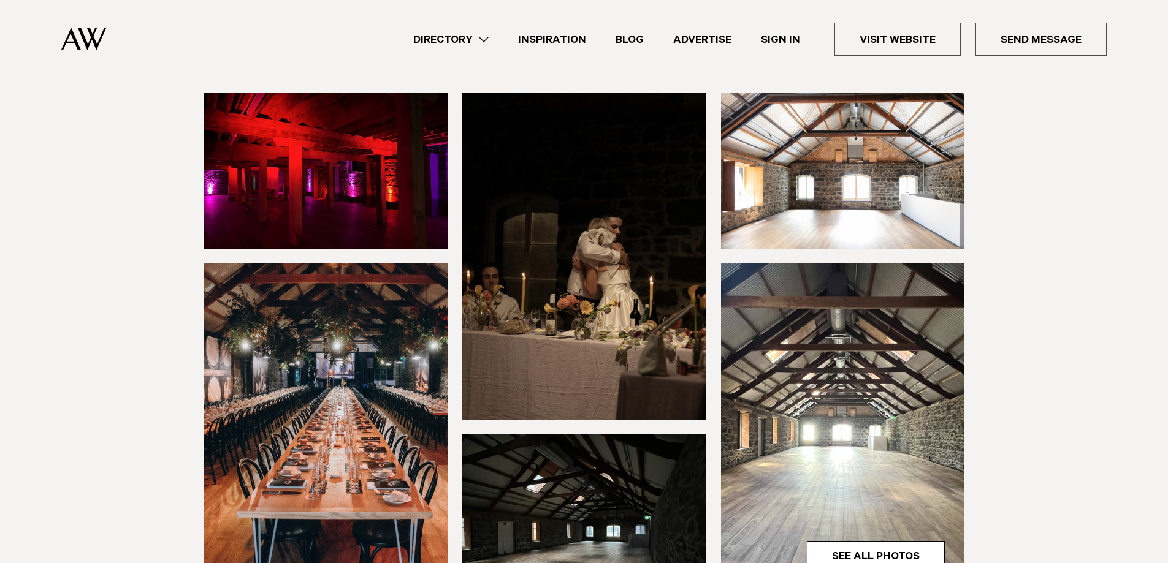
scroll to position [61, 0]
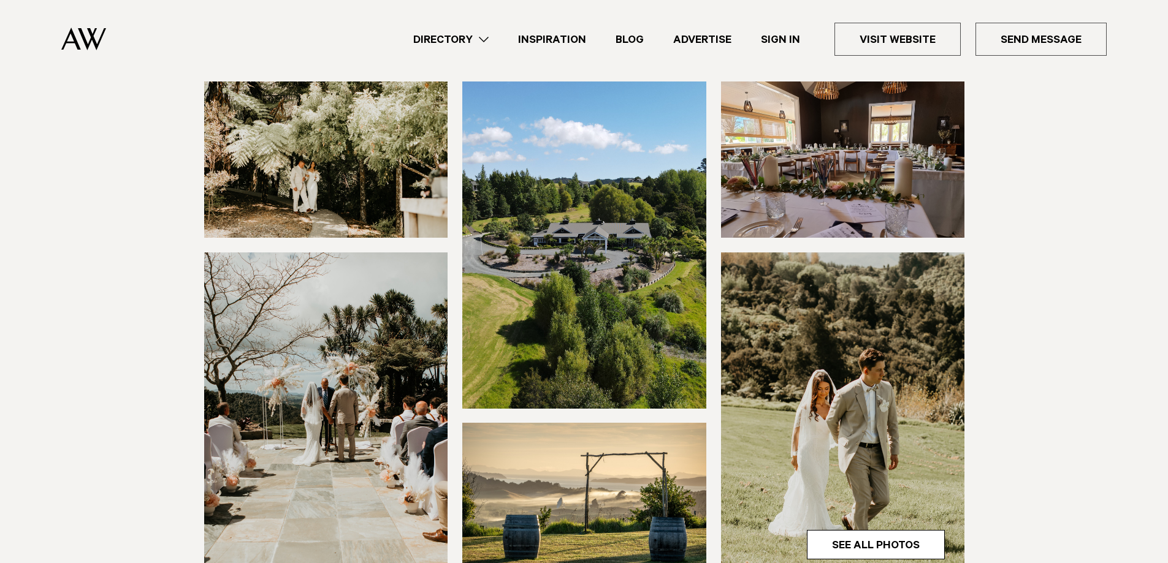
scroll to position [184, 0]
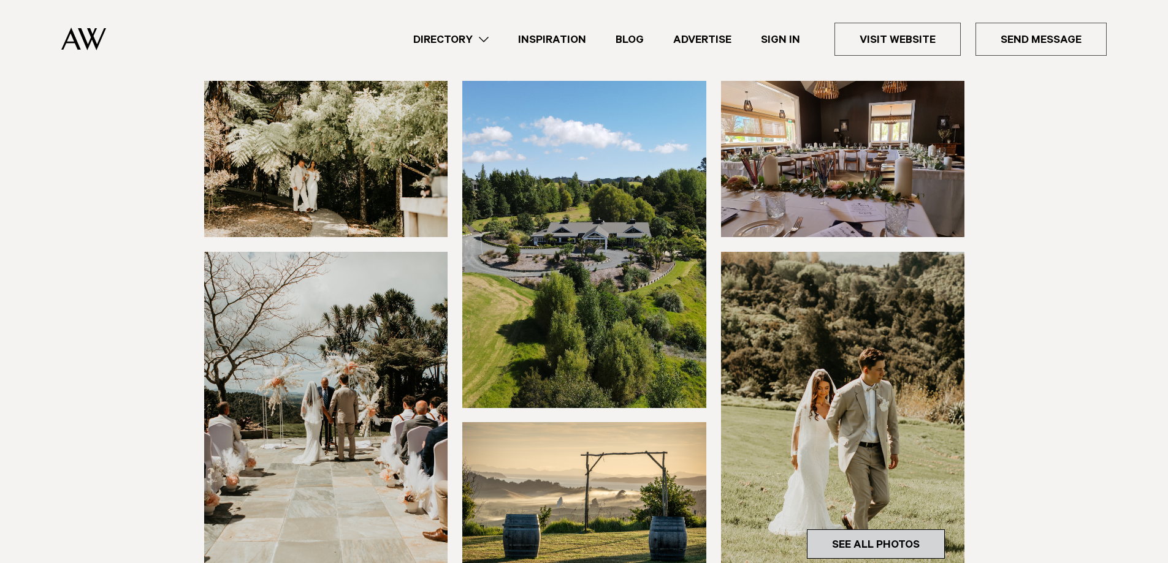
click at [913, 547] on link "See All Photos" at bounding box center [876, 544] width 138 height 29
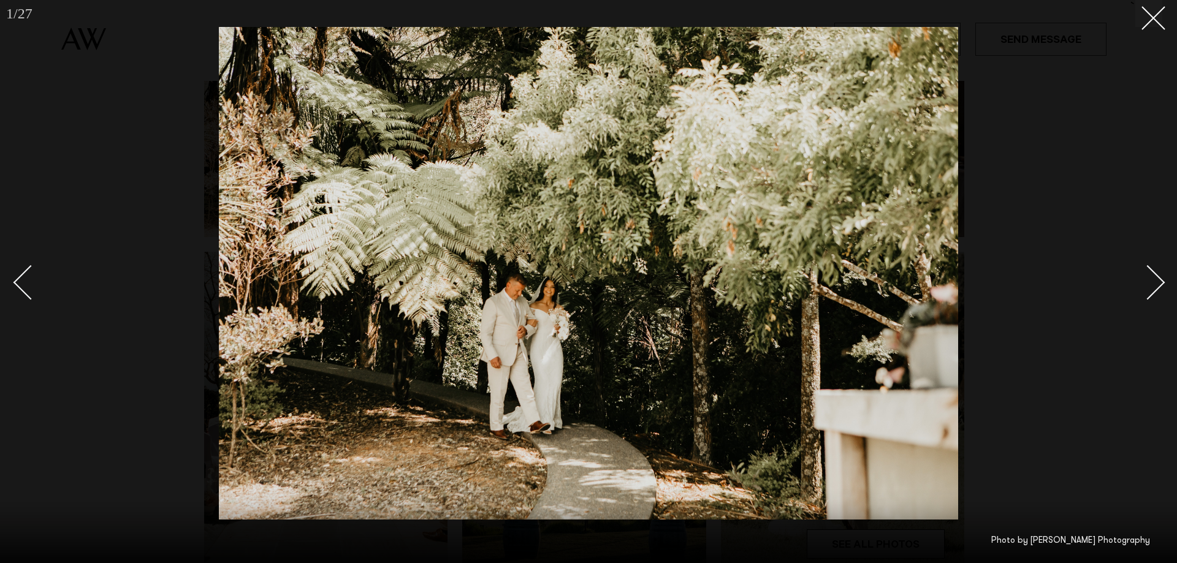
click at [1160, 279] on div "Next slide" at bounding box center [1147, 282] width 35 height 35
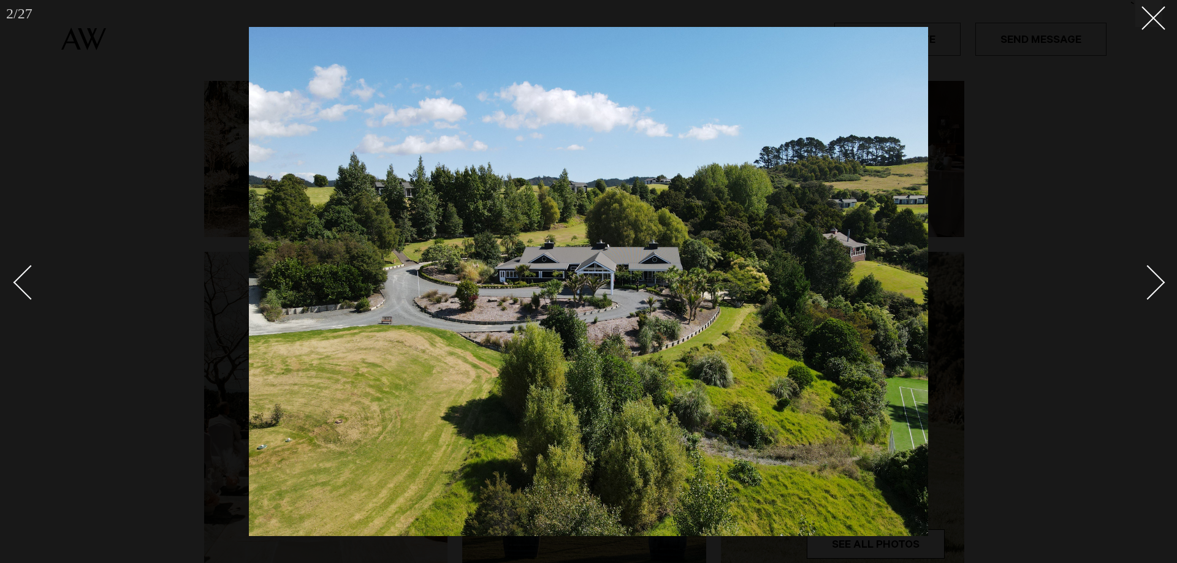
click at [1160, 279] on div "Next slide" at bounding box center [1147, 282] width 35 height 35
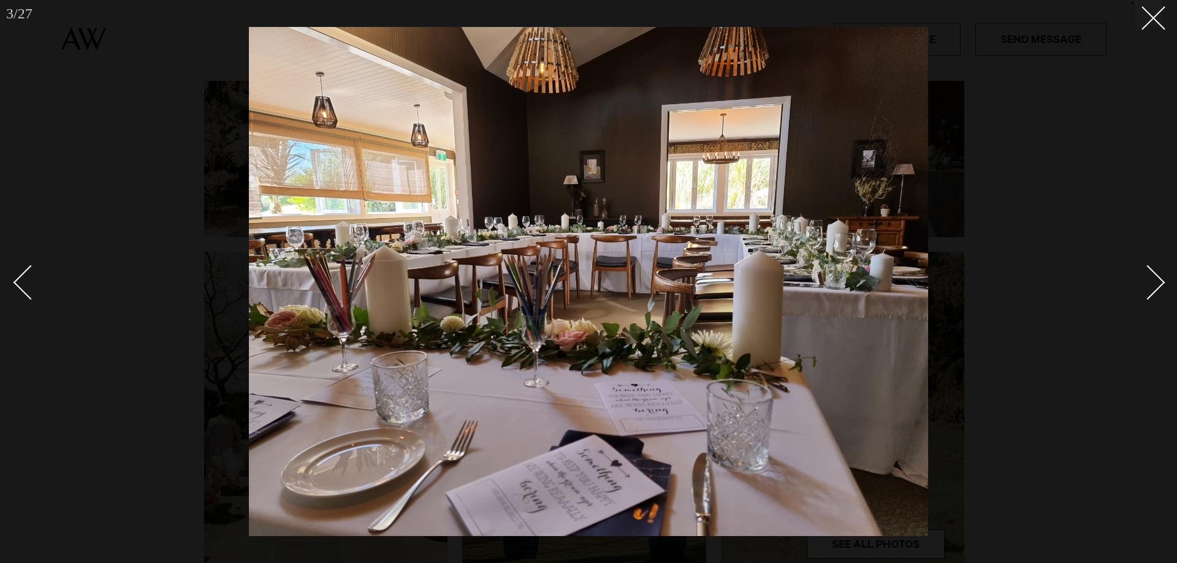
click at [1160, 279] on div "Next slide" at bounding box center [1147, 282] width 35 height 35
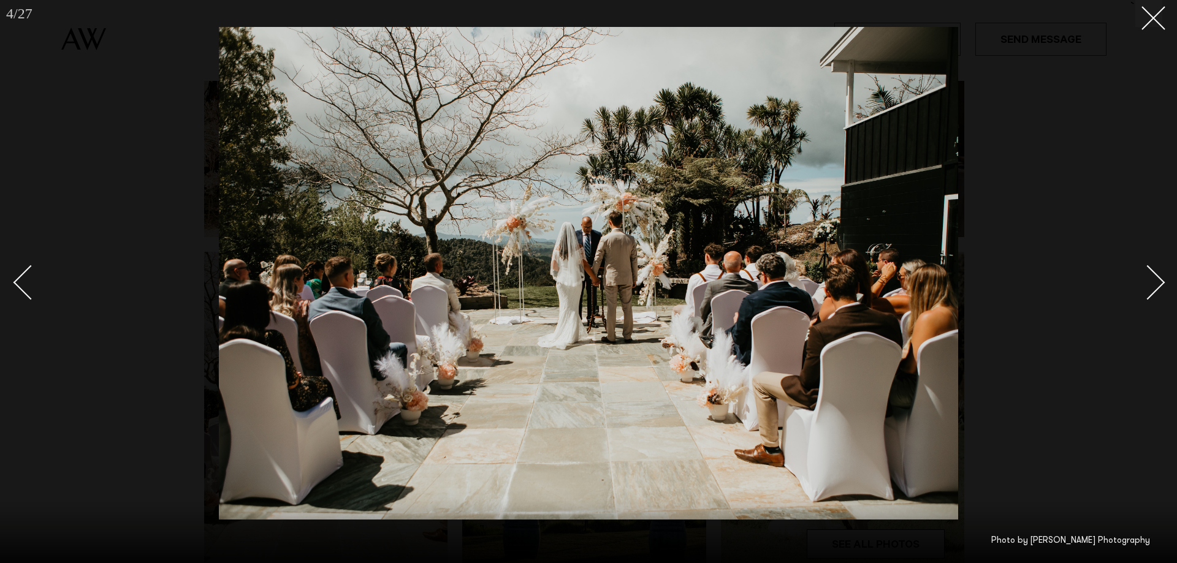
click at [1160, 279] on div "Next slide" at bounding box center [1147, 282] width 35 height 35
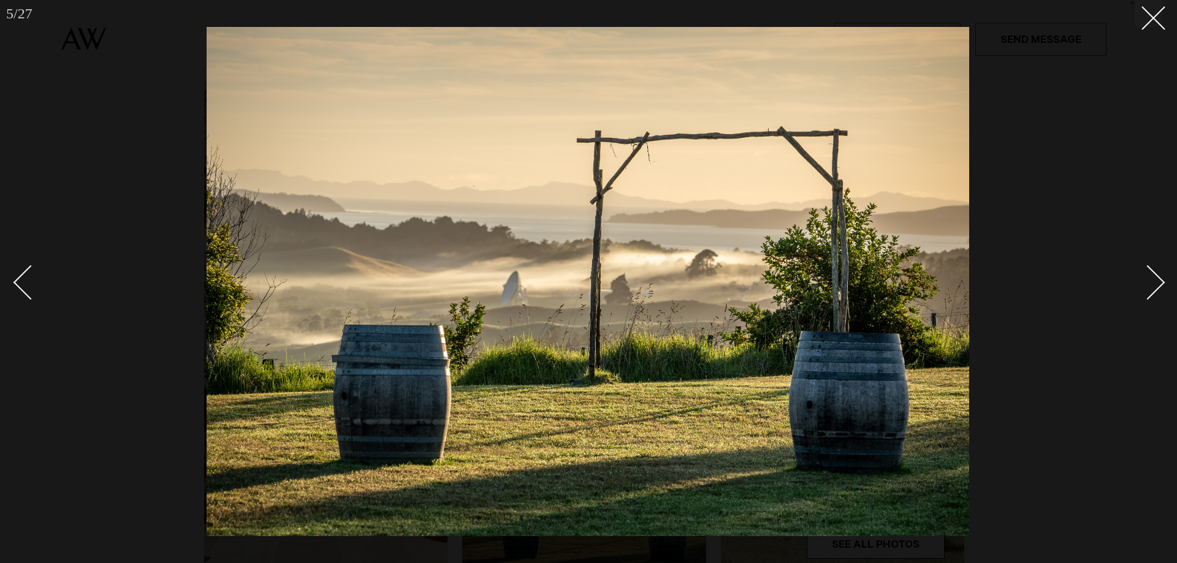
click at [1160, 279] on div "Next slide" at bounding box center [1147, 282] width 35 height 35
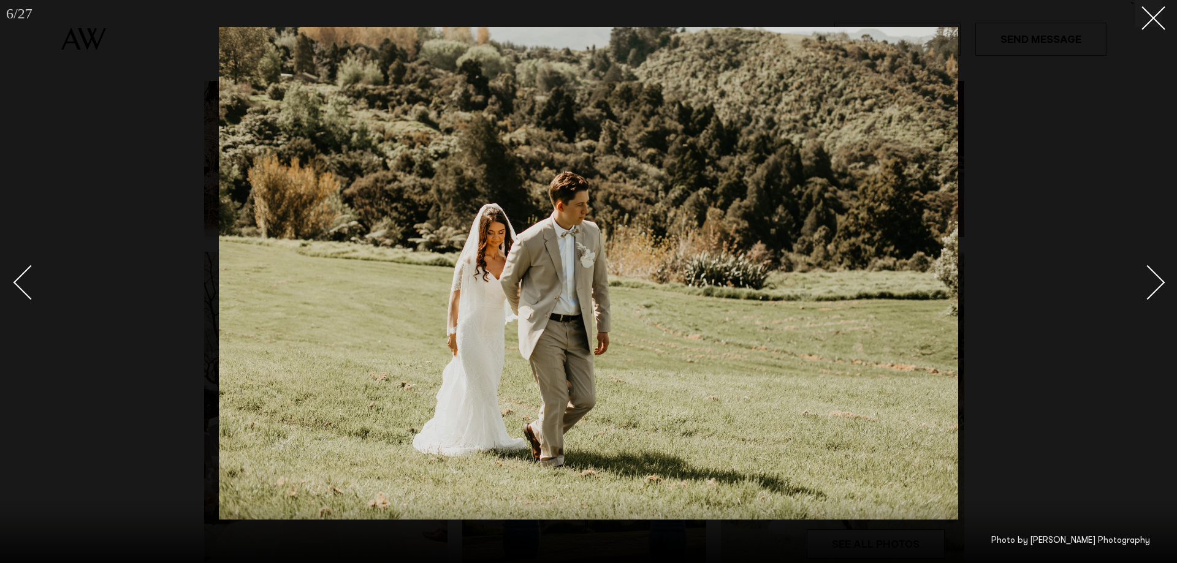
click at [1160, 279] on div "Next slide" at bounding box center [1147, 282] width 35 height 35
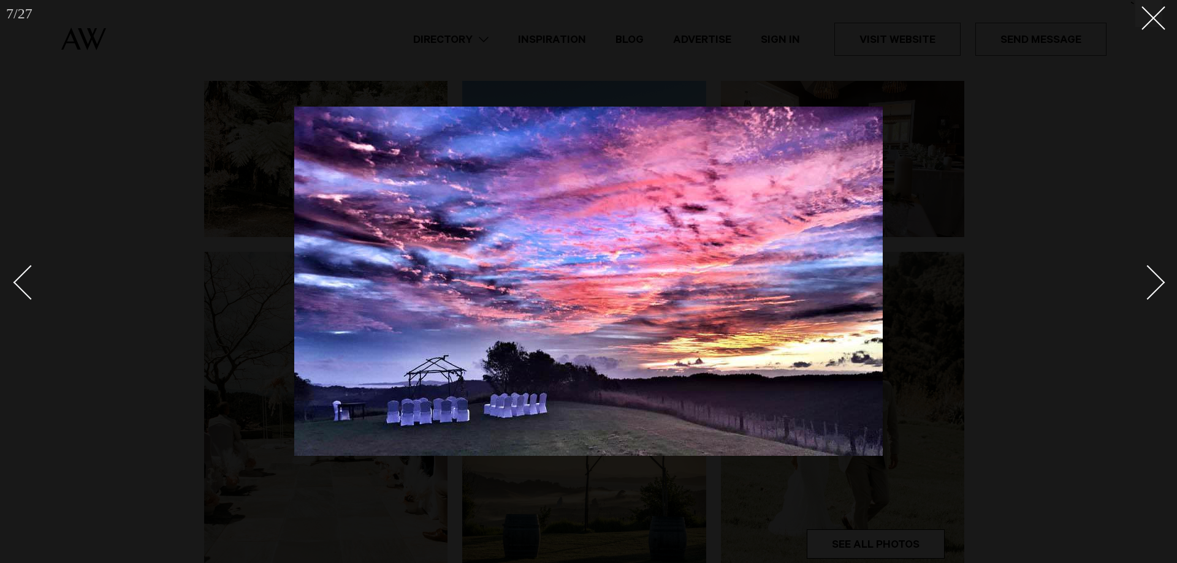
click at [1160, 279] on div "Next slide" at bounding box center [1147, 282] width 35 height 35
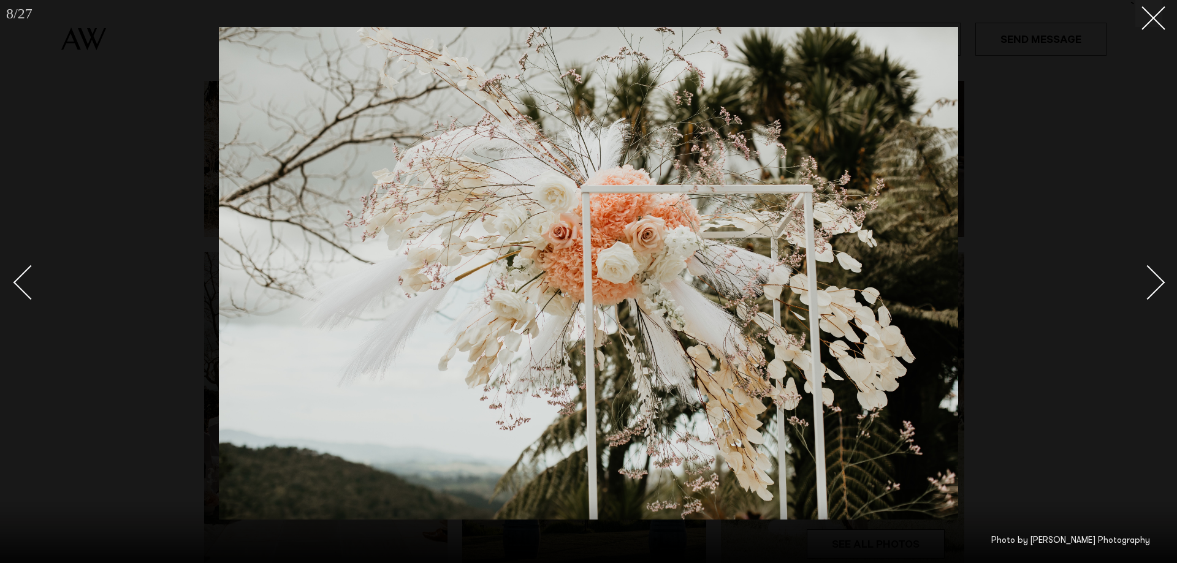
click at [1160, 279] on div "Next slide" at bounding box center [1147, 282] width 35 height 35
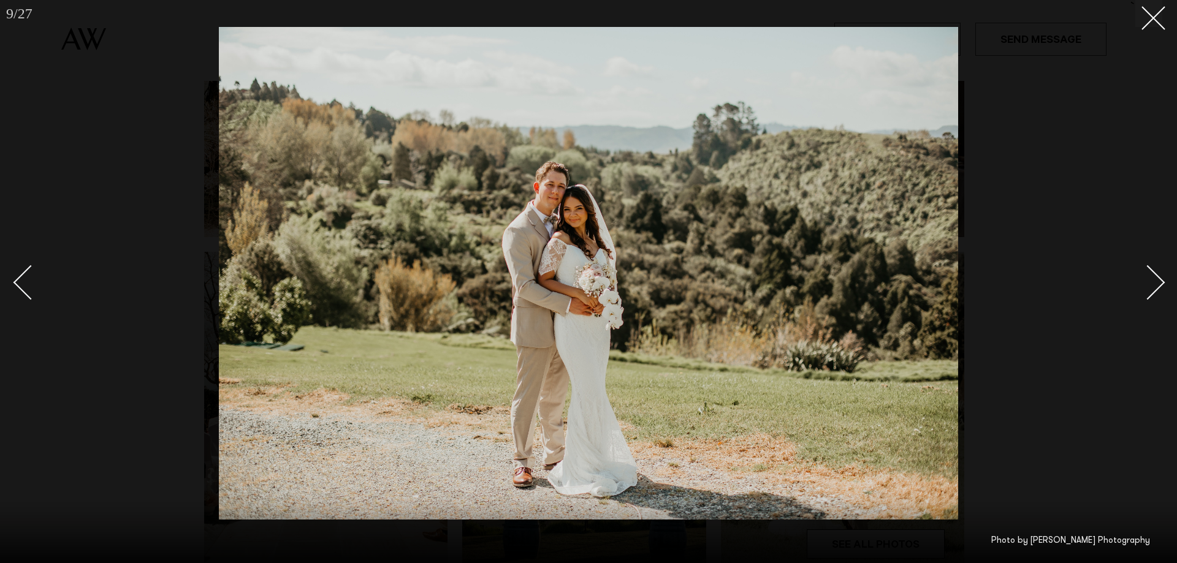
click at [1160, 279] on div "Next slide" at bounding box center [1147, 282] width 35 height 35
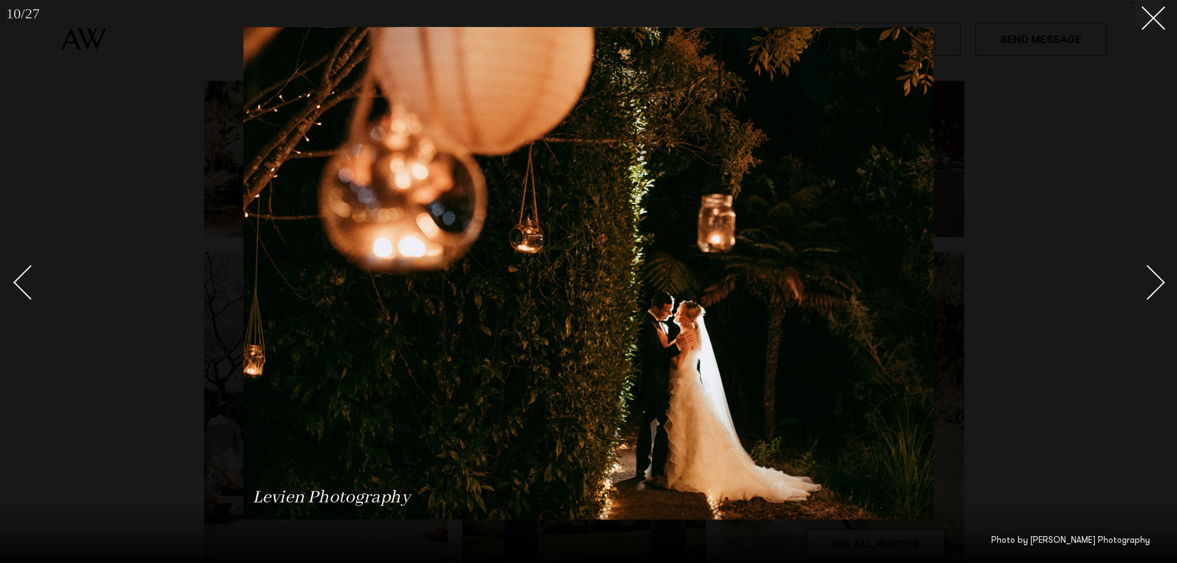
click at [1160, 279] on div "Next slide" at bounding box center [1147, 282] width 35 height 35
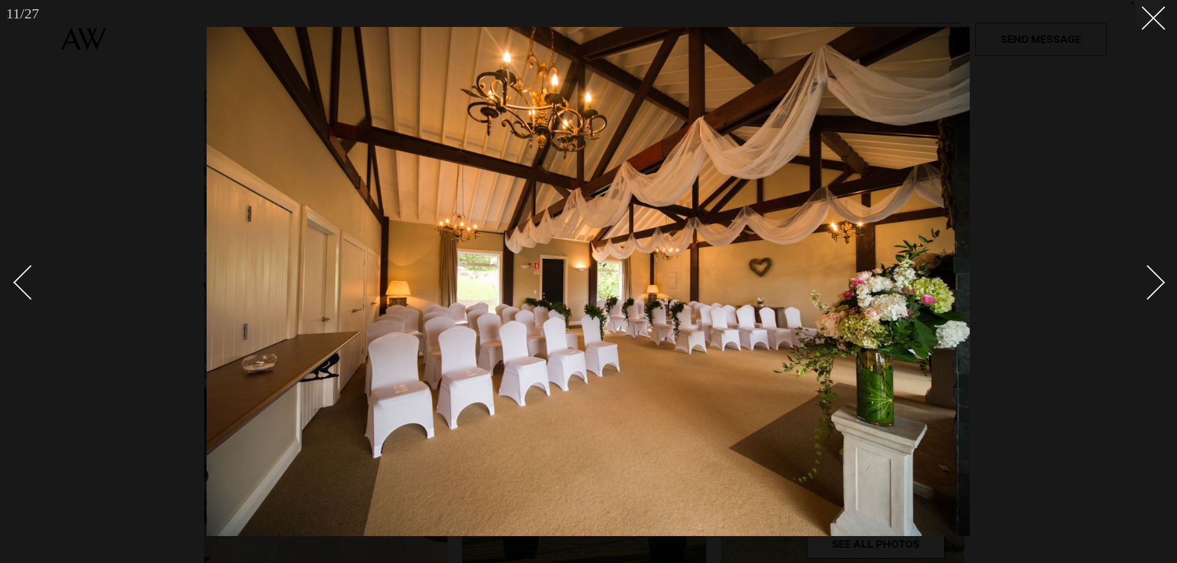
click at [1160, 279] on div "Next slide" at bounding box center [1147, 282] width 35 height 35
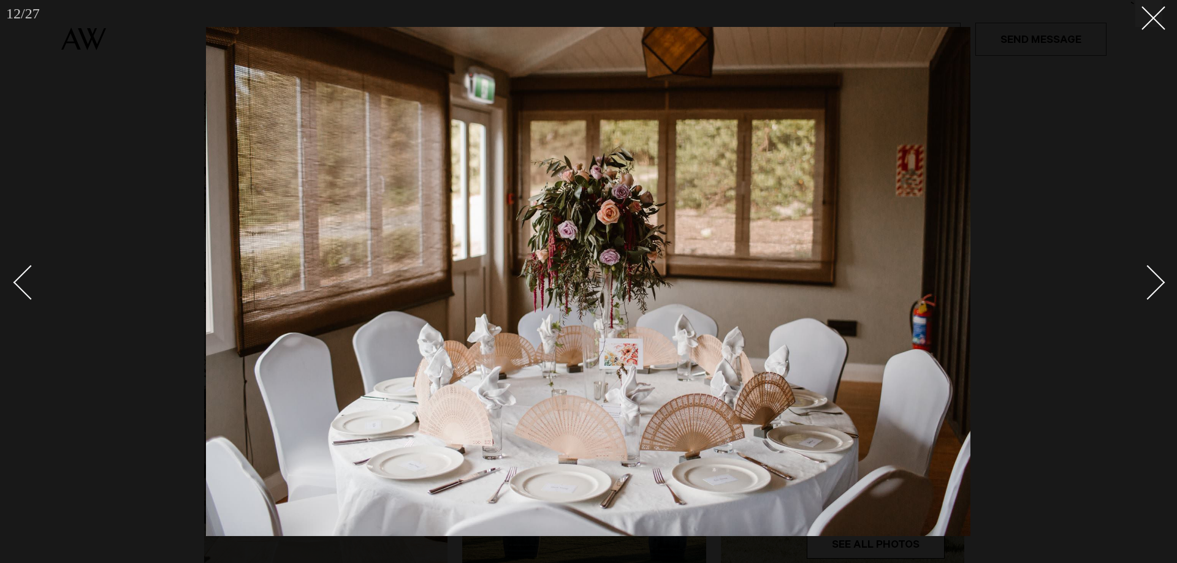
click at [1160, 279] on div "Next slide" at bounding box center [1147, 282] width 35 height 35
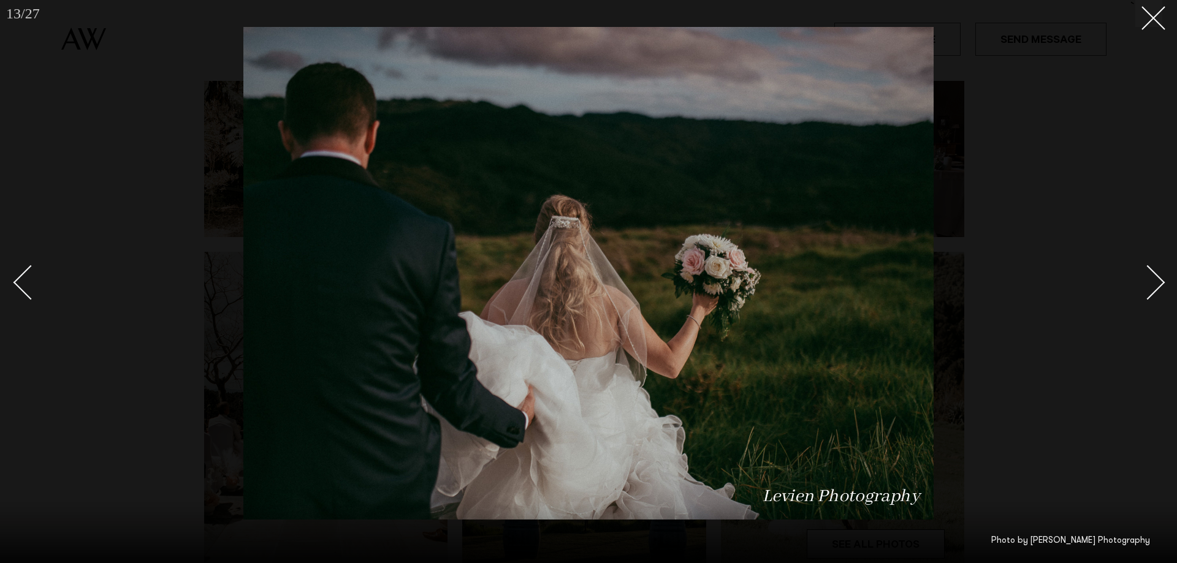
click at [1160, 279] on div "Next slide" at bounding box center [1147, 282] width 35 height 35
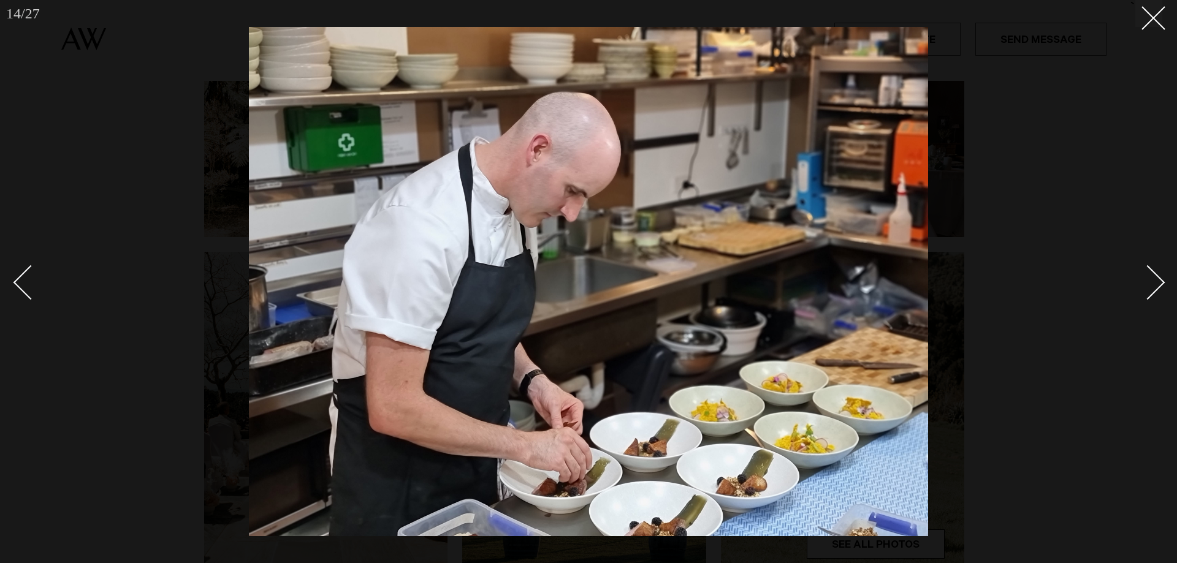
click at [1160, 279] on div "Next slide" at bounding box center [1147, 282] width 35 height 35
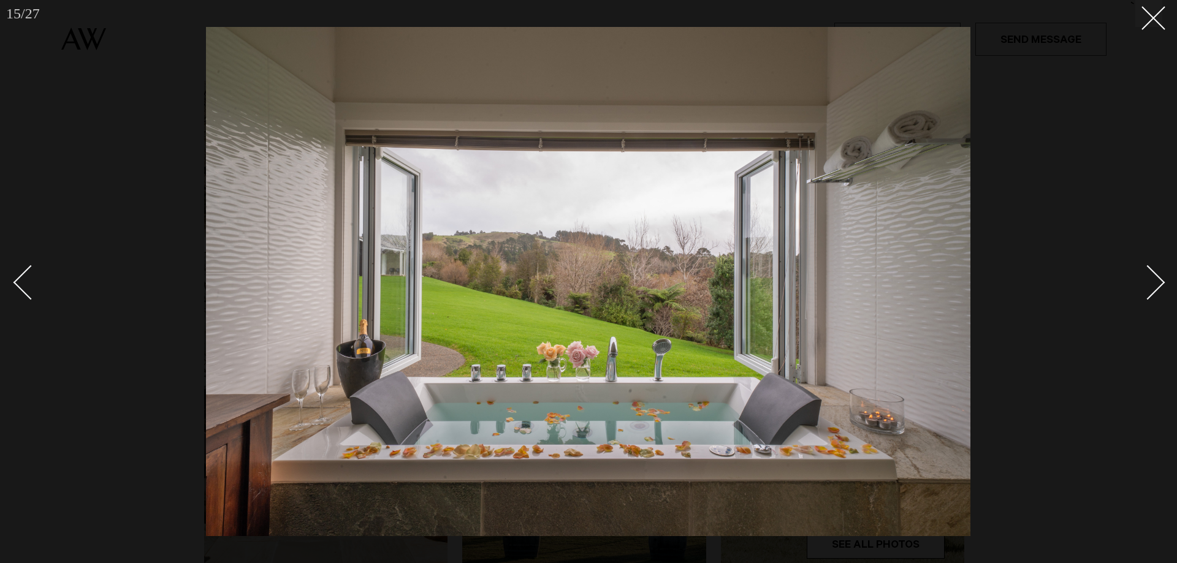
click at [1160, 279] on div "Next slide" at bounding box center [1147, 282] width 35 height 35
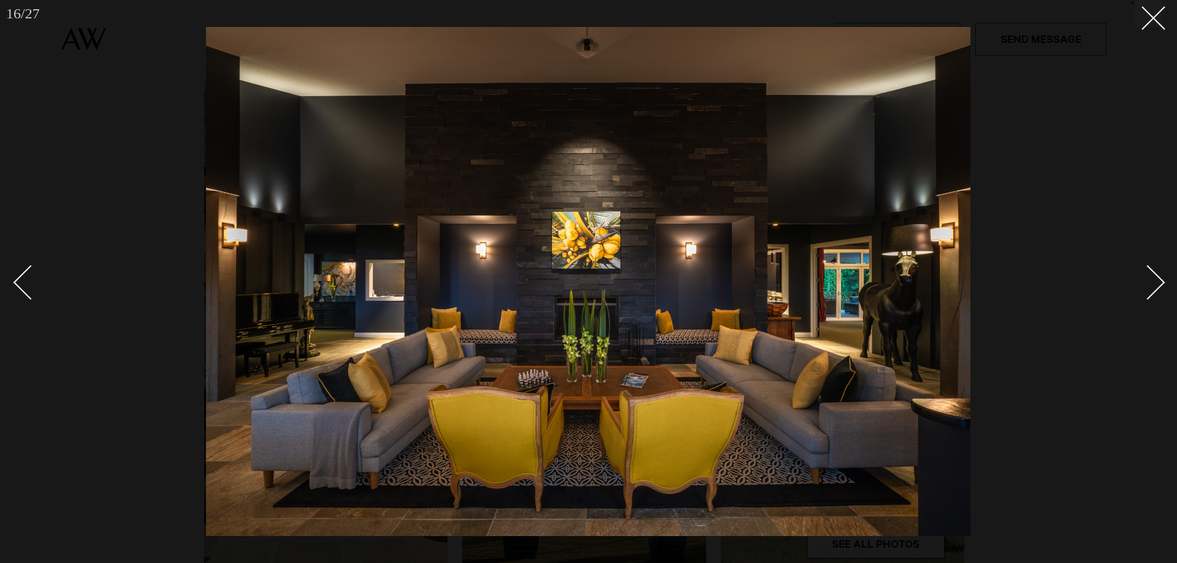
click at [1160, 279] on div "Next slide" at bounding box center [1147, 282] width 35 height 35
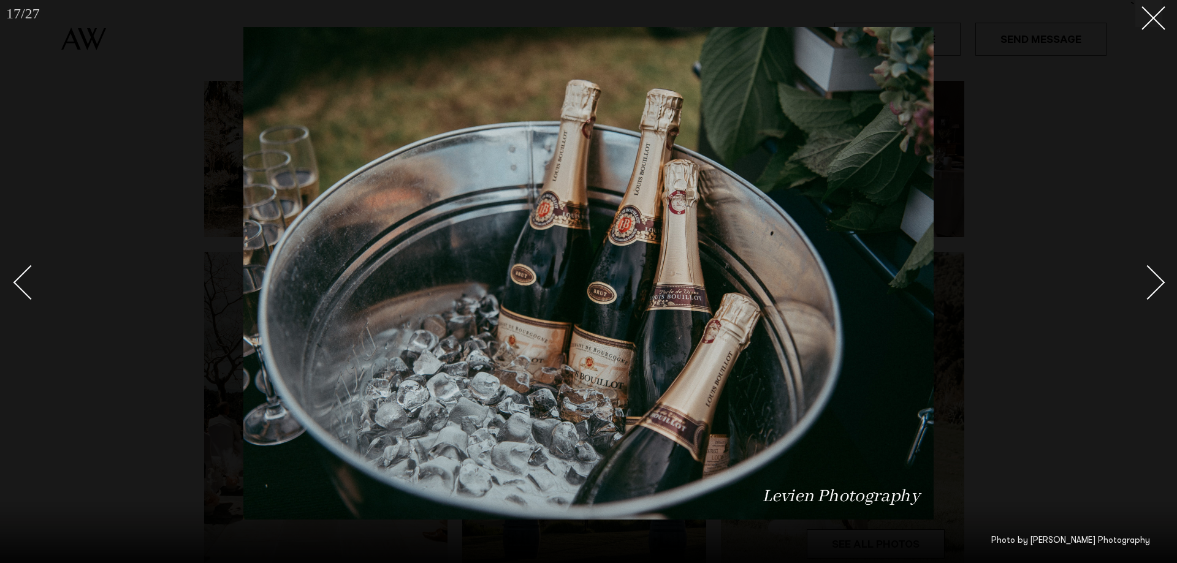
click at [1160, 279] on div "Next slide" at bounding box center [1147, 282] width 35 height 35
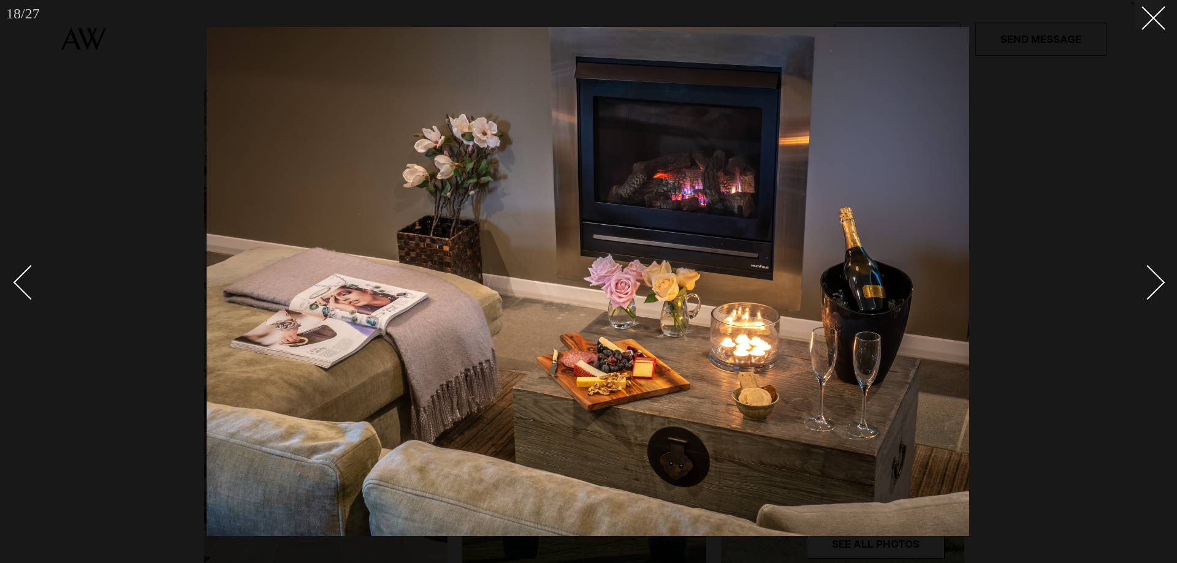
click at [1160, 279] on div "Next slide" at bounding box center [1147, 282] width 35 height 35
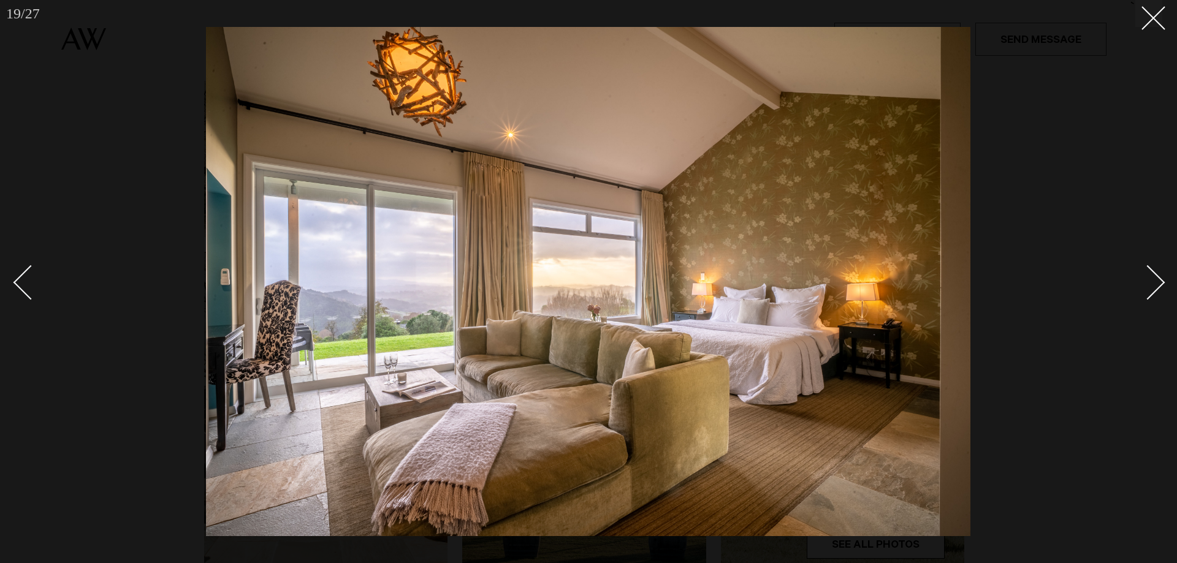
click at [1160, 279] on div "Next slide" at bounding box center [1147, 282] width 35 height 35
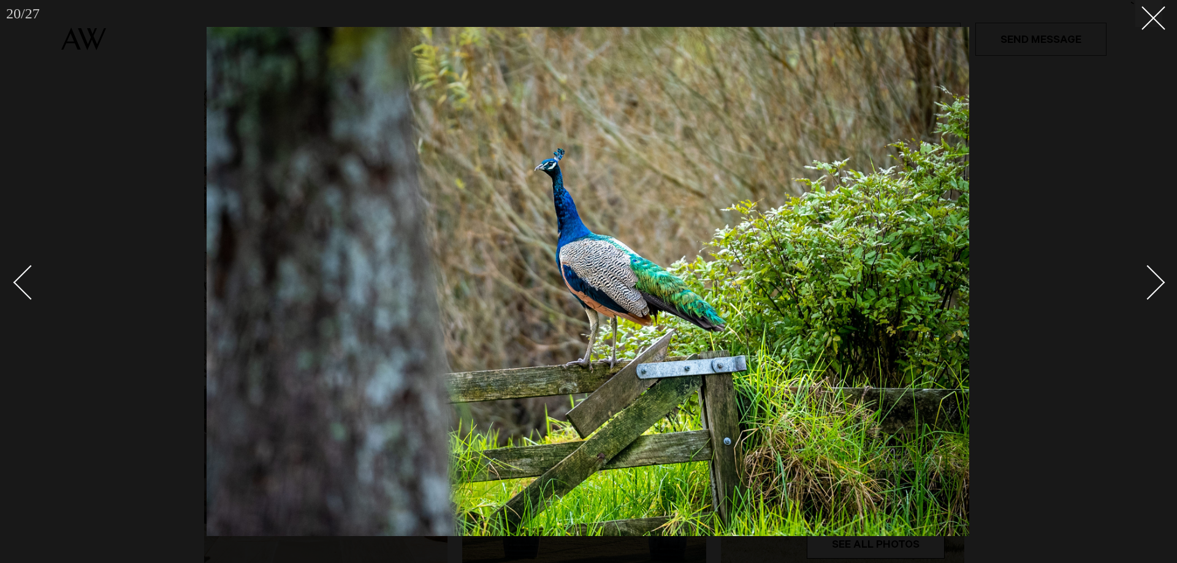
click at [1160, 279] on div "Next slide" at bounding box center [1147, 282] width 35 height 35
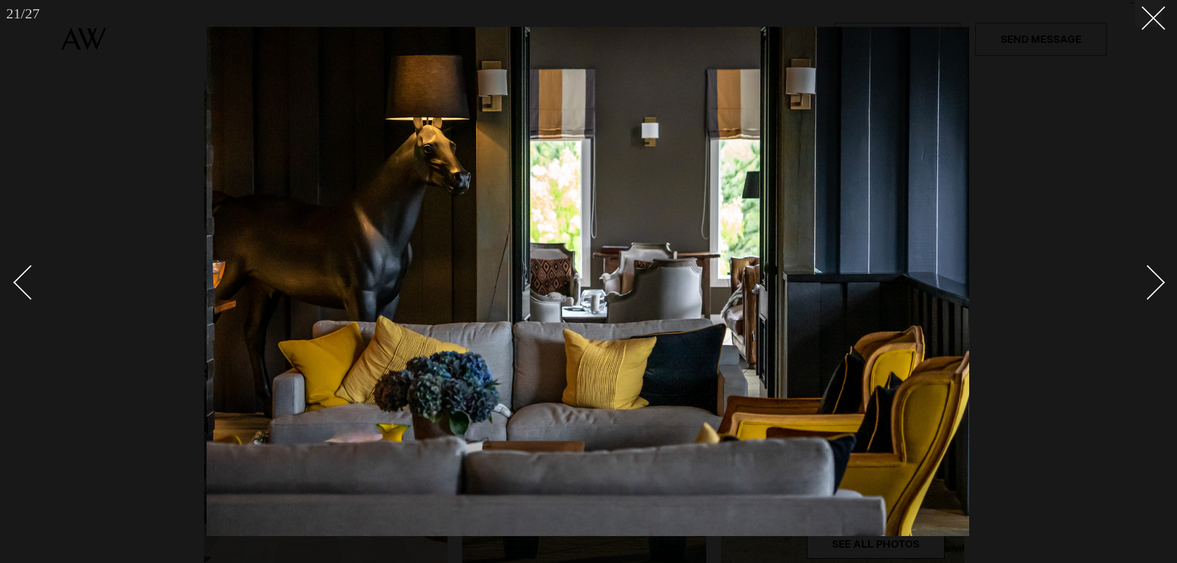
click at [1160, 279] on div "Next slide" at bounding box center [1147, 282] width 35 height 35
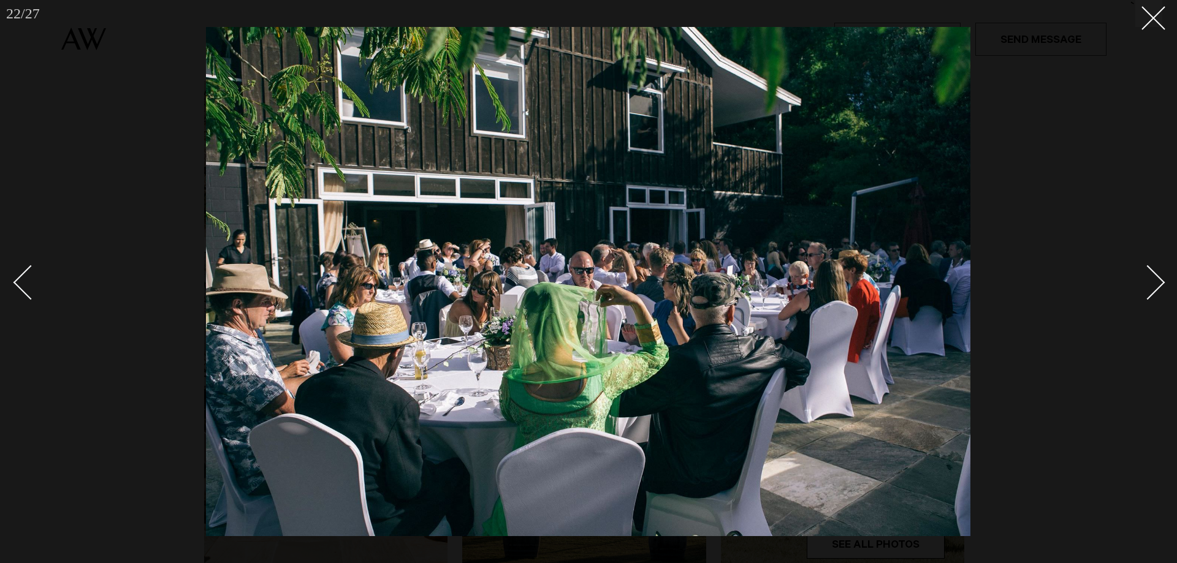
click at [1160, 279] on div "Next slide" at bounding box center [1147, 282] width 35 height 35
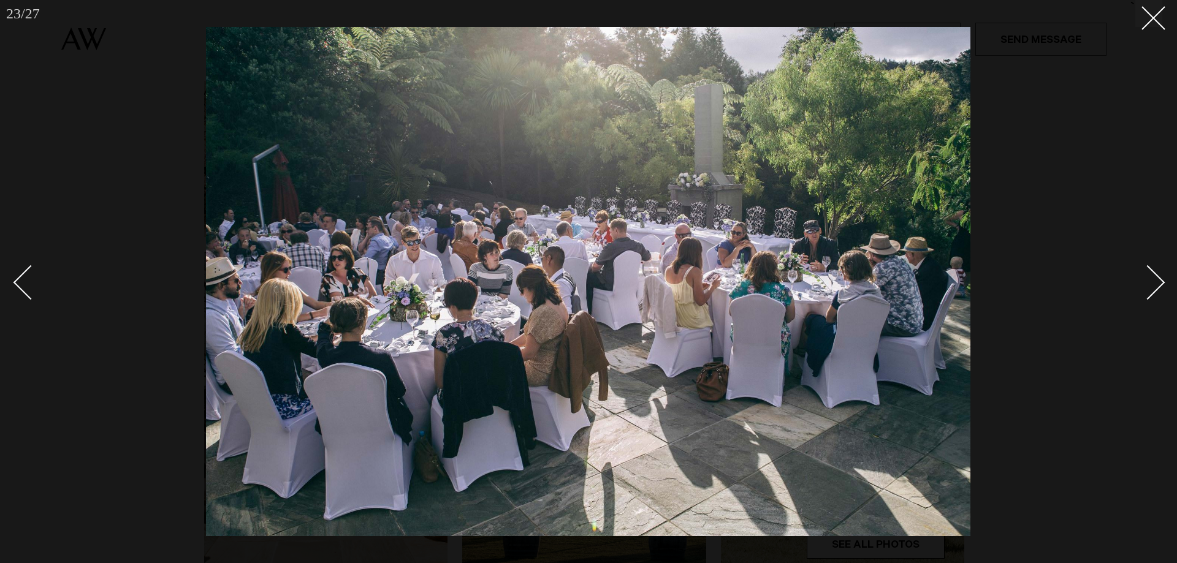
click at [1160, 279] on div "Next slide" at bounding box center [1147, 282] width 35 height 35
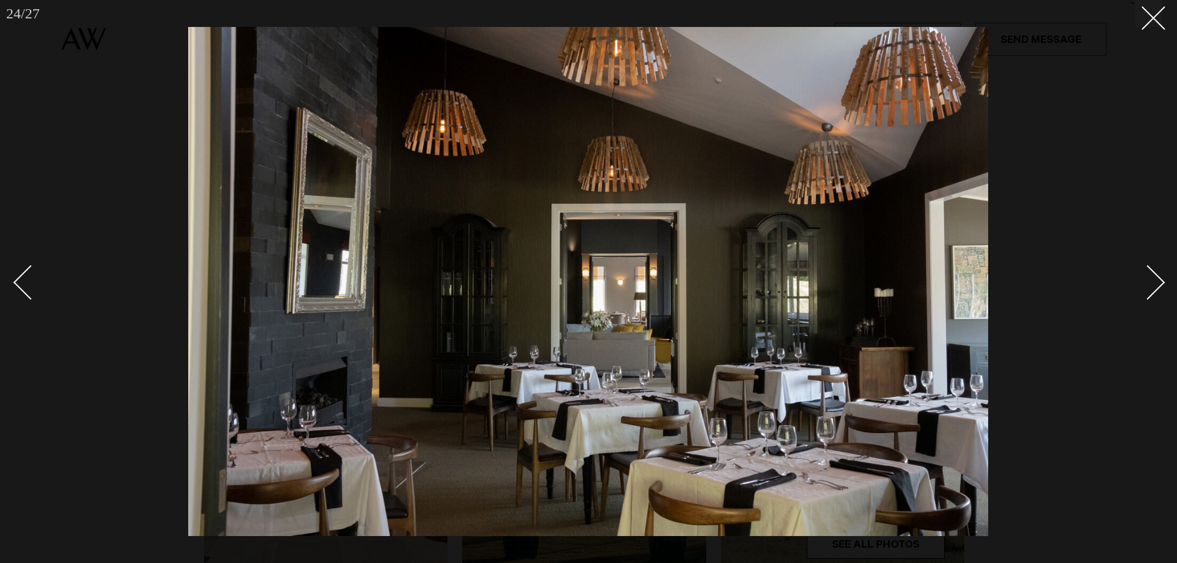
click at [1160, 279] on div "Next slide" at bounding box center [1147, 282] width 35 height 35
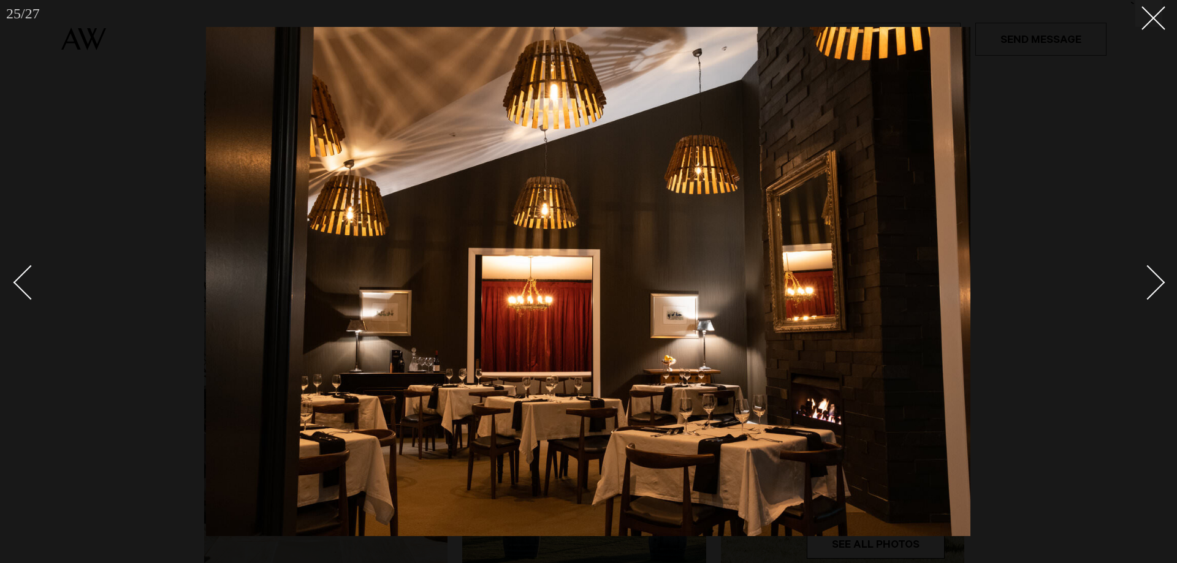
click at [1160, 279] on div "Next slide" at bounding box center [1147, 282] width 35 height 35
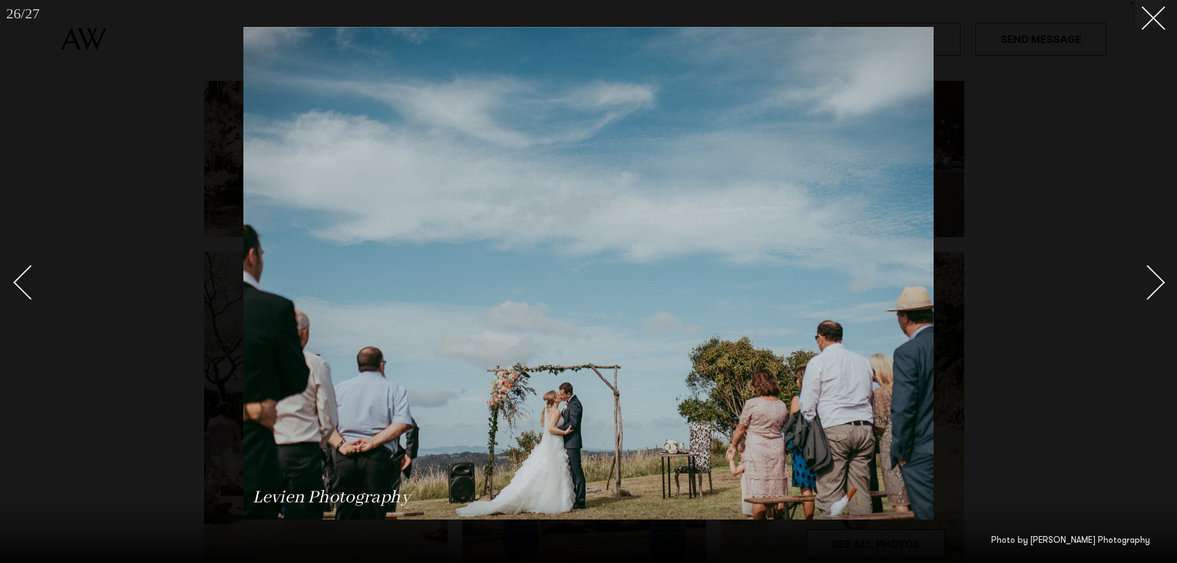
click at [1160, 279] on div "Next slide" at bounding box center [1147, 282] width 35 height 35
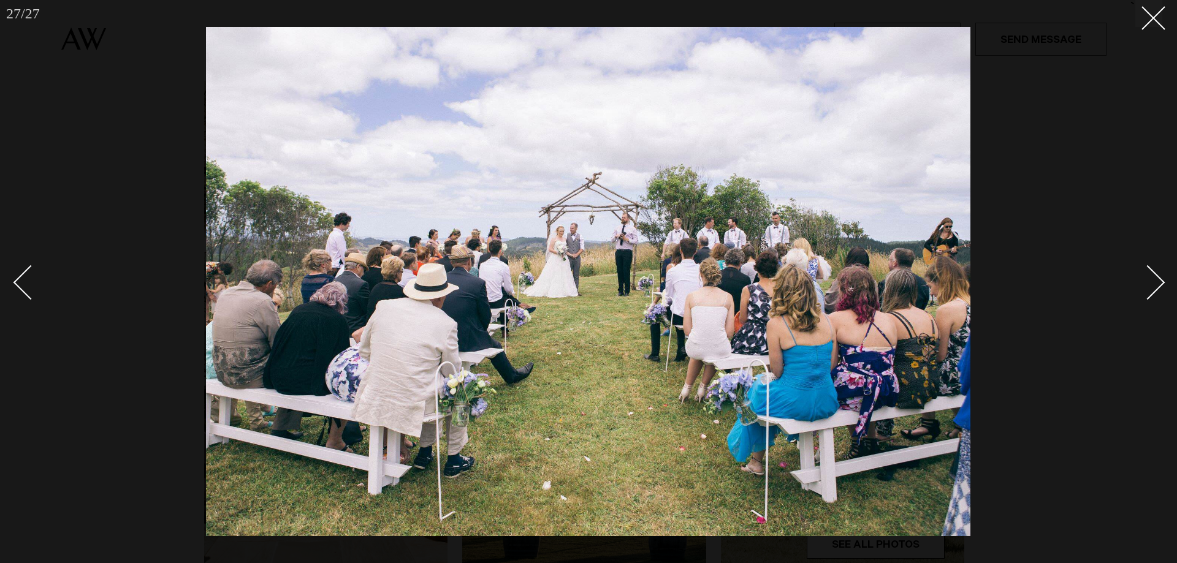
click at [1162, 18] on div at bounding box center [588, 281] width 1177 height 563
